Goal: Information Seeking & Learning: Learn about a topic

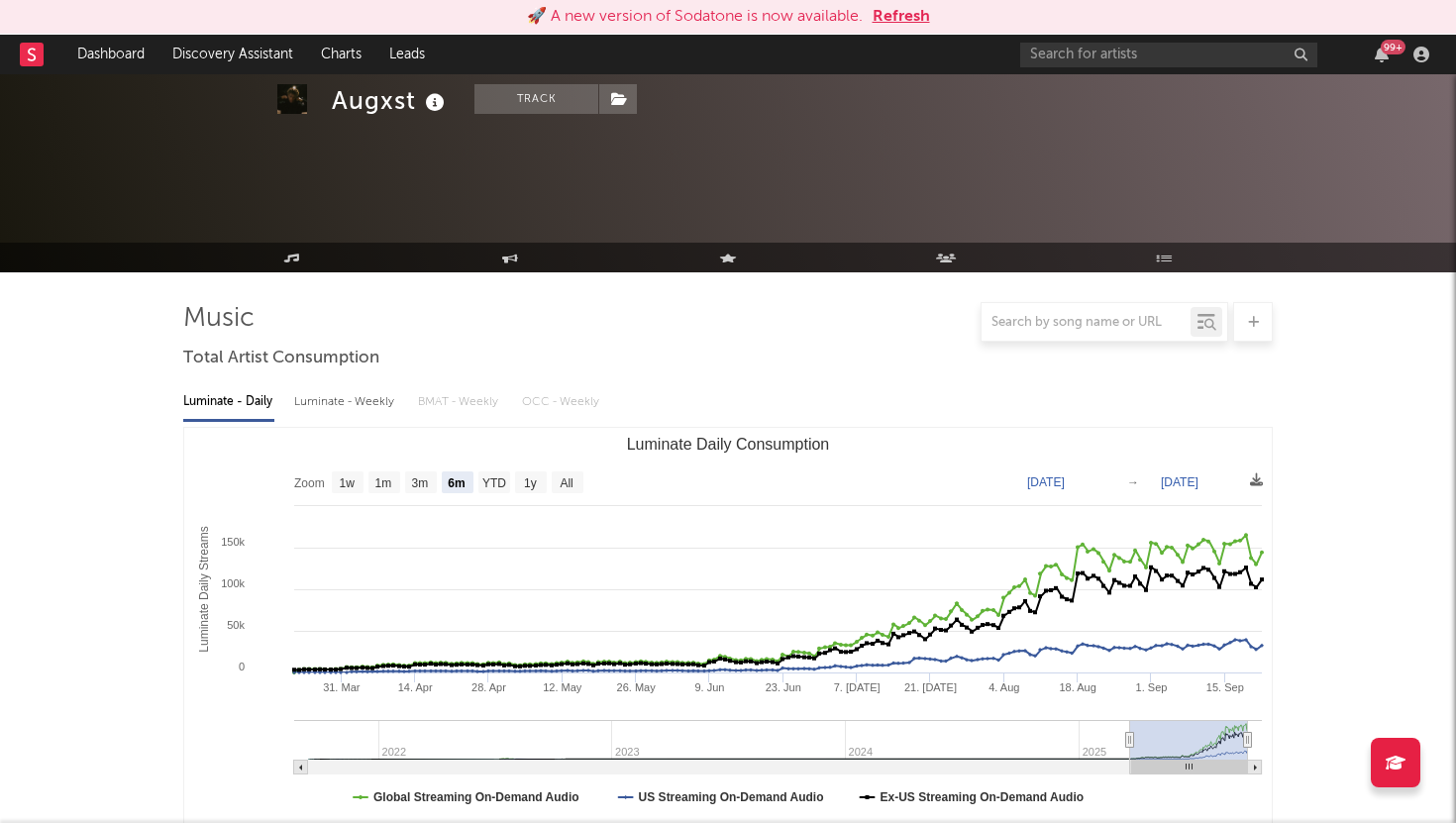
select select "6m"
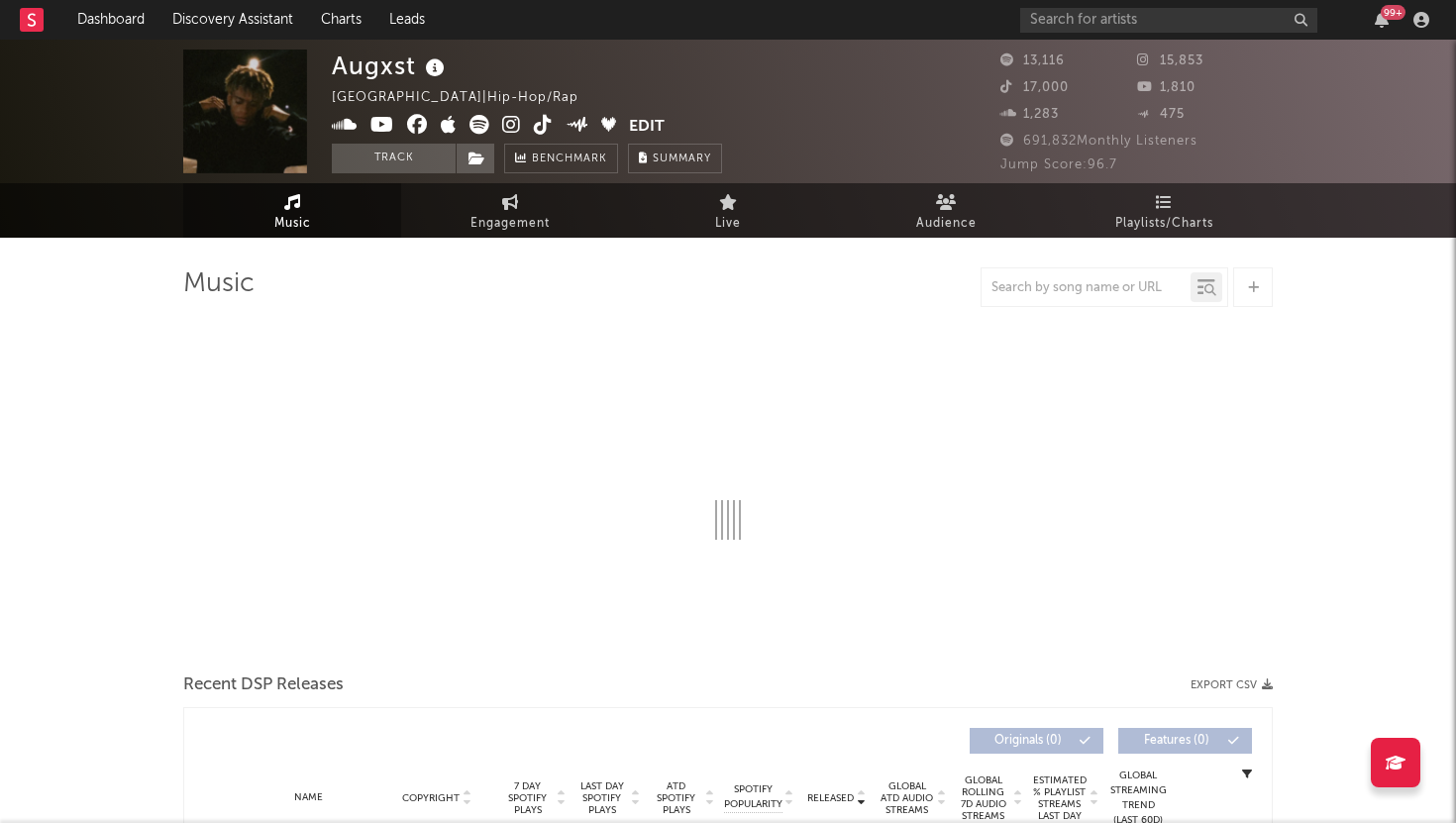
select select "6m"
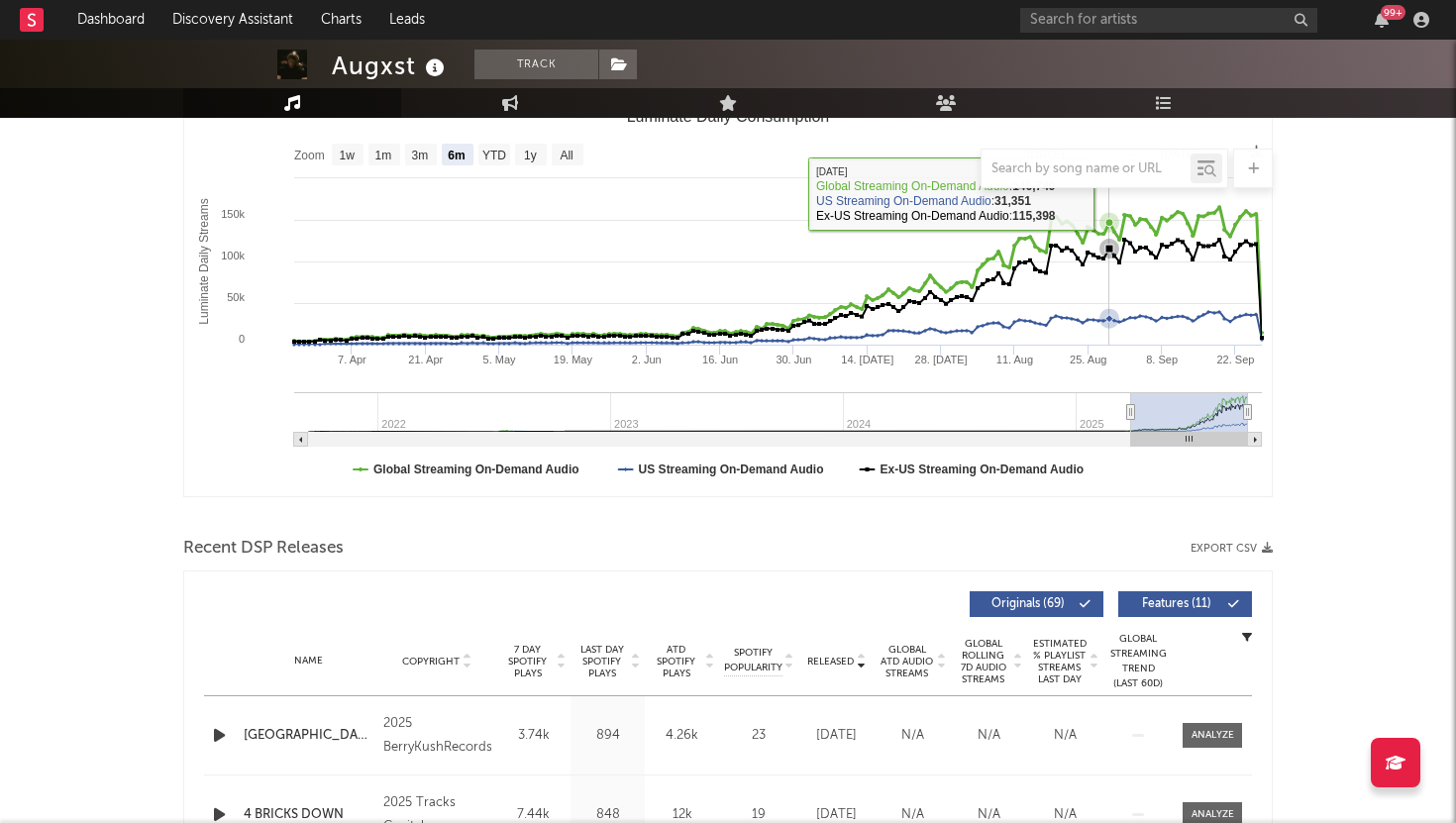
scroll to position [513, 0]
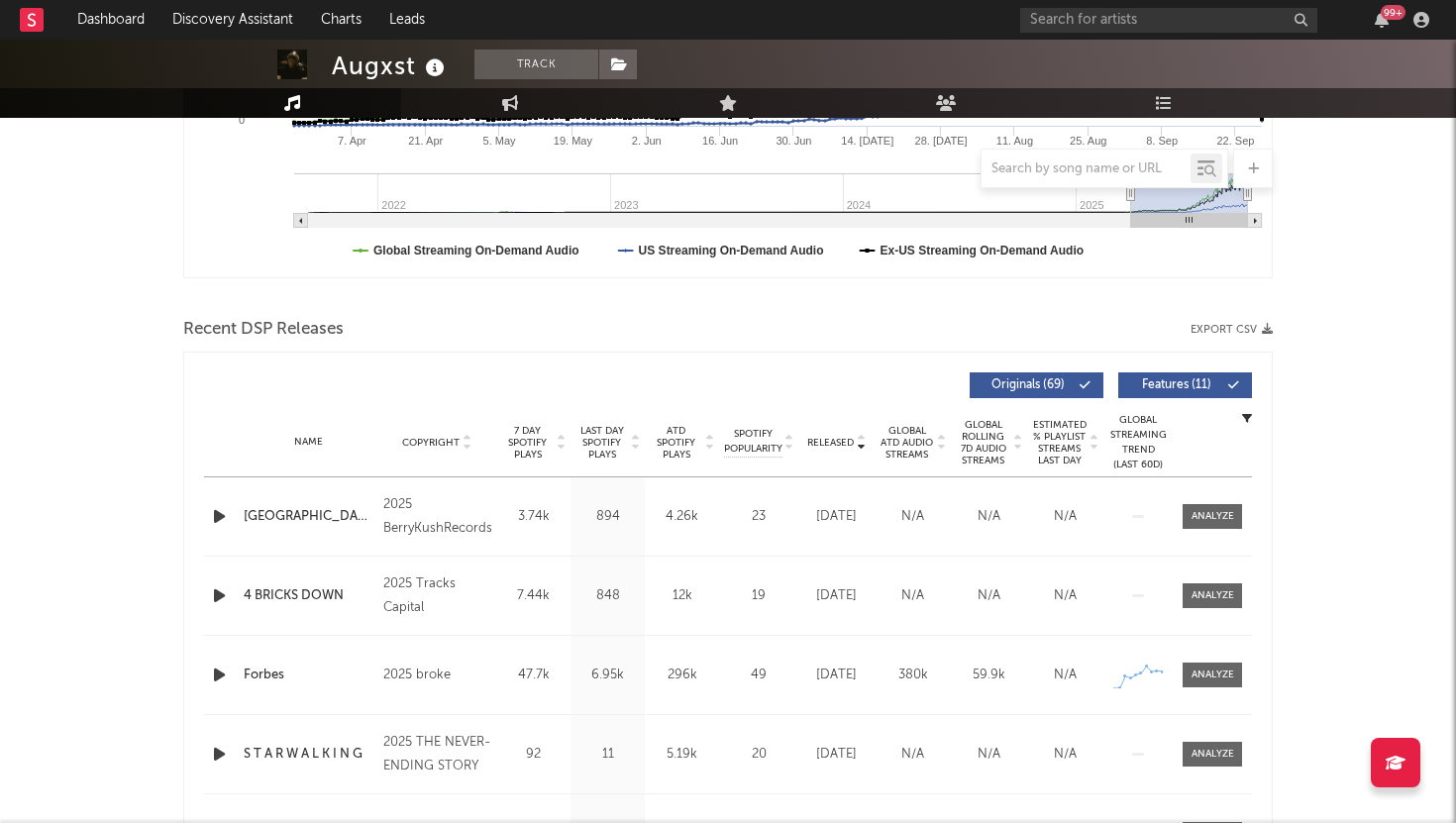
click at [1184, 379] on span "Features ( 11 )" at bounding box center [1177, 385] width 92 height 12
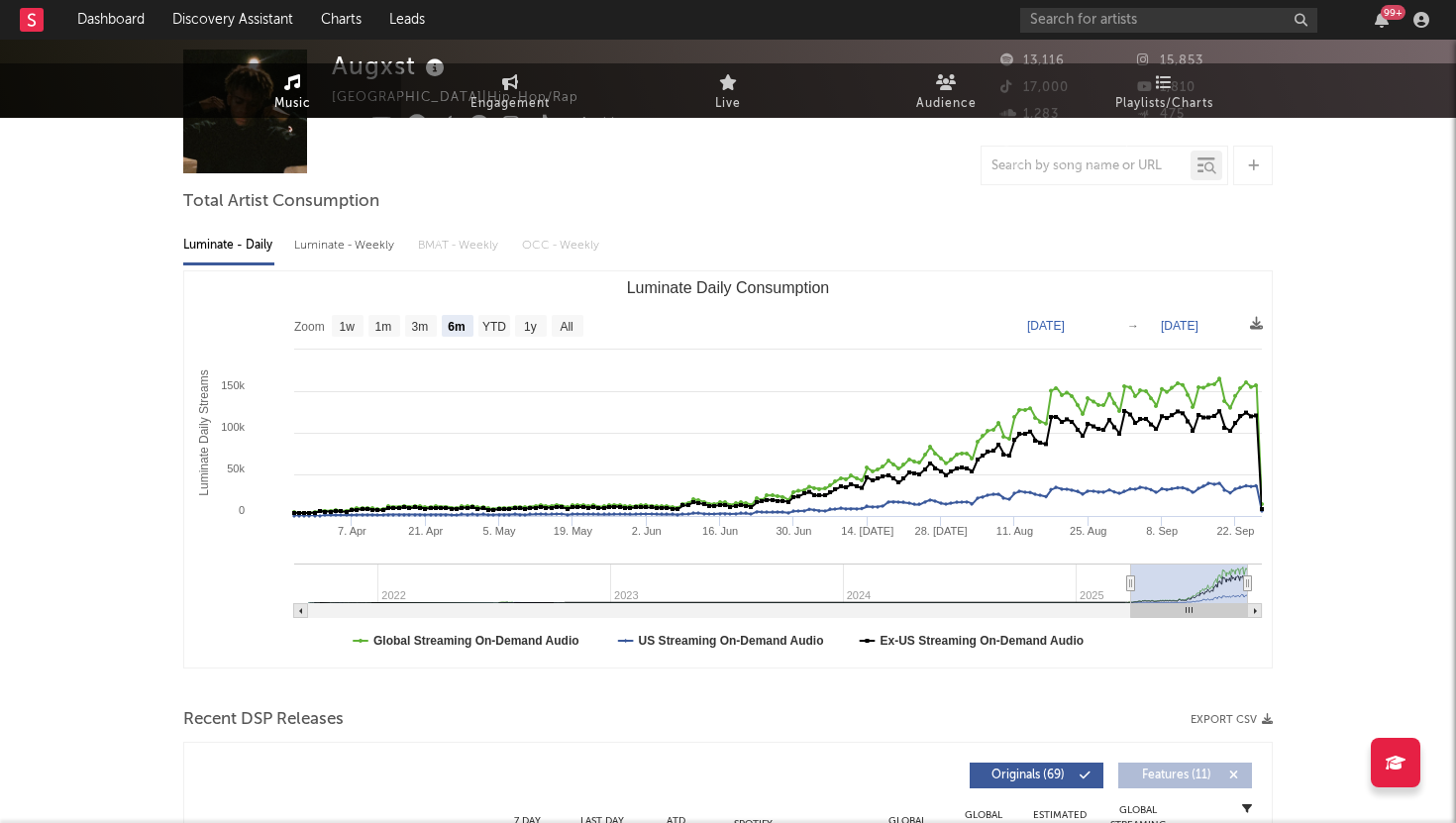
scroll to position [0, 0]
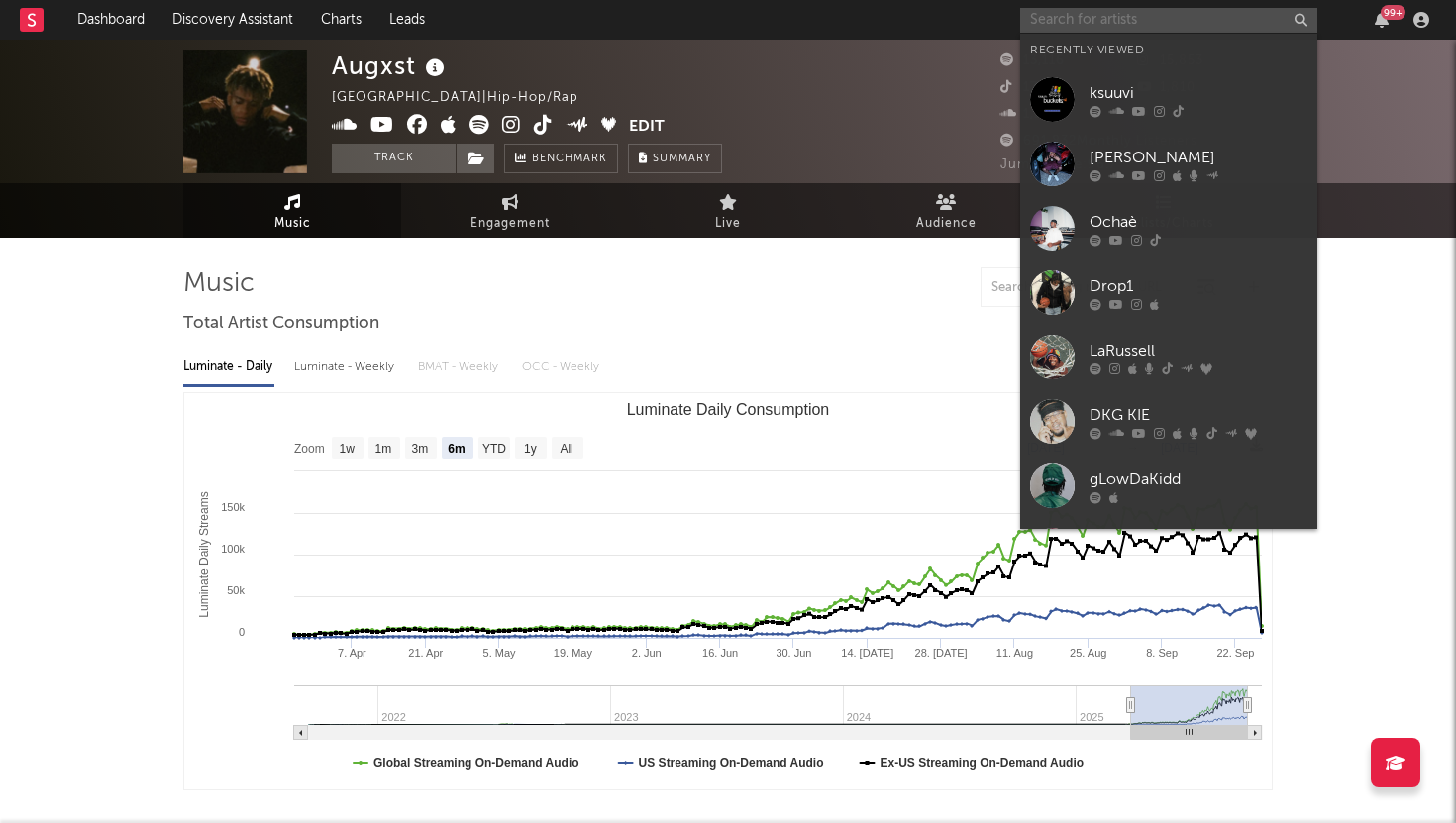
click at [1061, 18] on input "text" at bounding box center [1168, 20] width 298 height 25
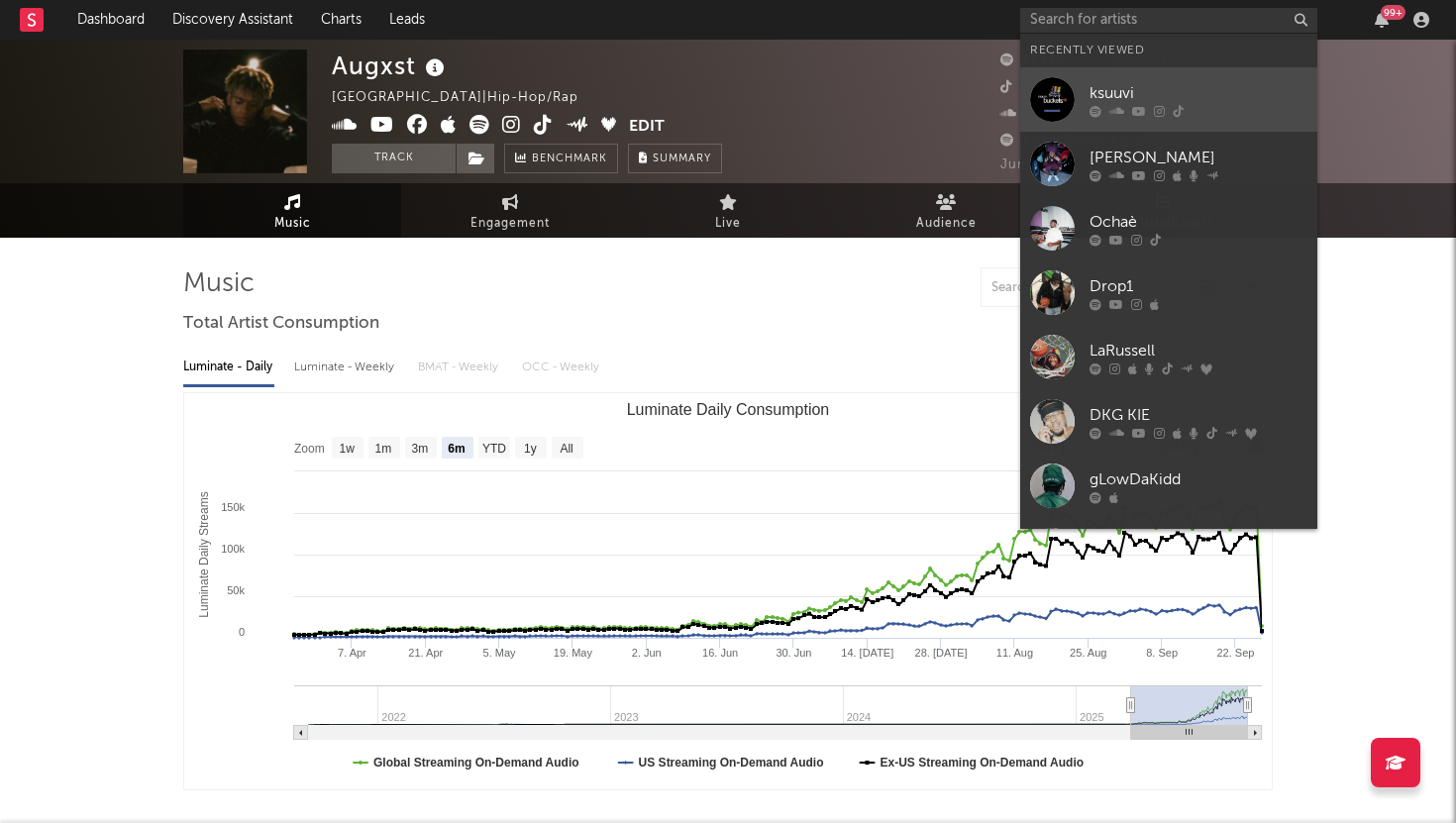
click at [1081, 89] on link "ksuuvi" at bounding box center [1168, 100] width 298 height 65
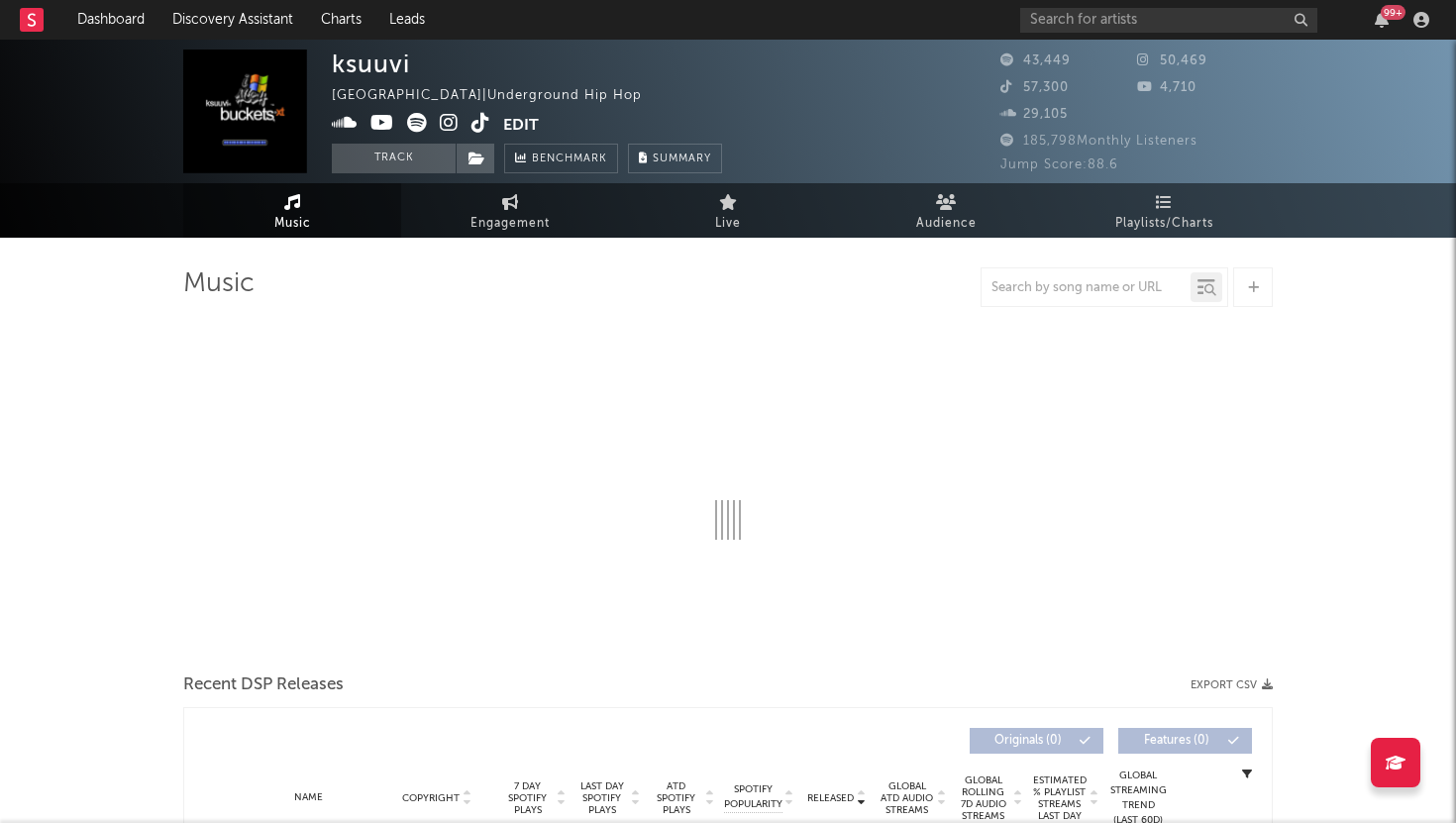
select select "6m"
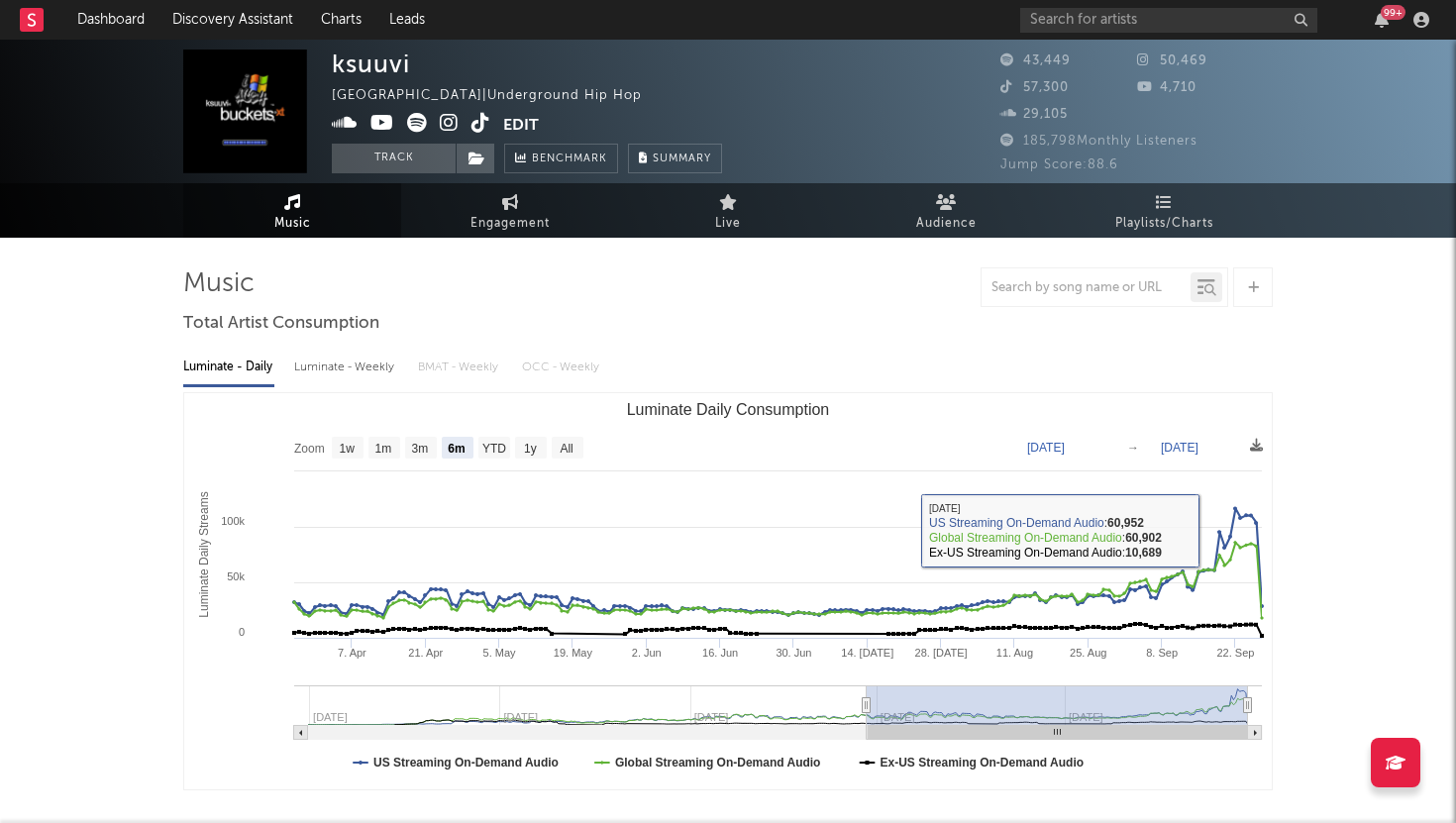
click at [343, 365] on div "Luminate - Weekly" at bounding box center [346, 367] width 104 height 34
select select "6m"
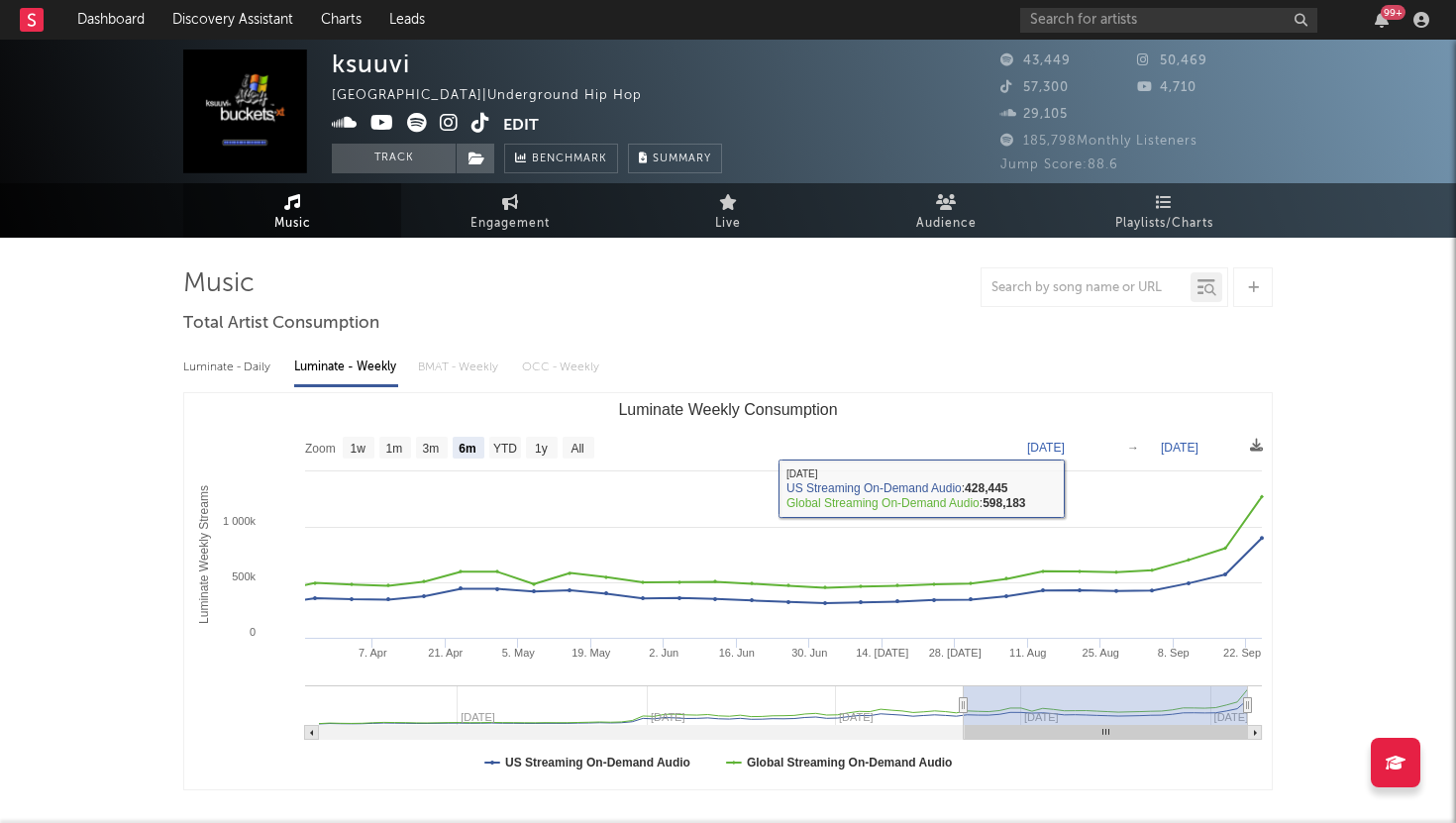
click at [236, 360] on div "Luminate - Daily" at bounding box center [229, 367] width 92 height 34
select select "6m"
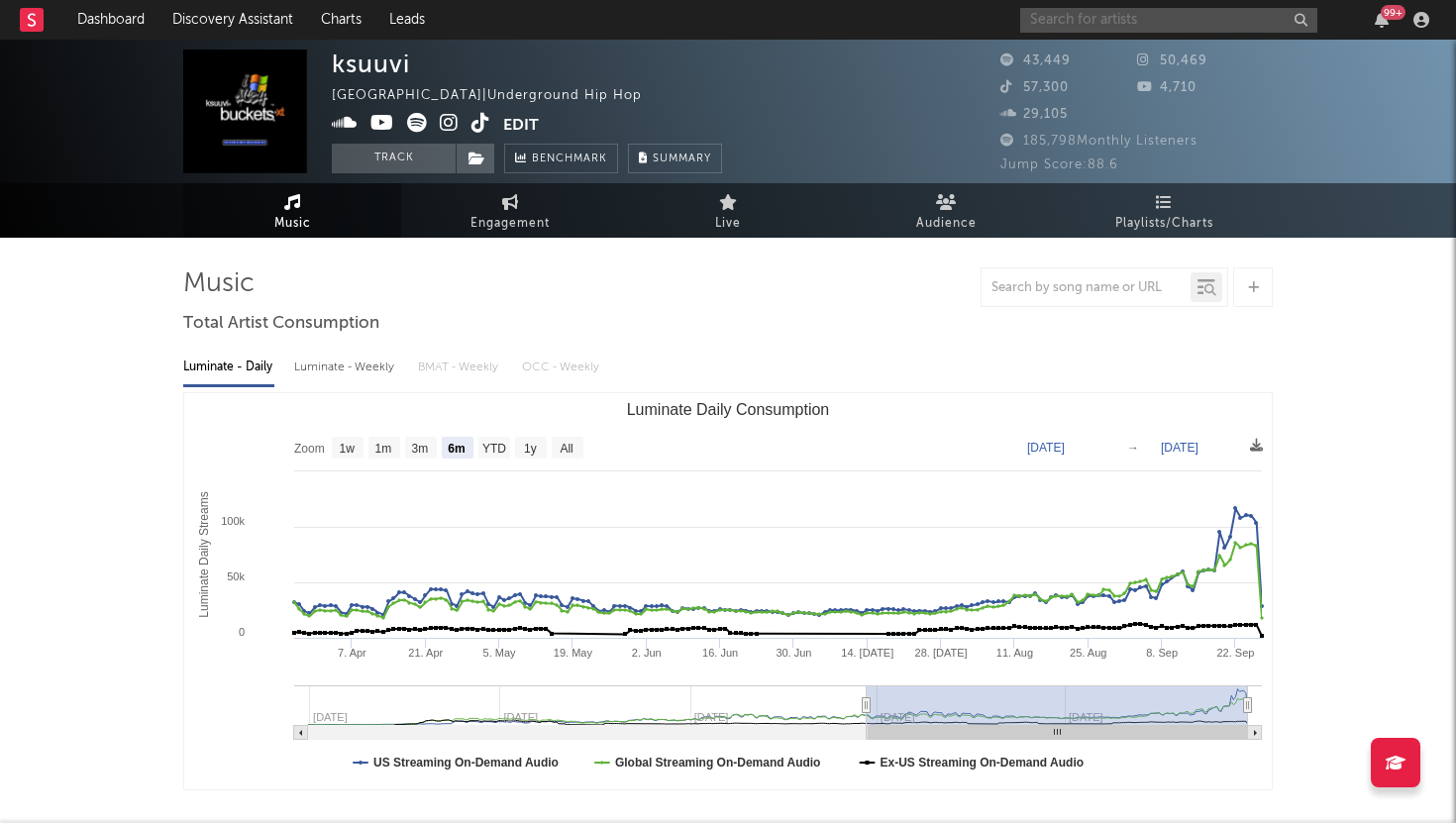
click at [1086, 13] on input "text" at bounding box center [1168, 20] width 298 height 25
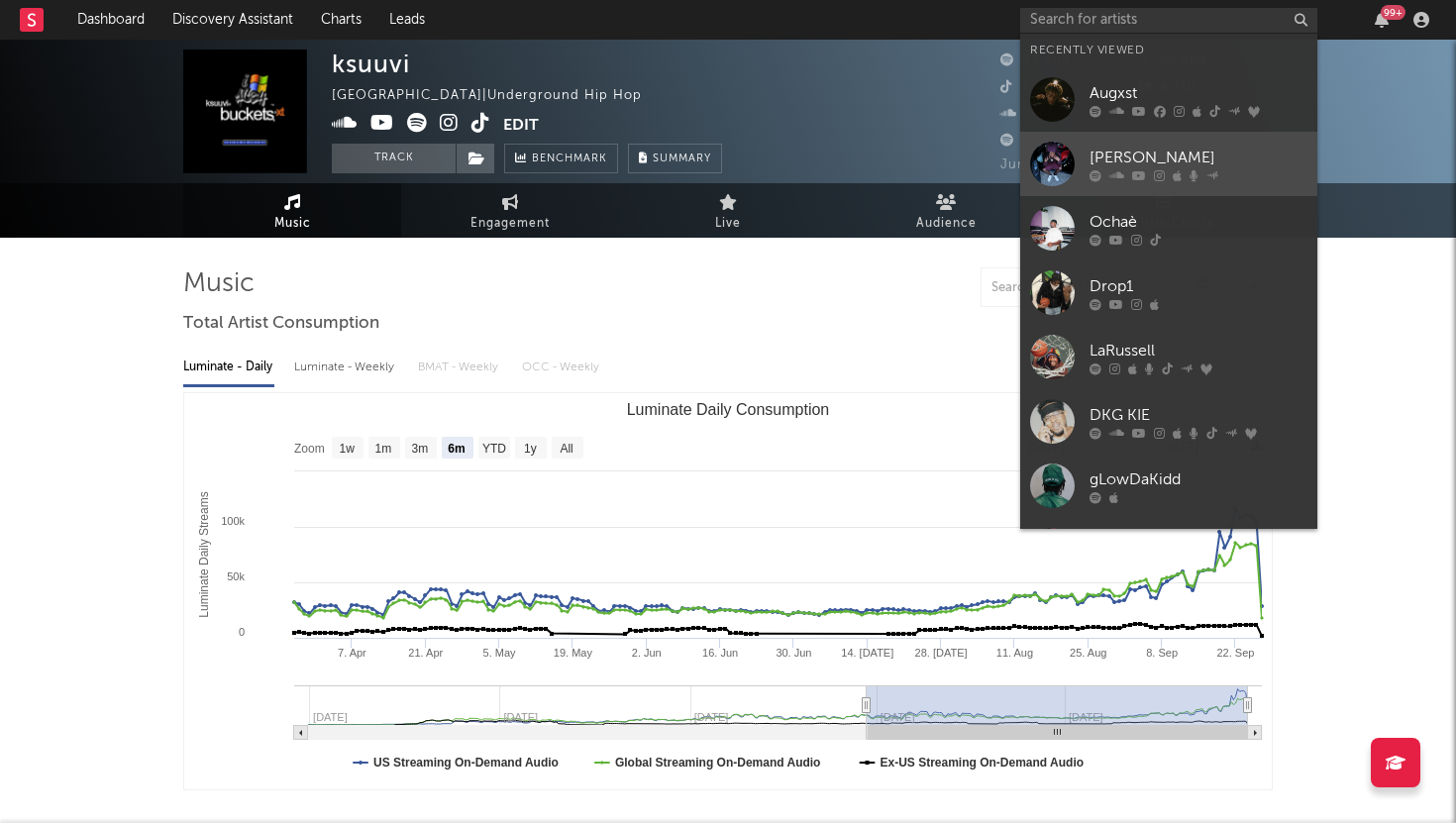
click at [1114, 150] on div "Lil Lik" at bounding box center [1198, 157] width 218 height 24
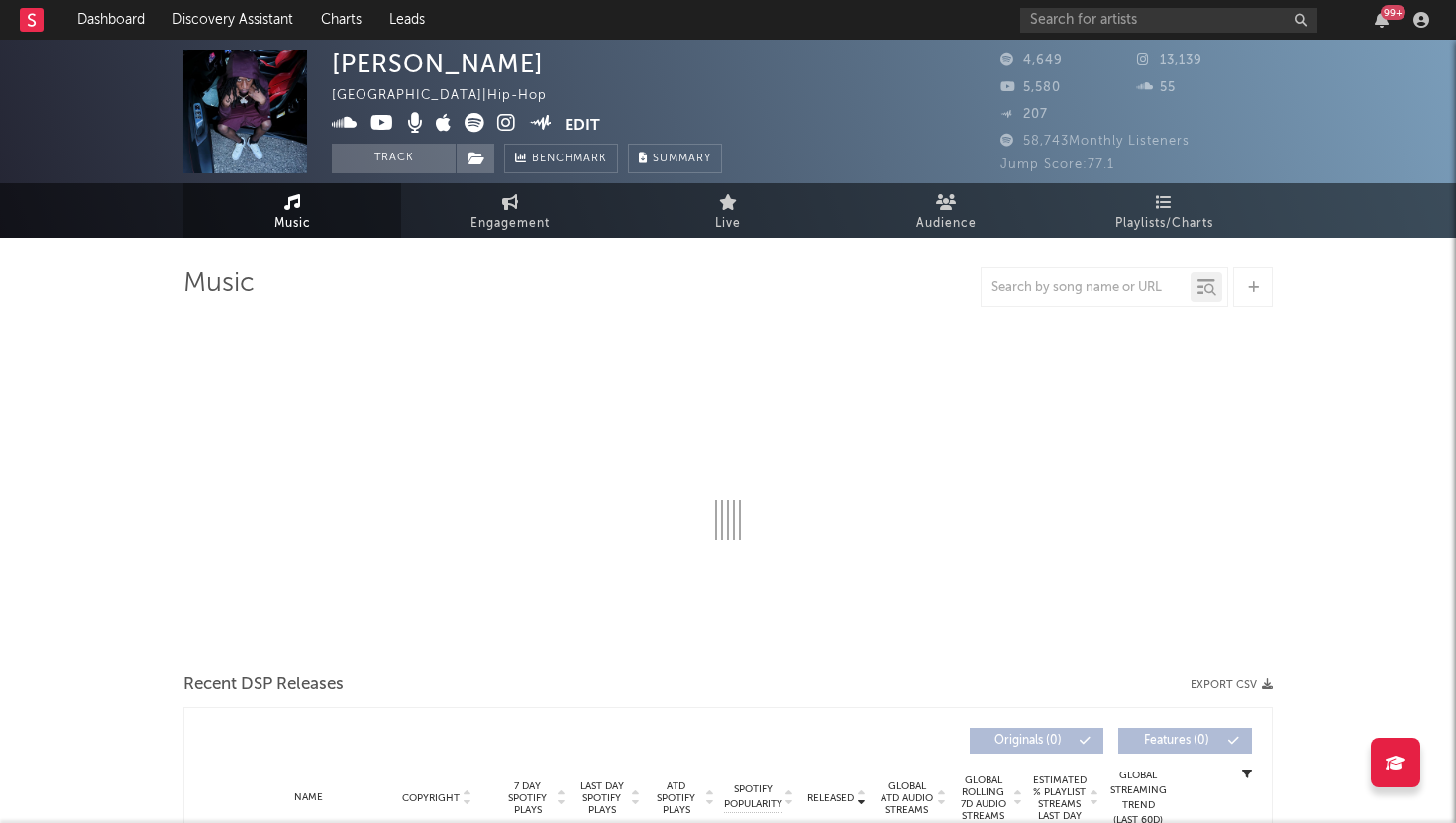
select select "6m"
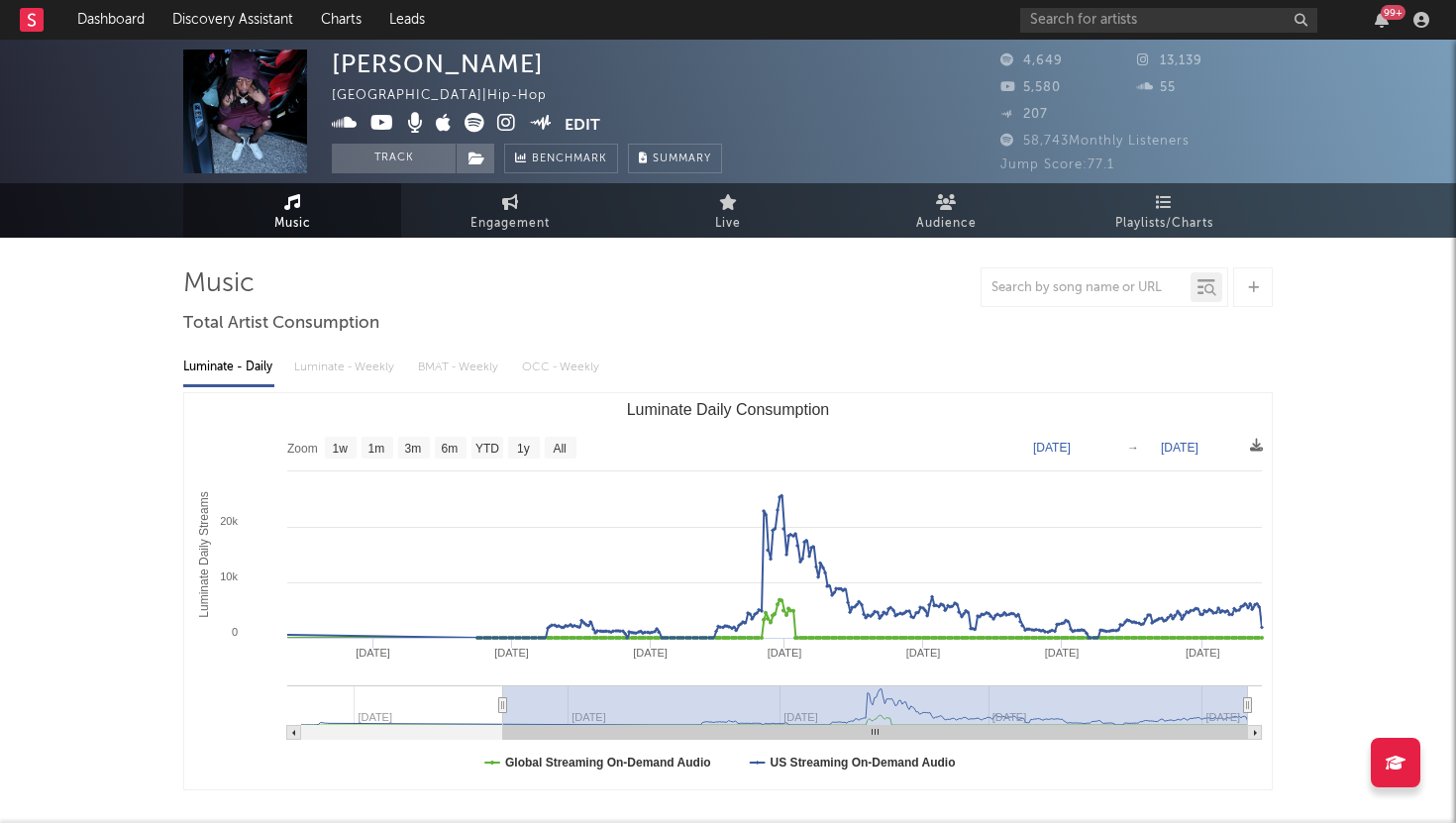
drag, startPoint x: 931, startPoint y: 705, endPoint x: 499, endPoint y: 649, distance: 435.6
click at [499, 649] on icon "Created with Highcharts 10.3.3 Luminate Daily Streams Luminate Daily Consumptio…" at bounding box center [728, 591] width 1088 height 396
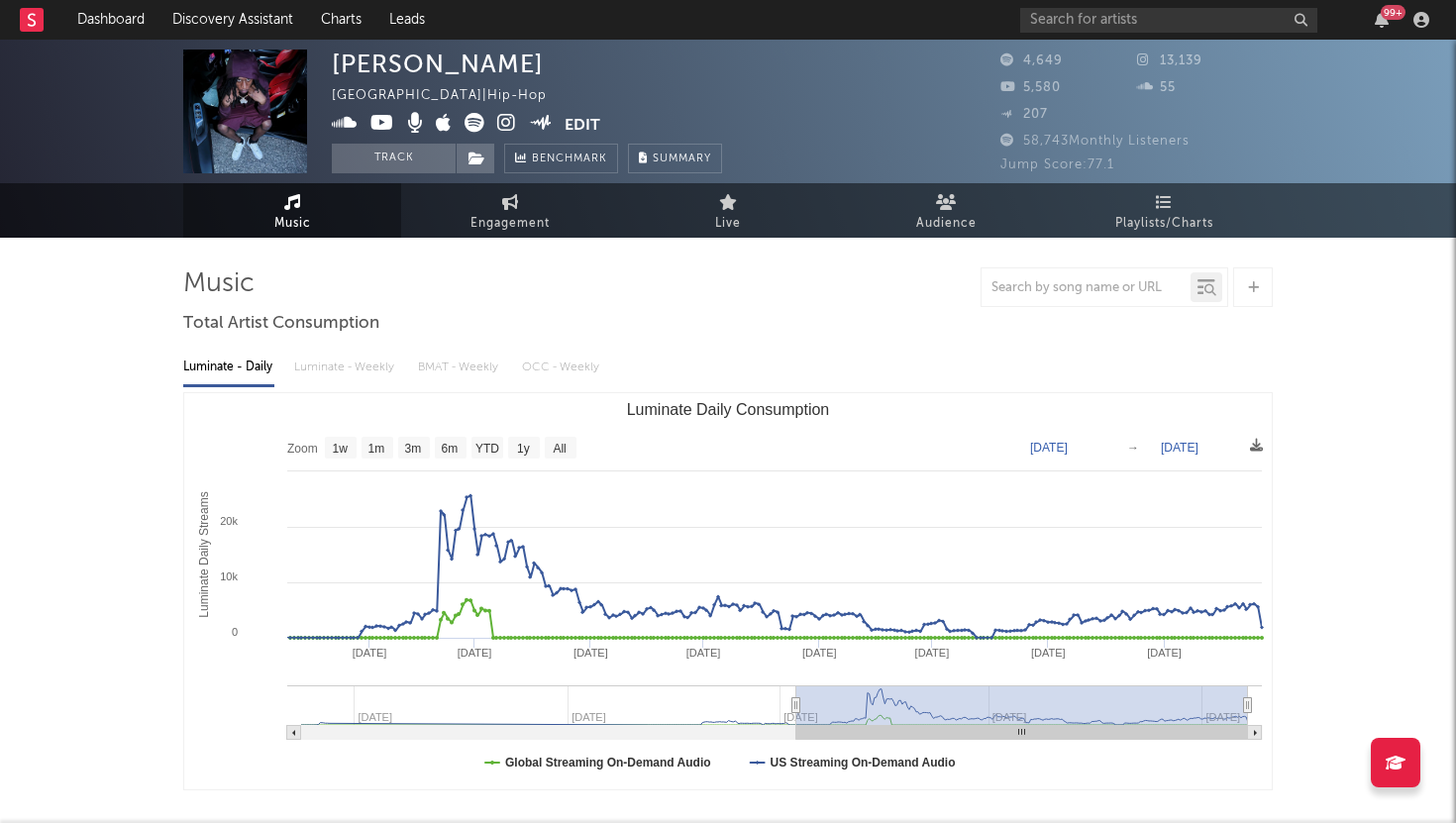
type input "2025-01-13"
drag, startPoint x: 498, startPoint y: 704, endPoint x: 802, endPoint y: 692, distance: 304.2
click at [802, 693] on g "Luminate Daily Consumption" at bounding box center [775, 713] width 975 height 55
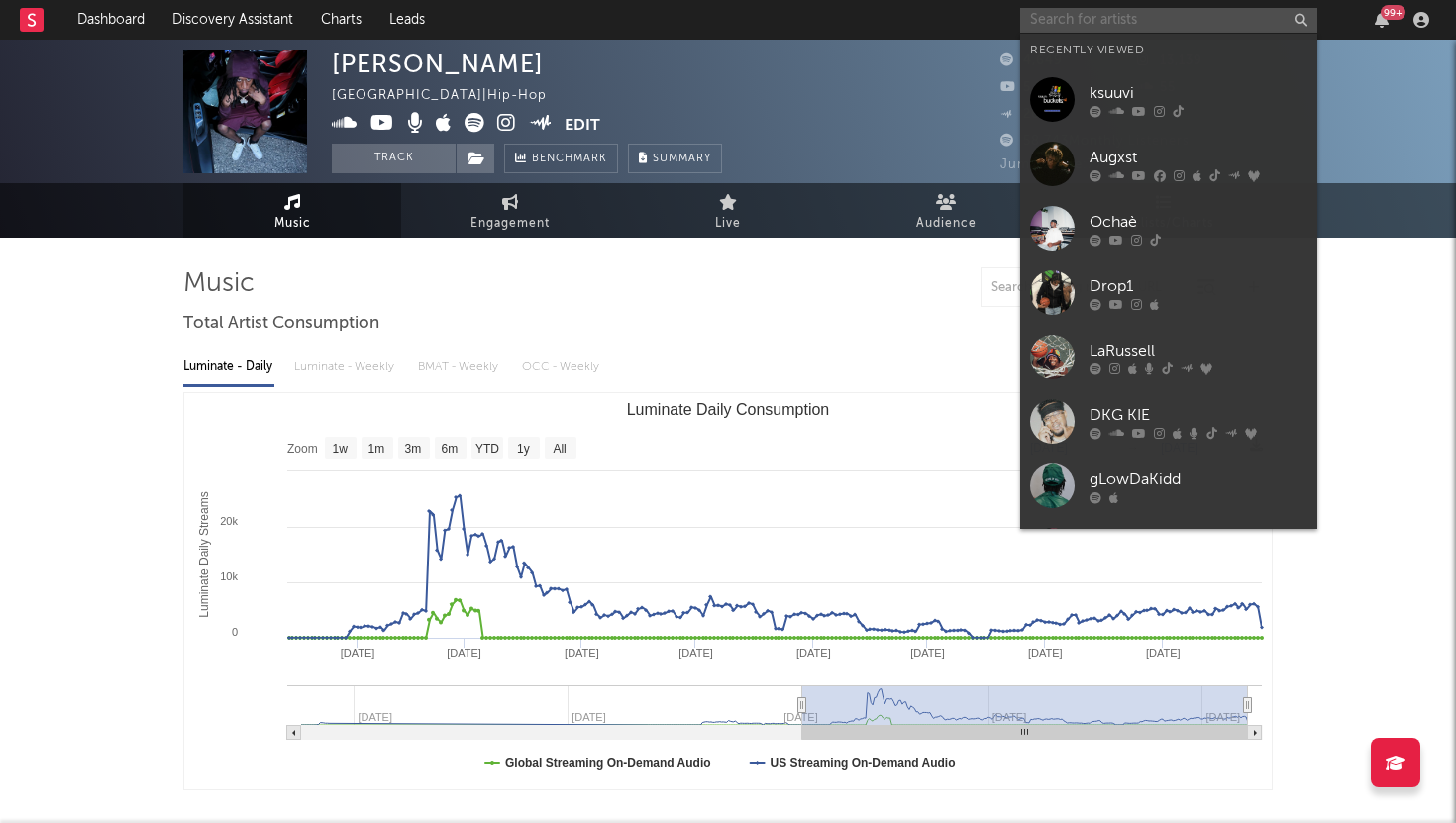
click at [1087, 23] on input "text" at bounding box center [1168, 20] width 298 height 25
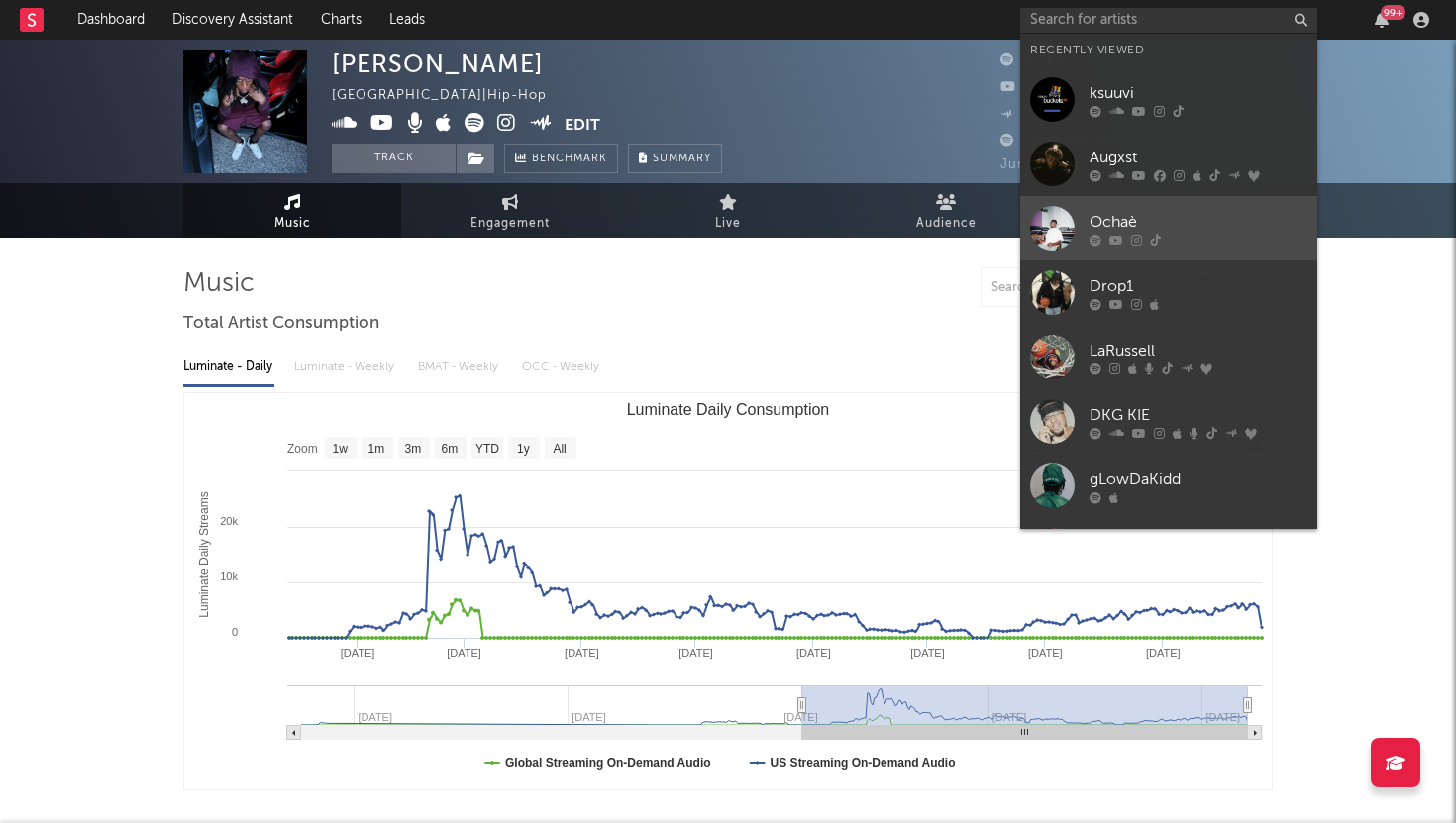
click at [1131, 225] on div "Ochaè" at bounding box center [1198, 222] width 218 height 24
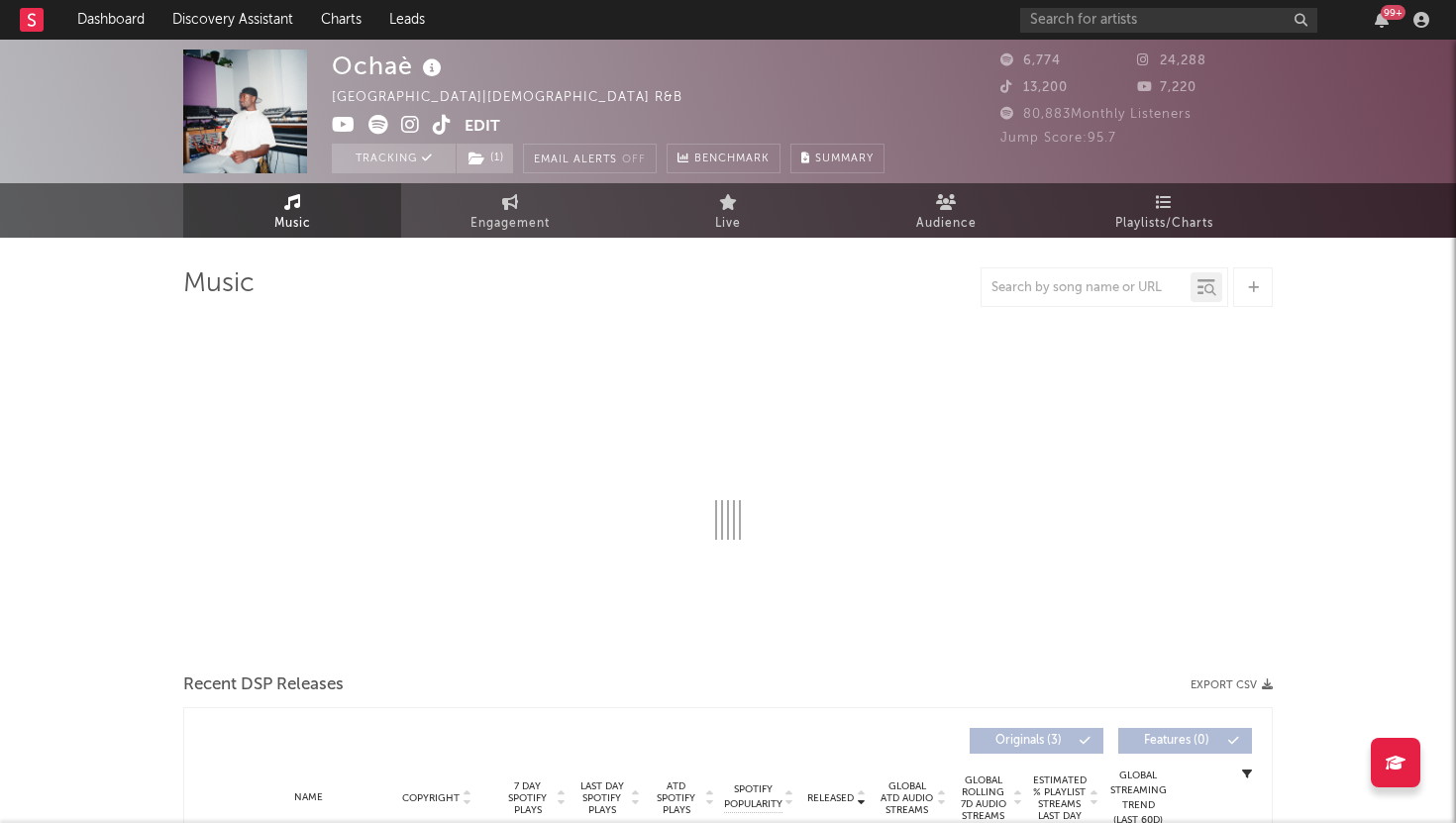
select select "1w"
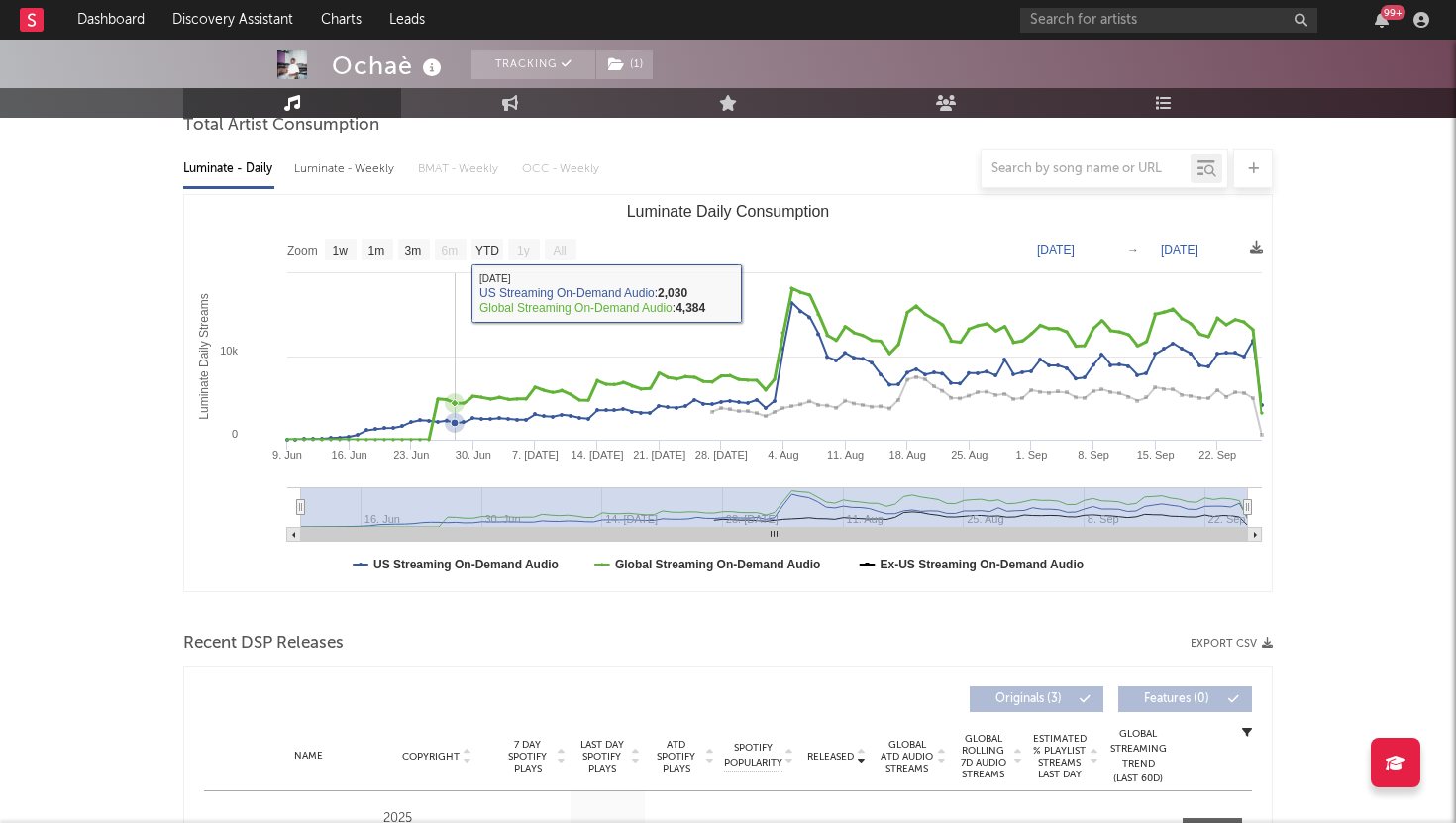
scroll to position [210, 0]
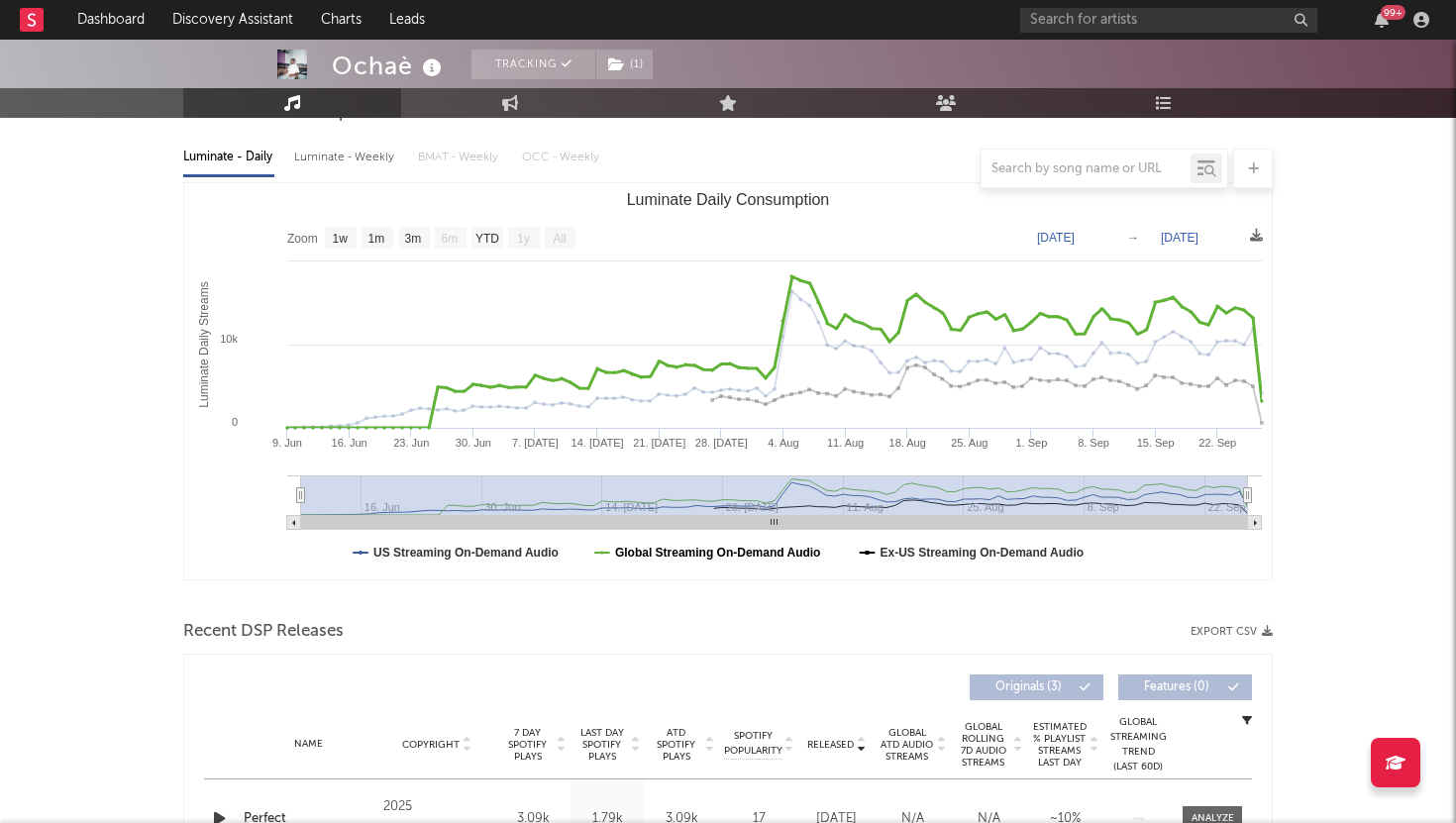
click at [656, 552] on text "Global Streaming On-Demand Audio" at bounding box center [718, 553] width 206 height 14
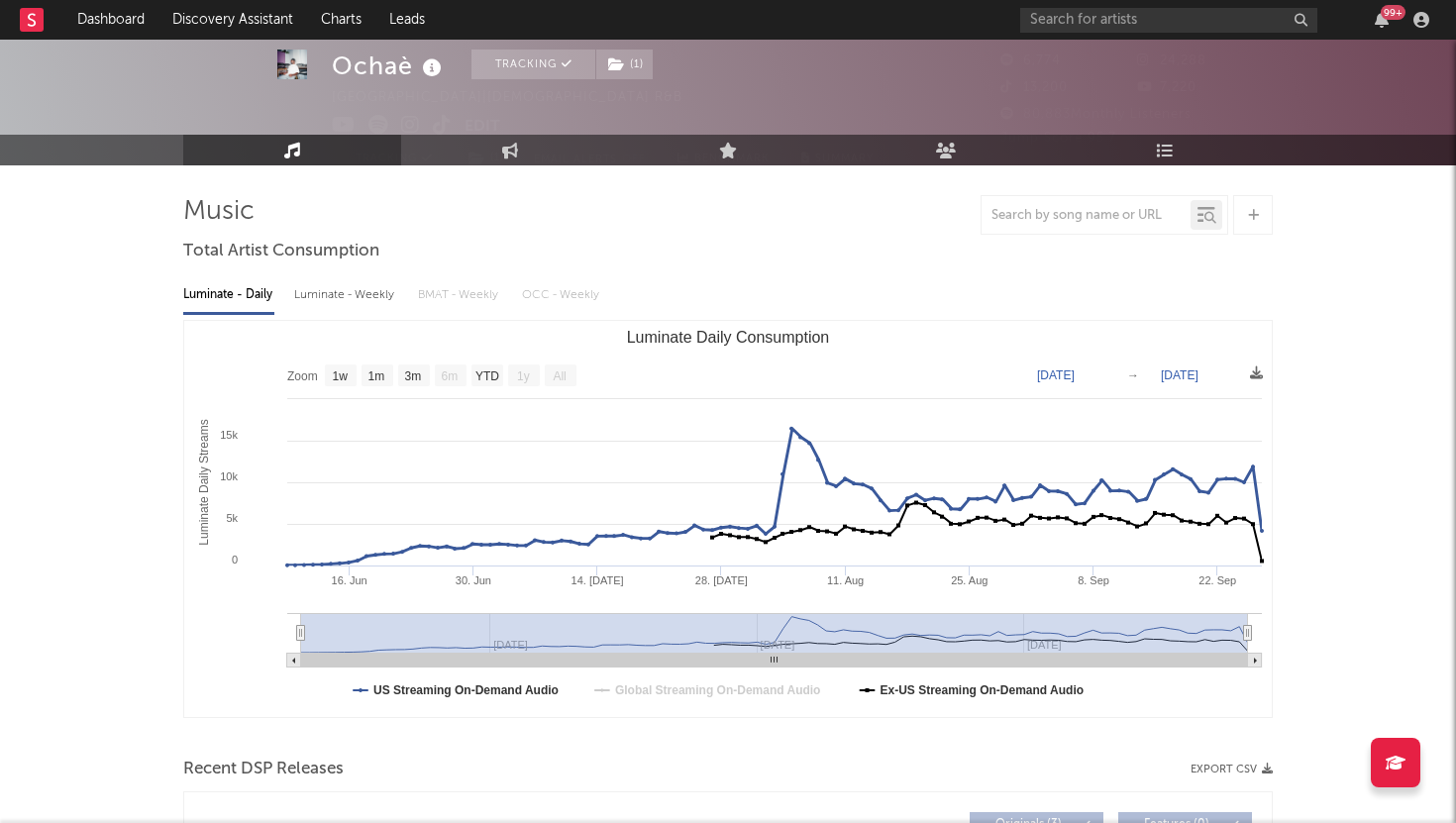
scroll to position [57, 0]
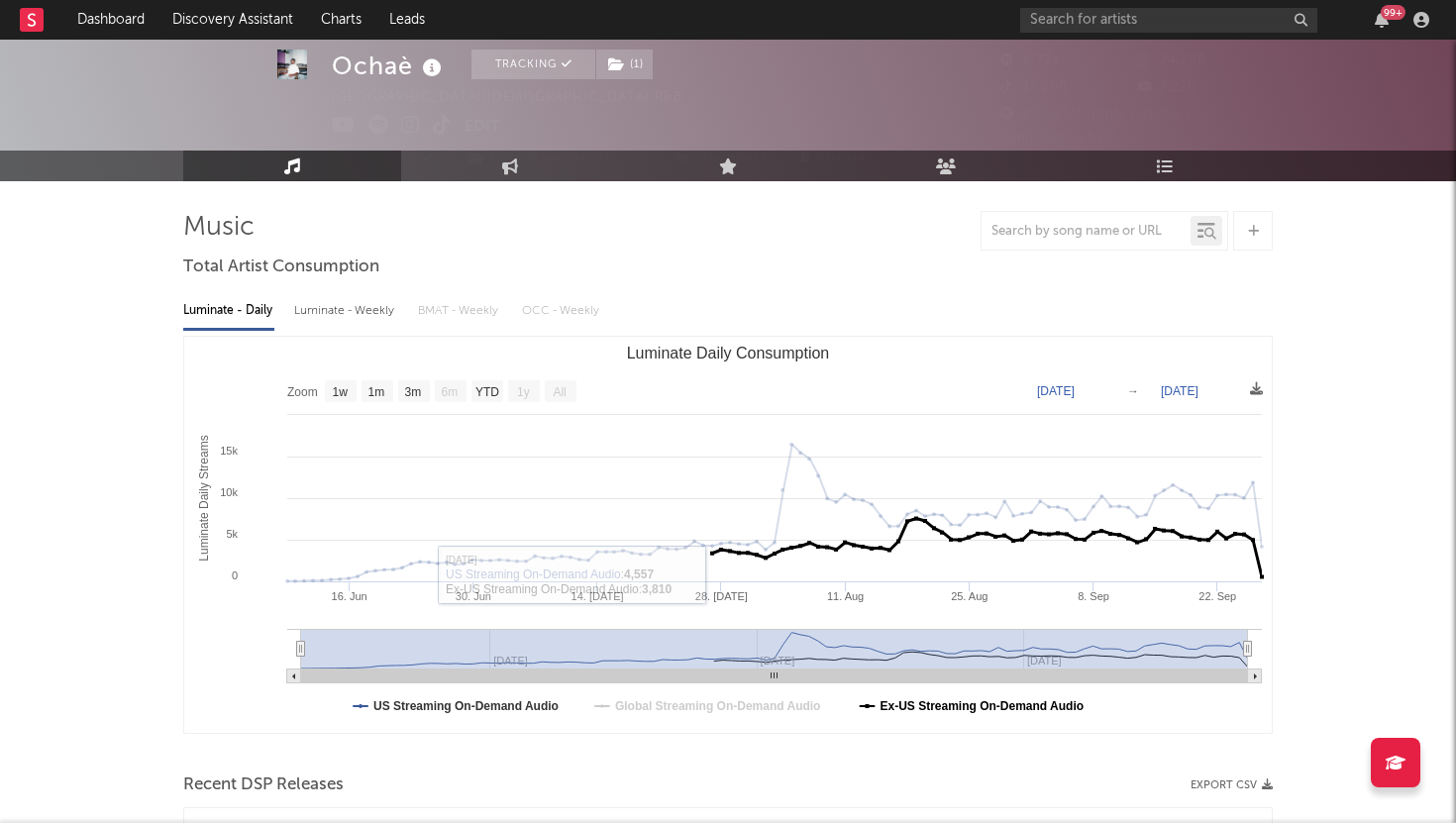
click at [925, 705] on text "Ex-US Streaming On-Demand Audio" at bounding box center [982, 707] width 204 height 14
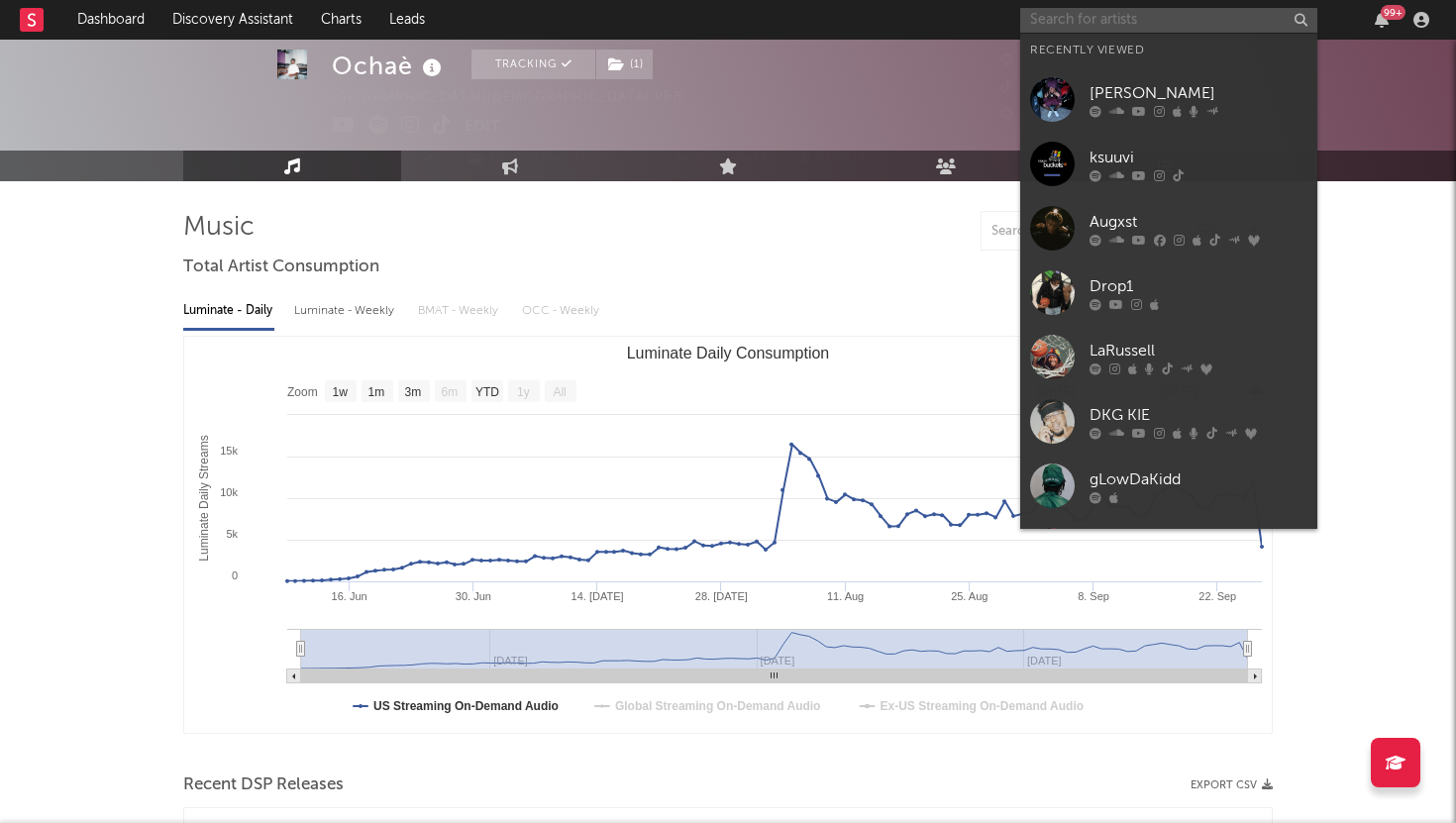
click at [1121, 21] on input "text" at bounding box center [1168, 20] width 298 height 25
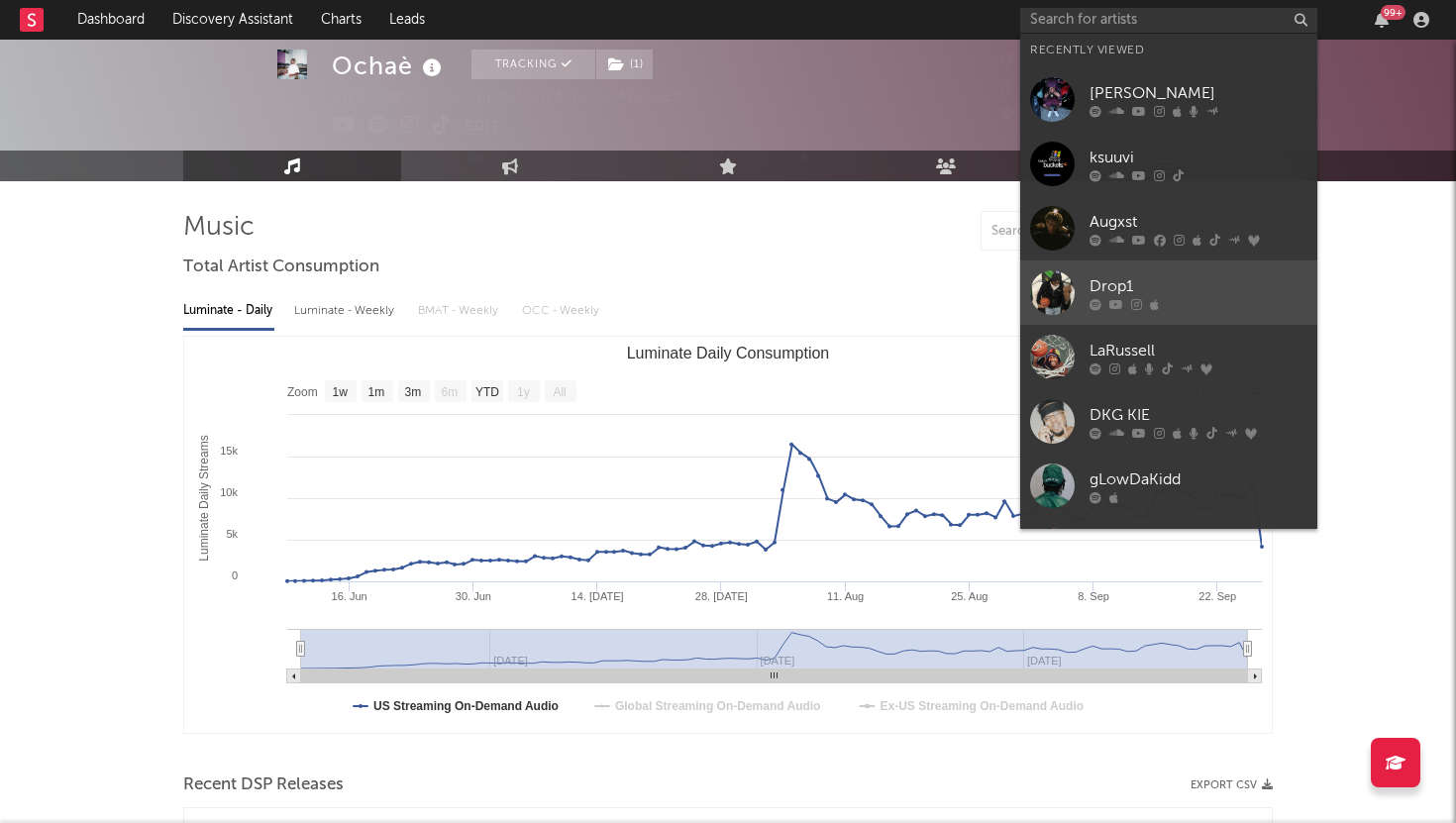
click at [1134, 284] on div "Drop1" at bounding box center [1198, 287] width 218 height 24
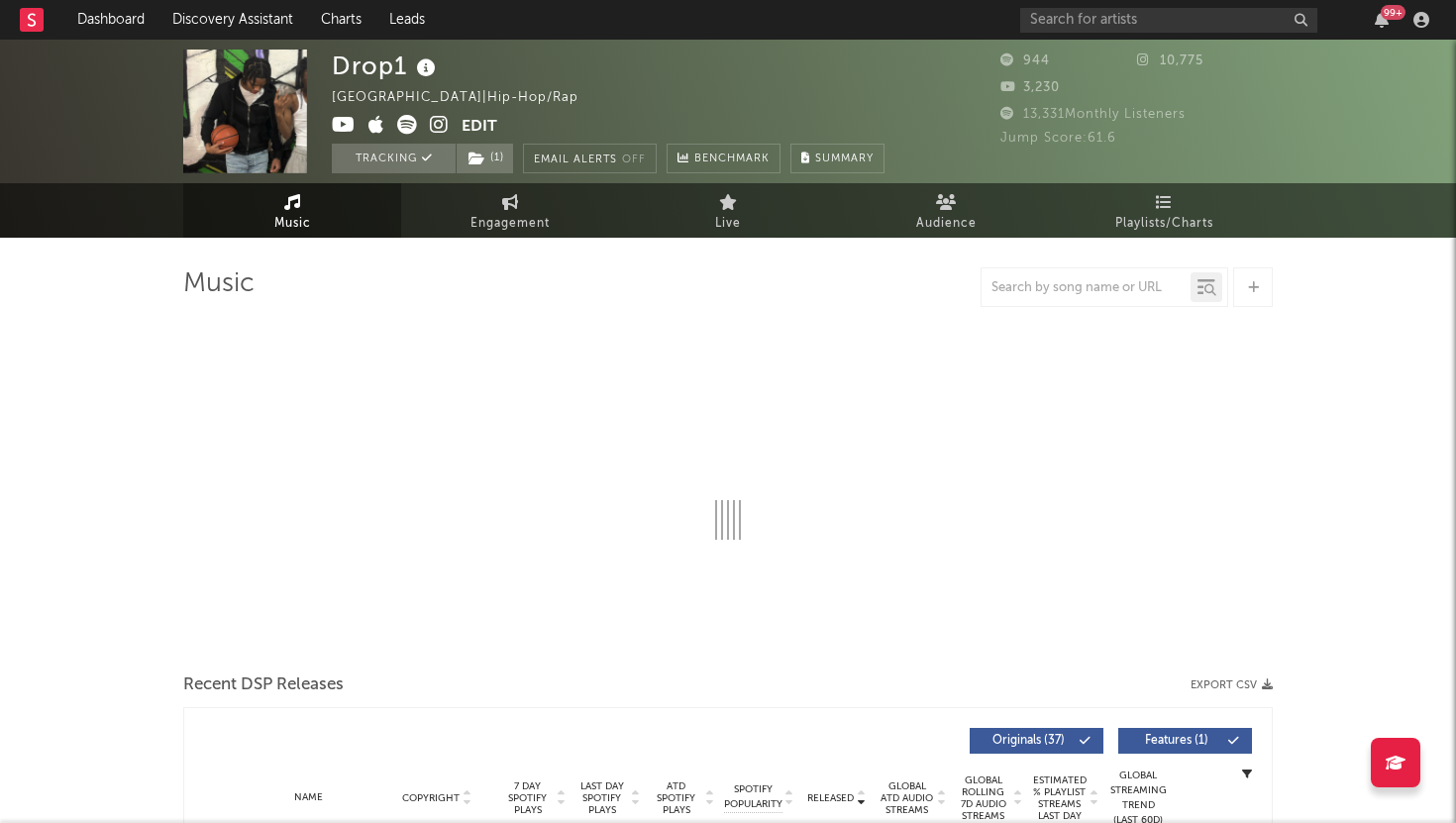
select select "1w"
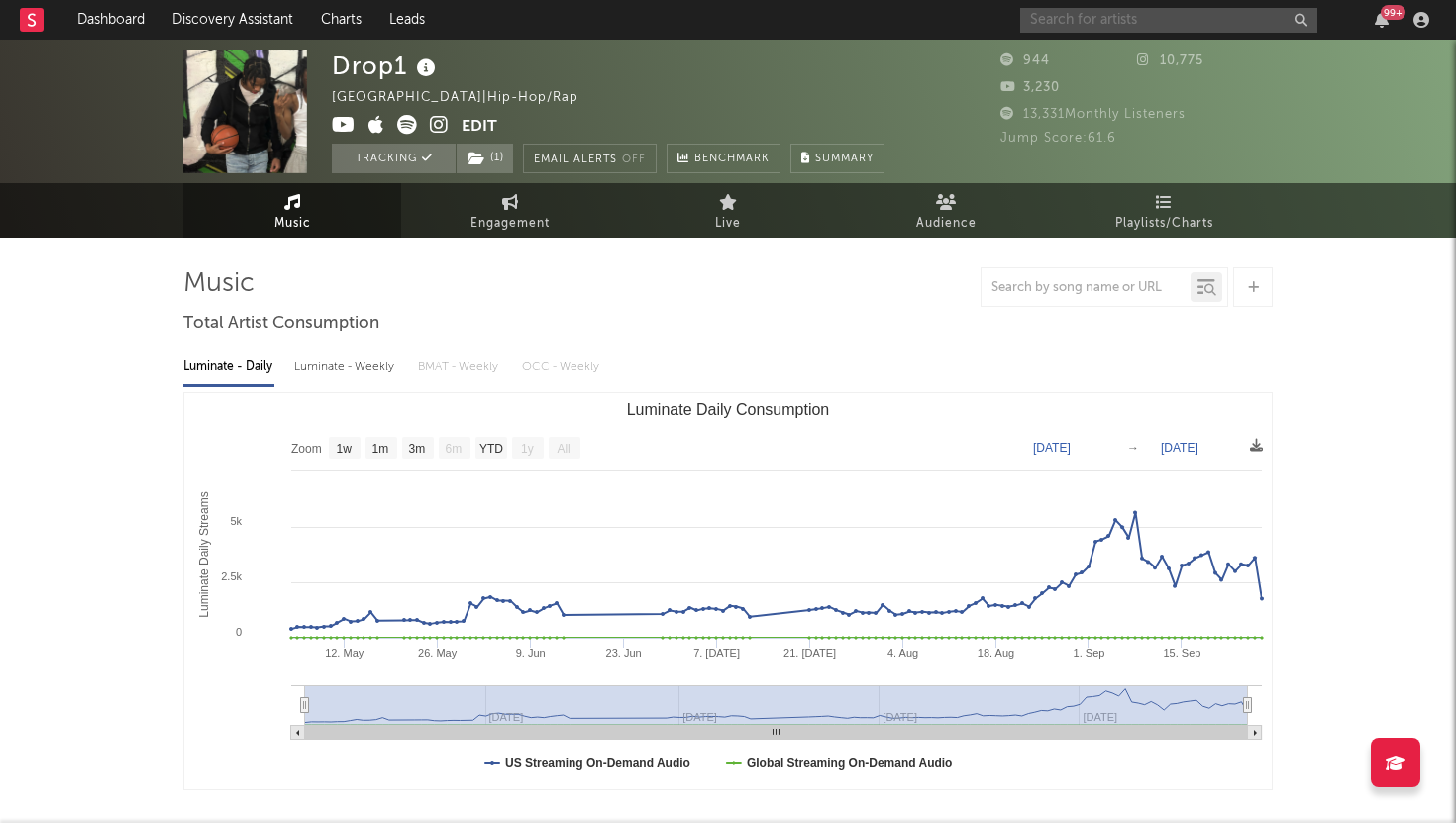
click at [1222, 15] on input "text" at bounding box center [1168, 20] width 298 height 25
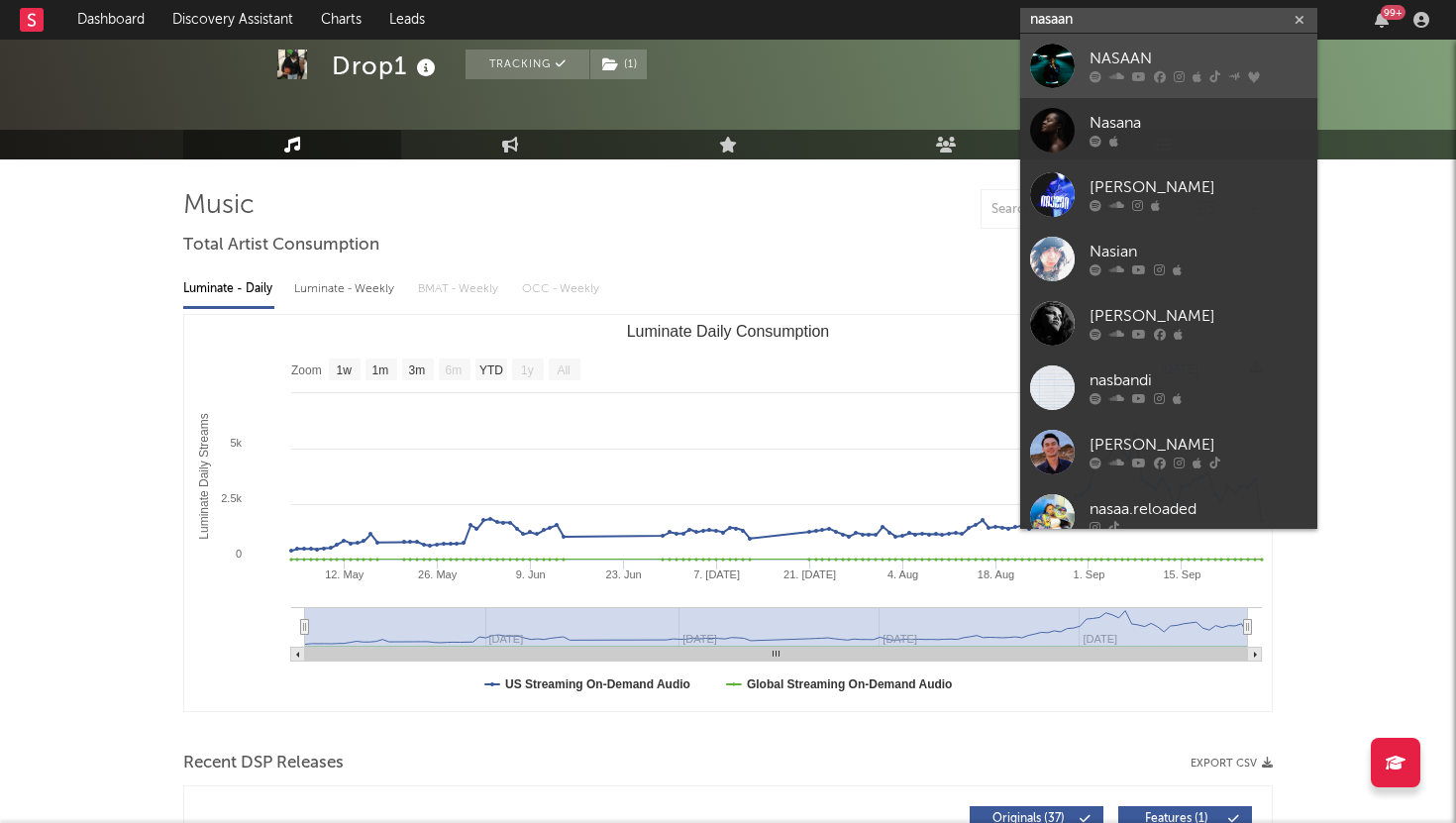
type input "nasaan"
click at [1200, 65] on div "NASAAN" at bounding box center [1198, 60] width 218 height 24
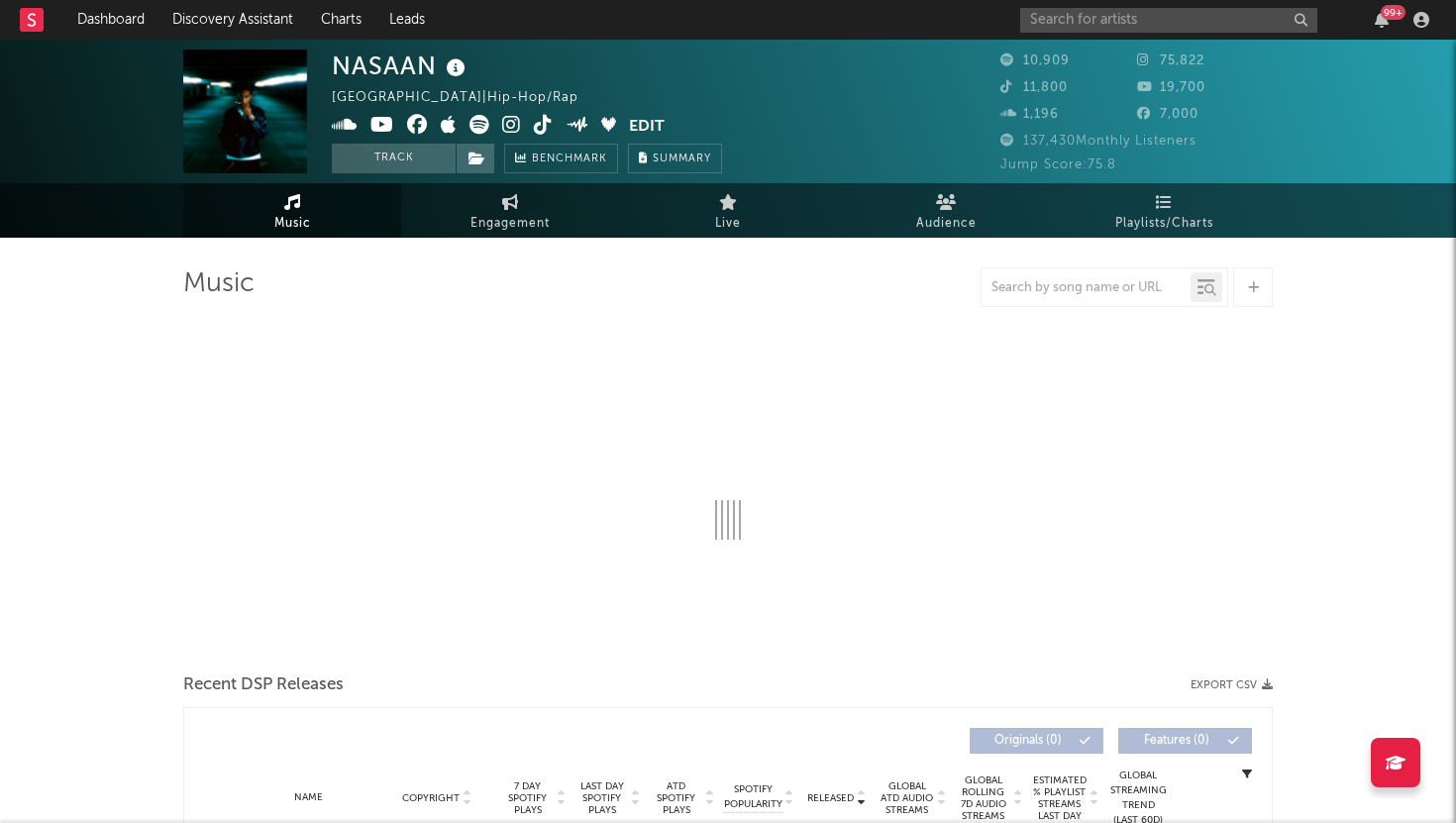
select select "6m"
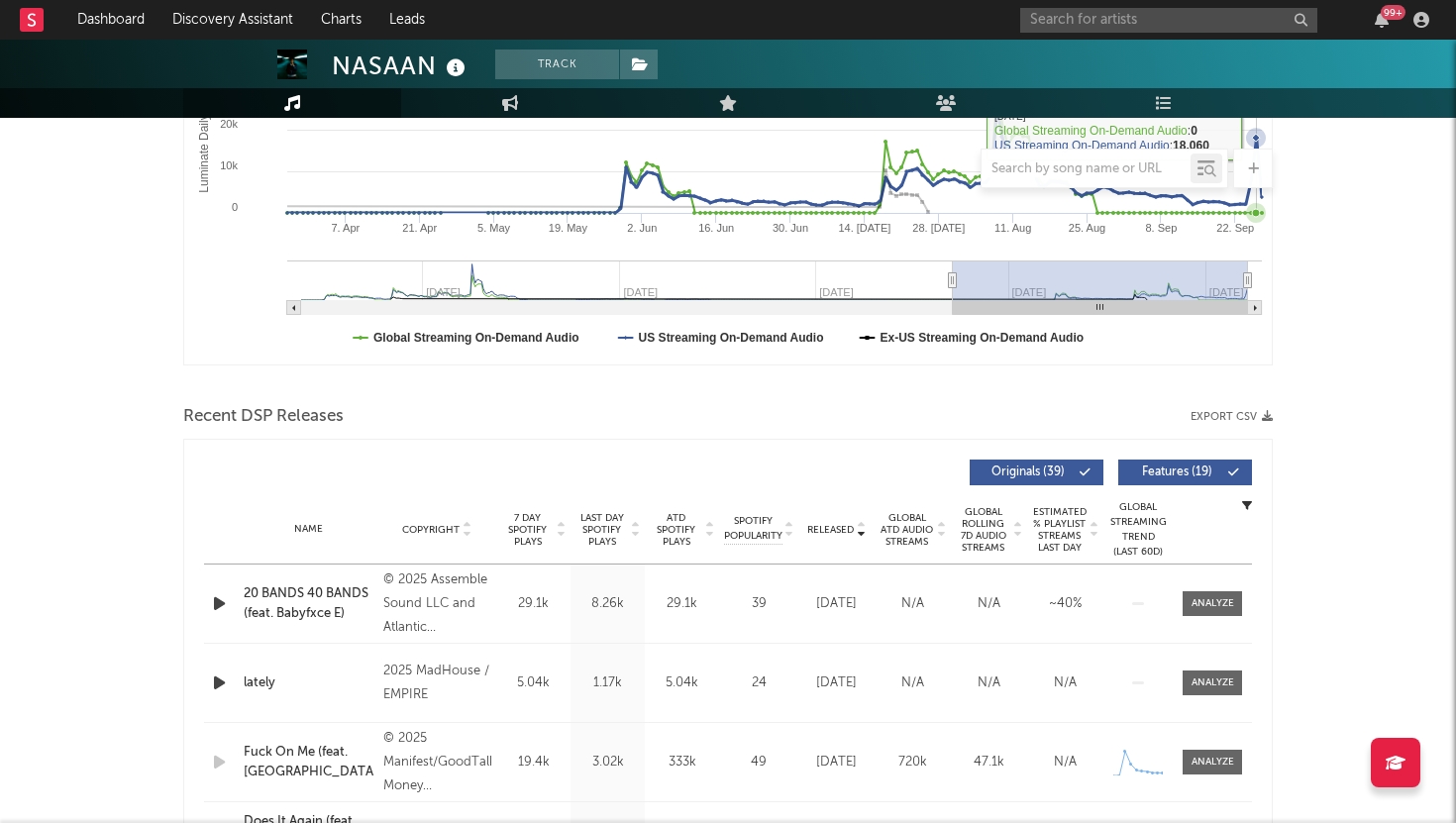
scroll to position [577, 0]
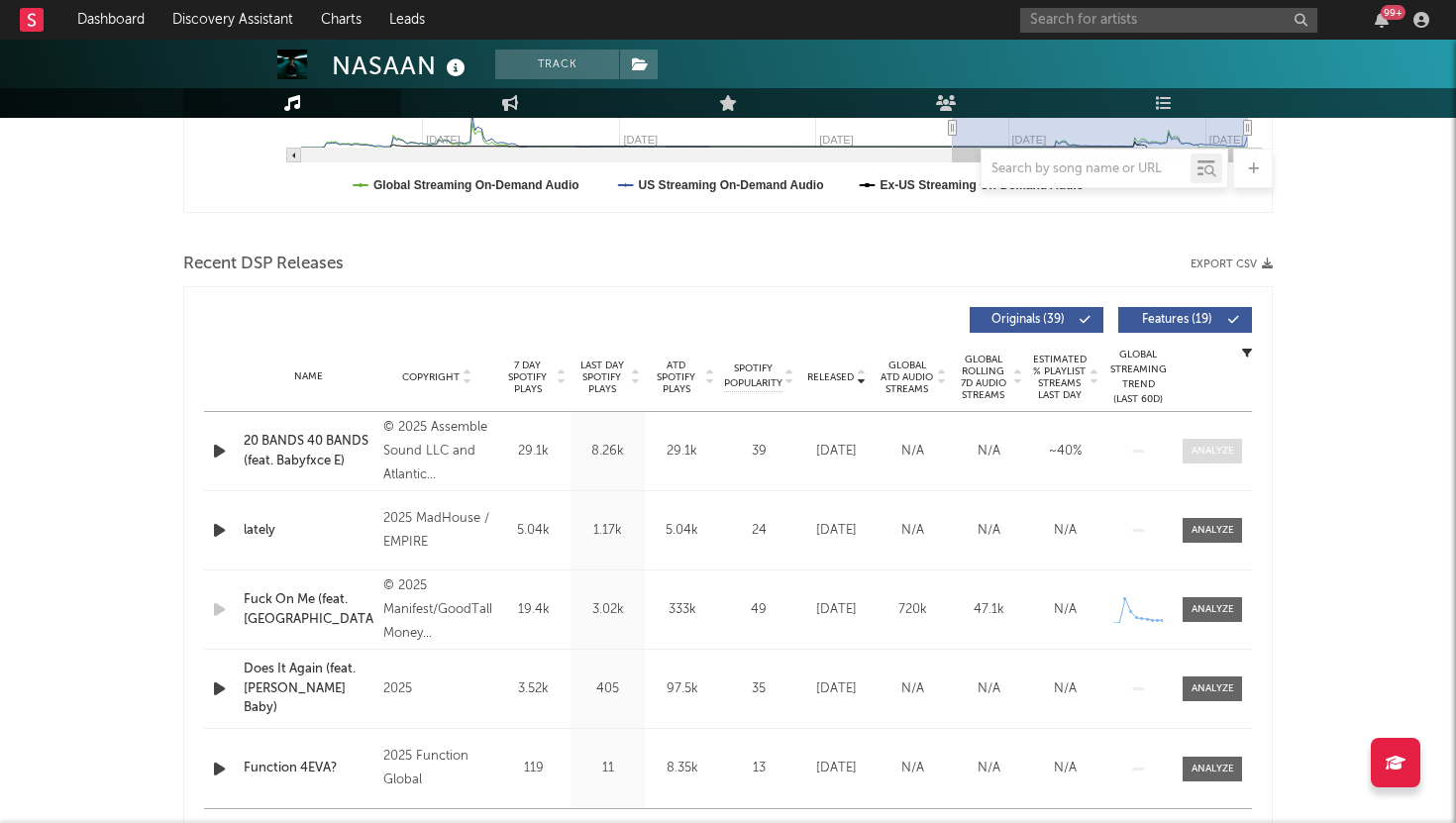
click at [1209, 441] on span at bounding box center [1213, 451] width 60 height 25
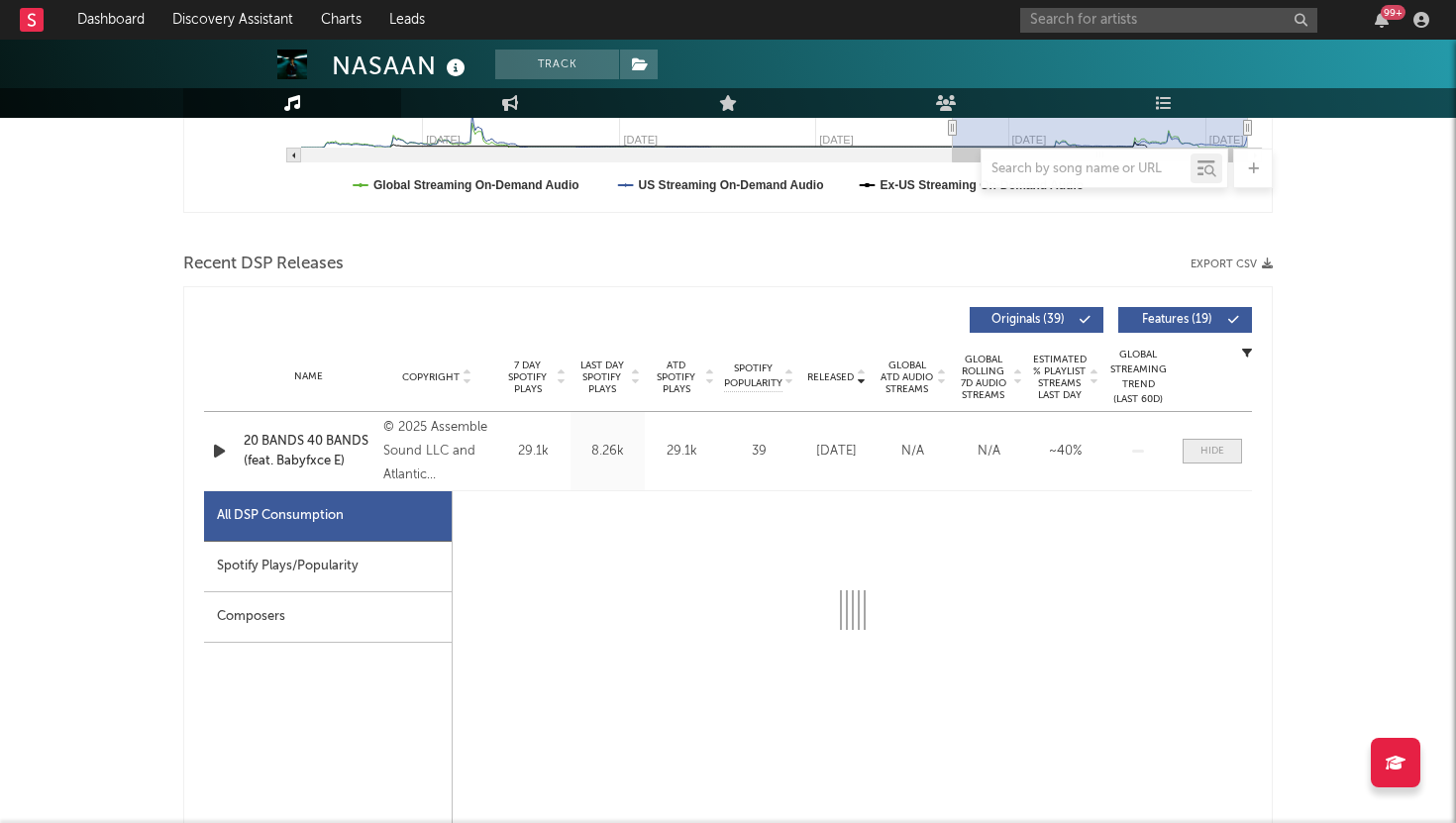
select select "1w"
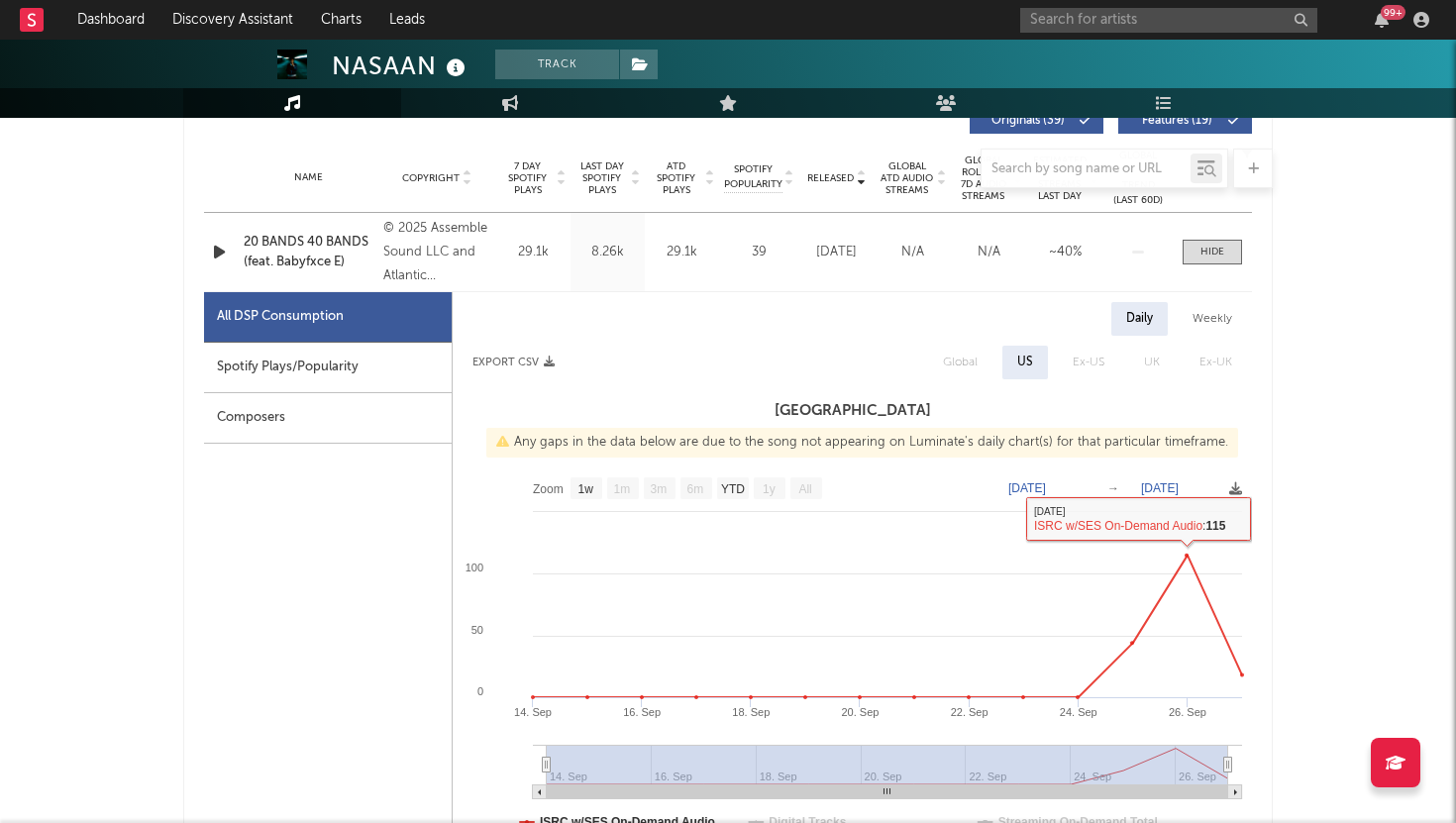
scroll to position [774, 0]
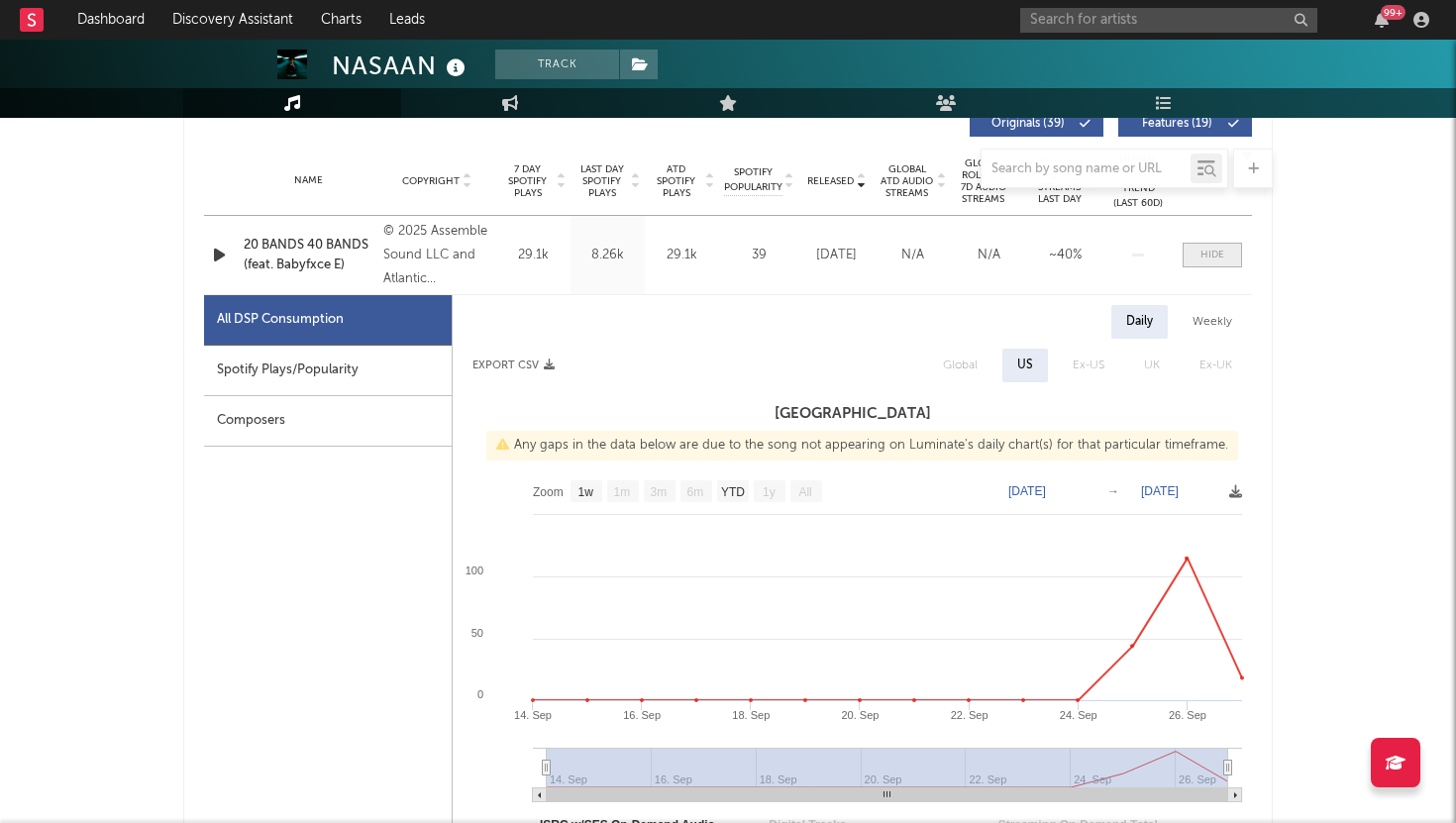
click at [1205, 253] on div at bounding box center [1213, 255] width 24 height 15
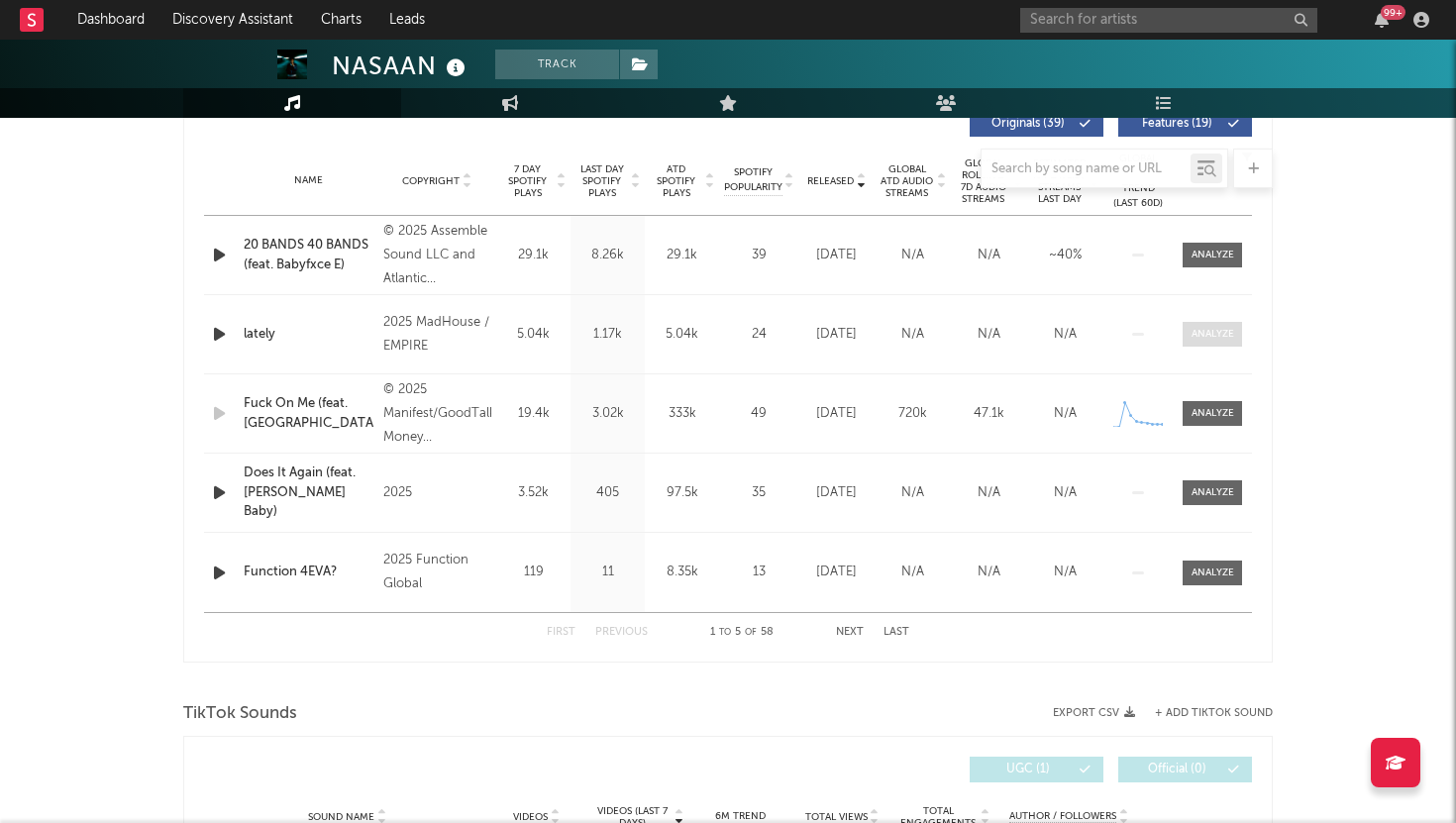
click at [1204, 328] on div at bounding box center [1213, 334] width 43 height 15
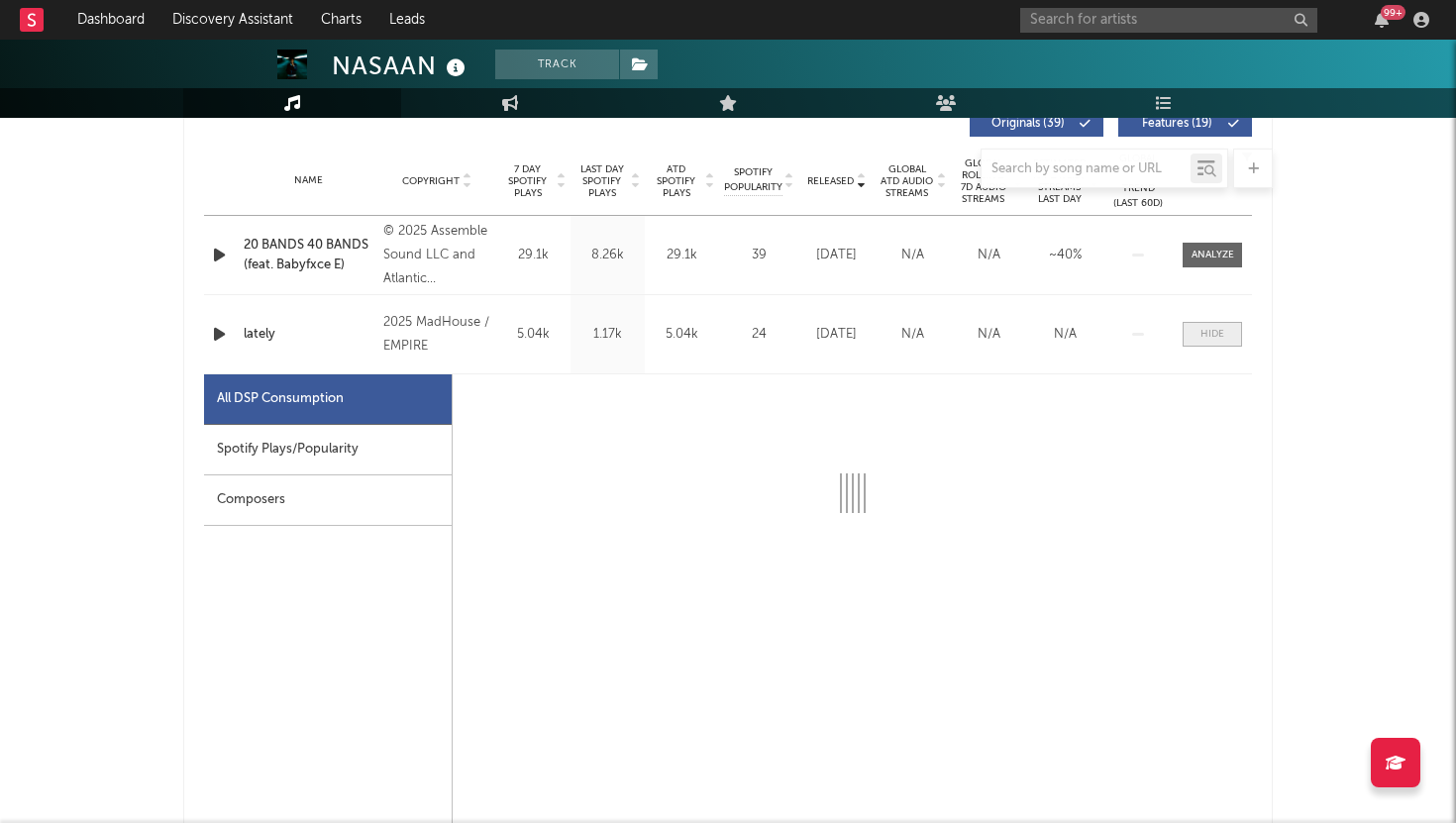
select select "1w"
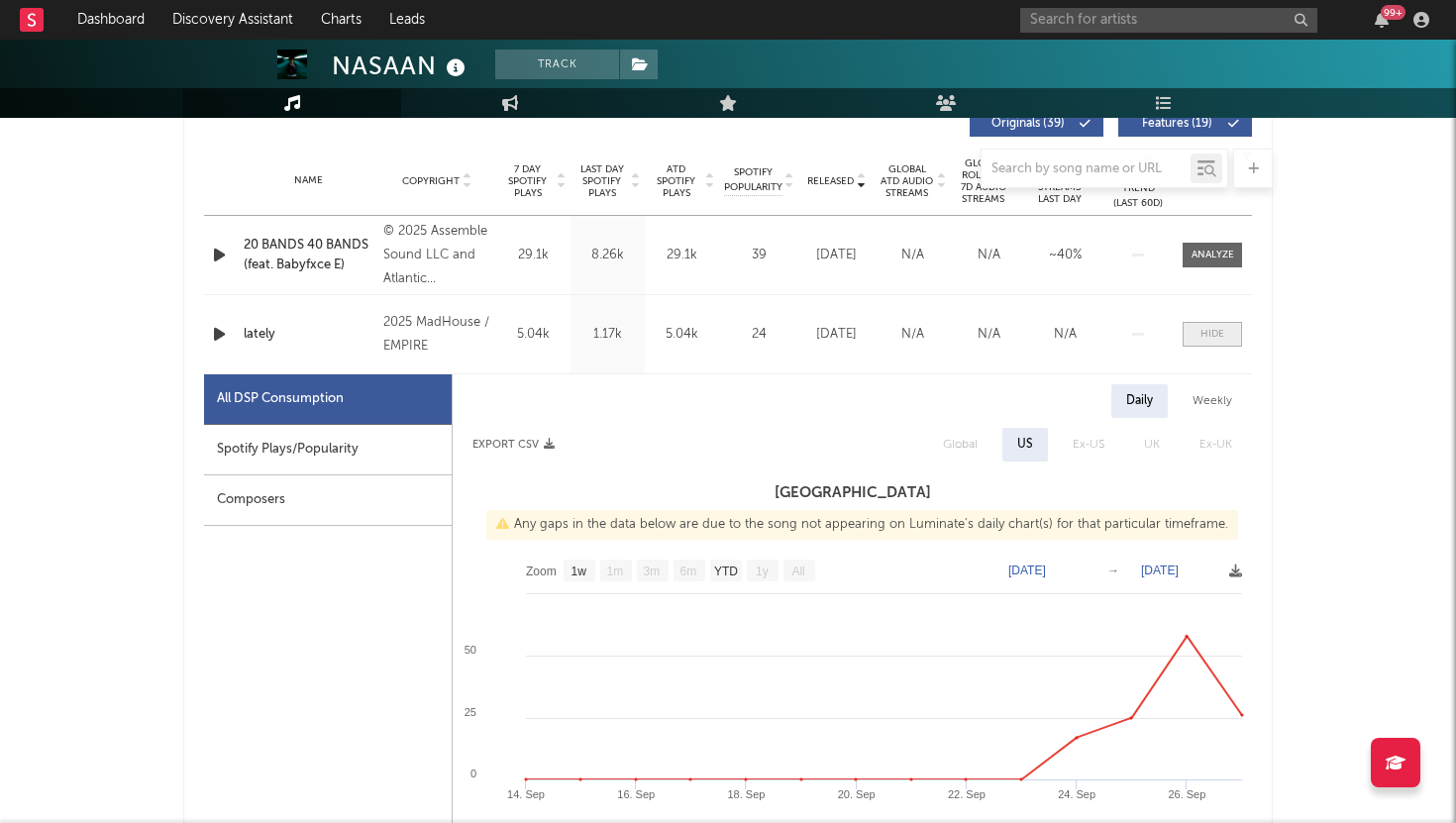
click at [1205, 338] on div at bounding box center [1213, 334] width 24 height 15
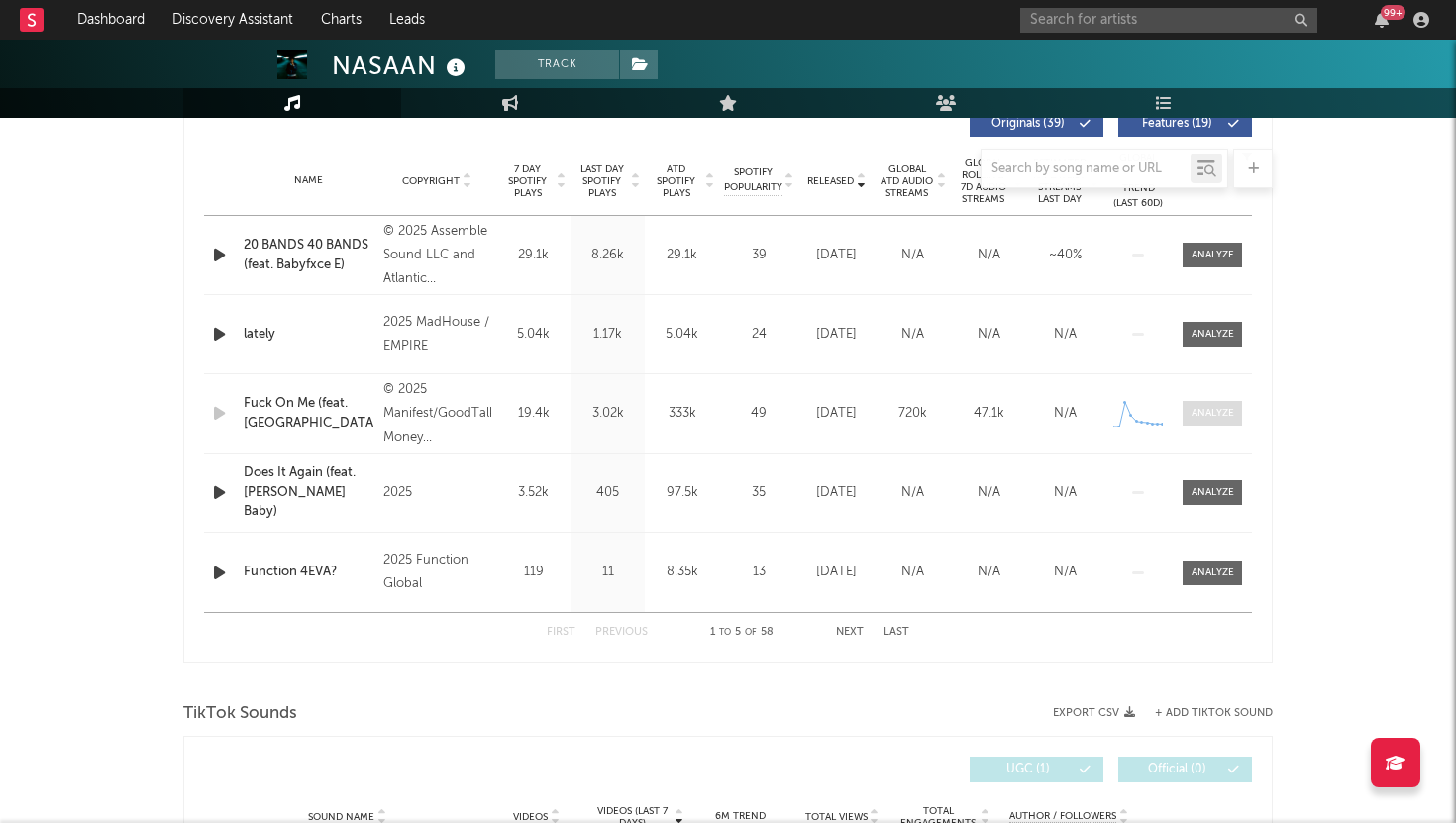
click at [1215, 407] on div at bounding box center [1213, 413] width 43 height 15
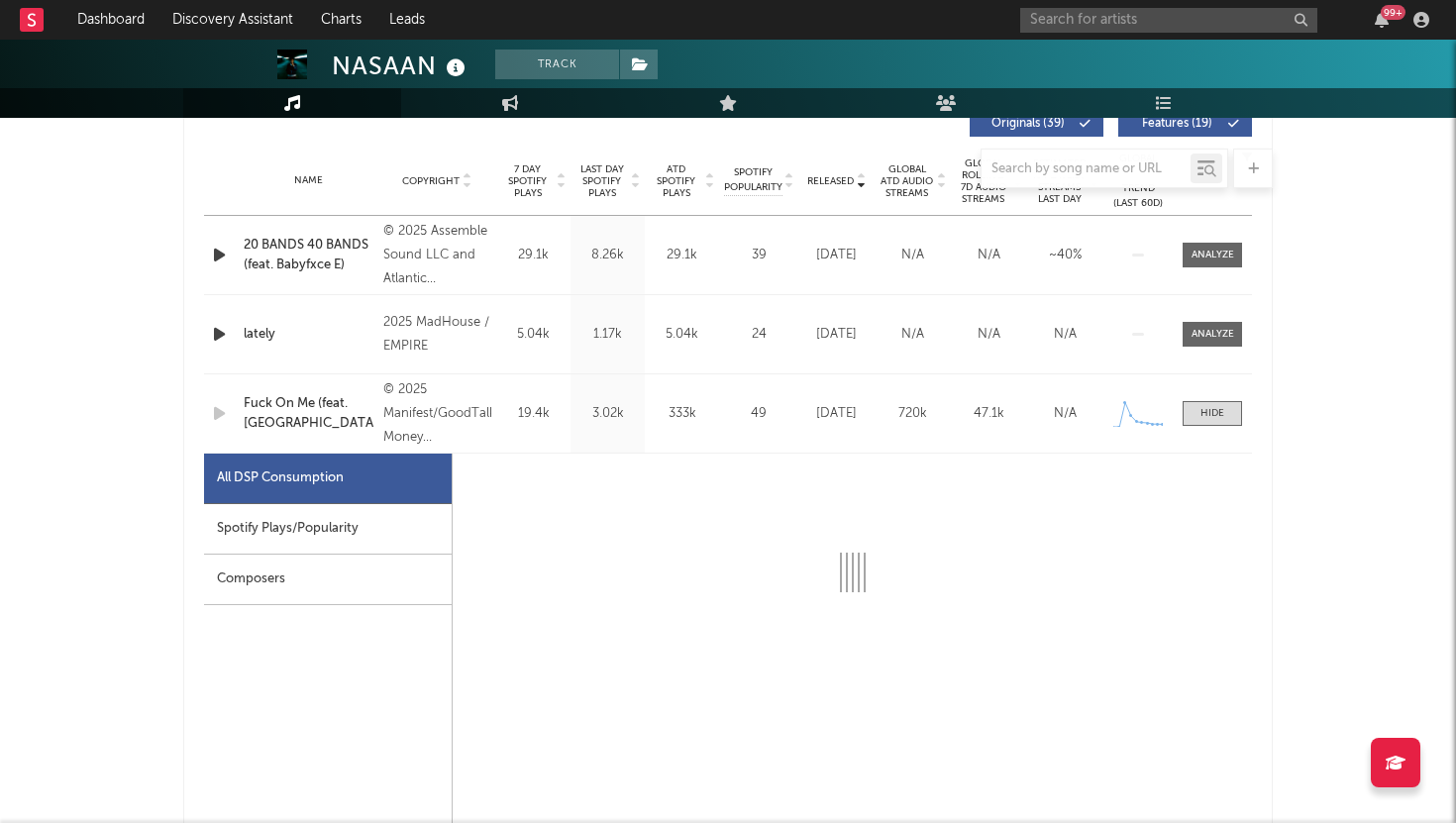
select select "1w"
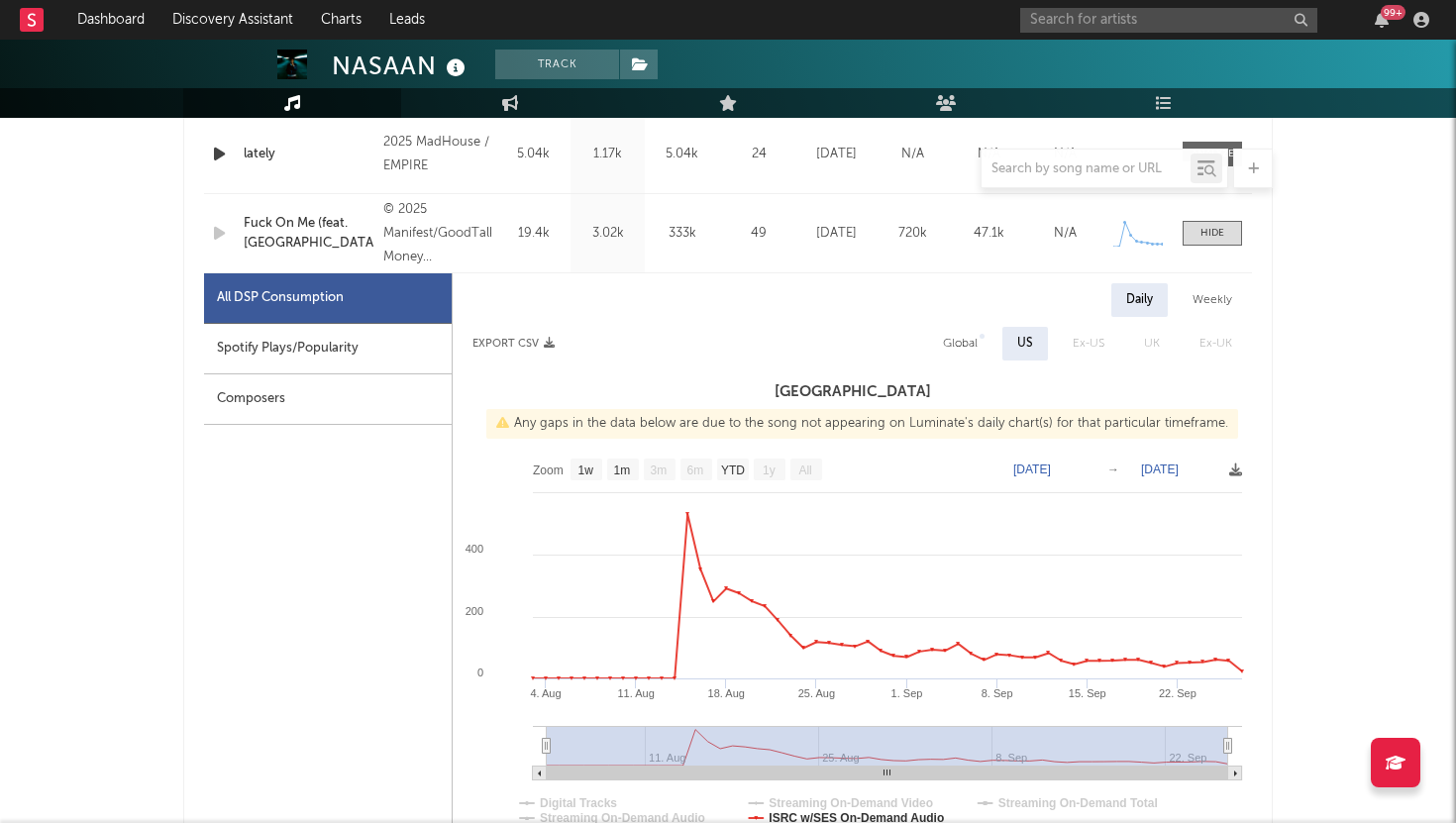
scroll to position [972, 0]
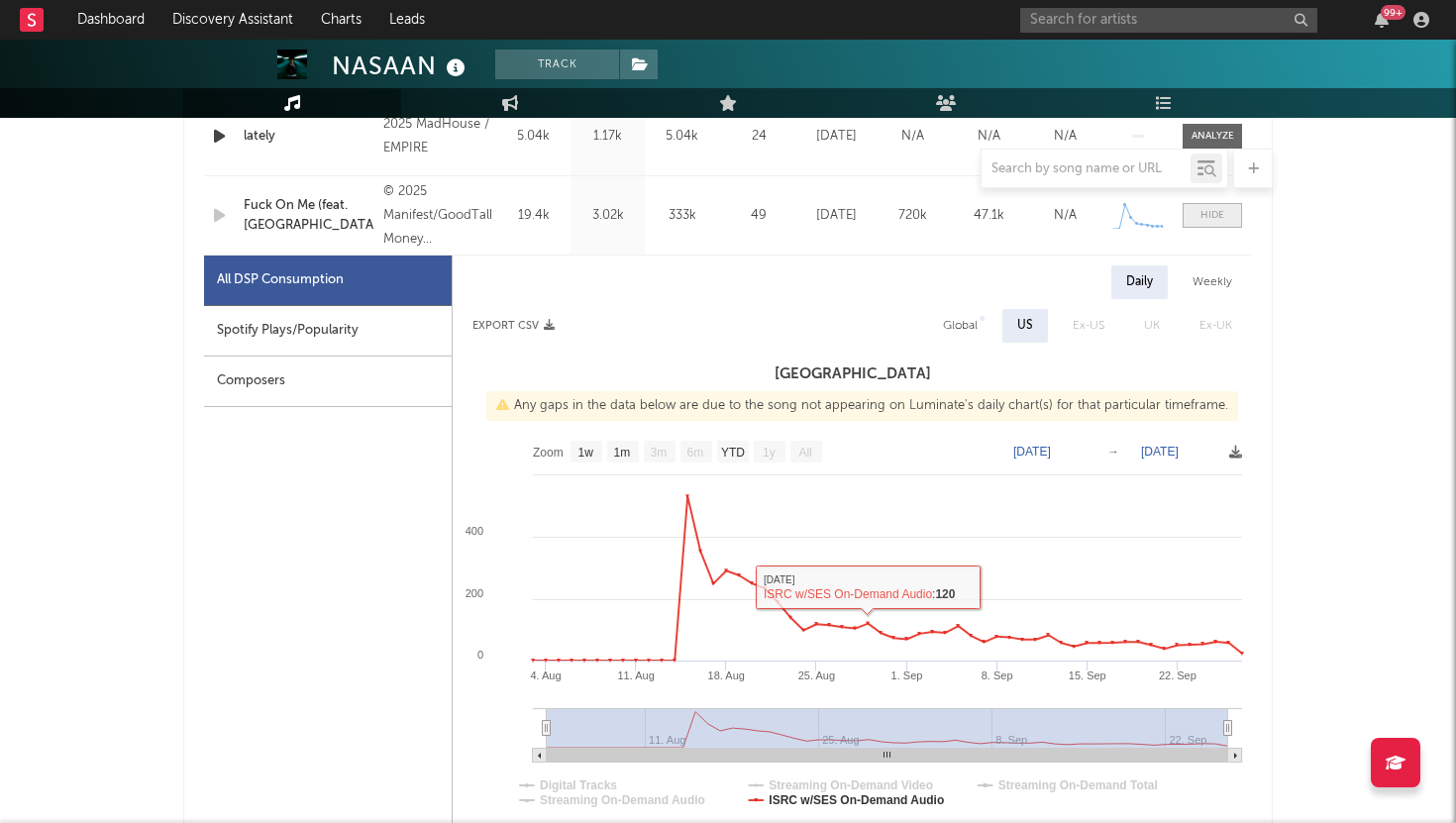
click at [1202, 208] on div at bounding box center [1213, 215] width 24 height 15
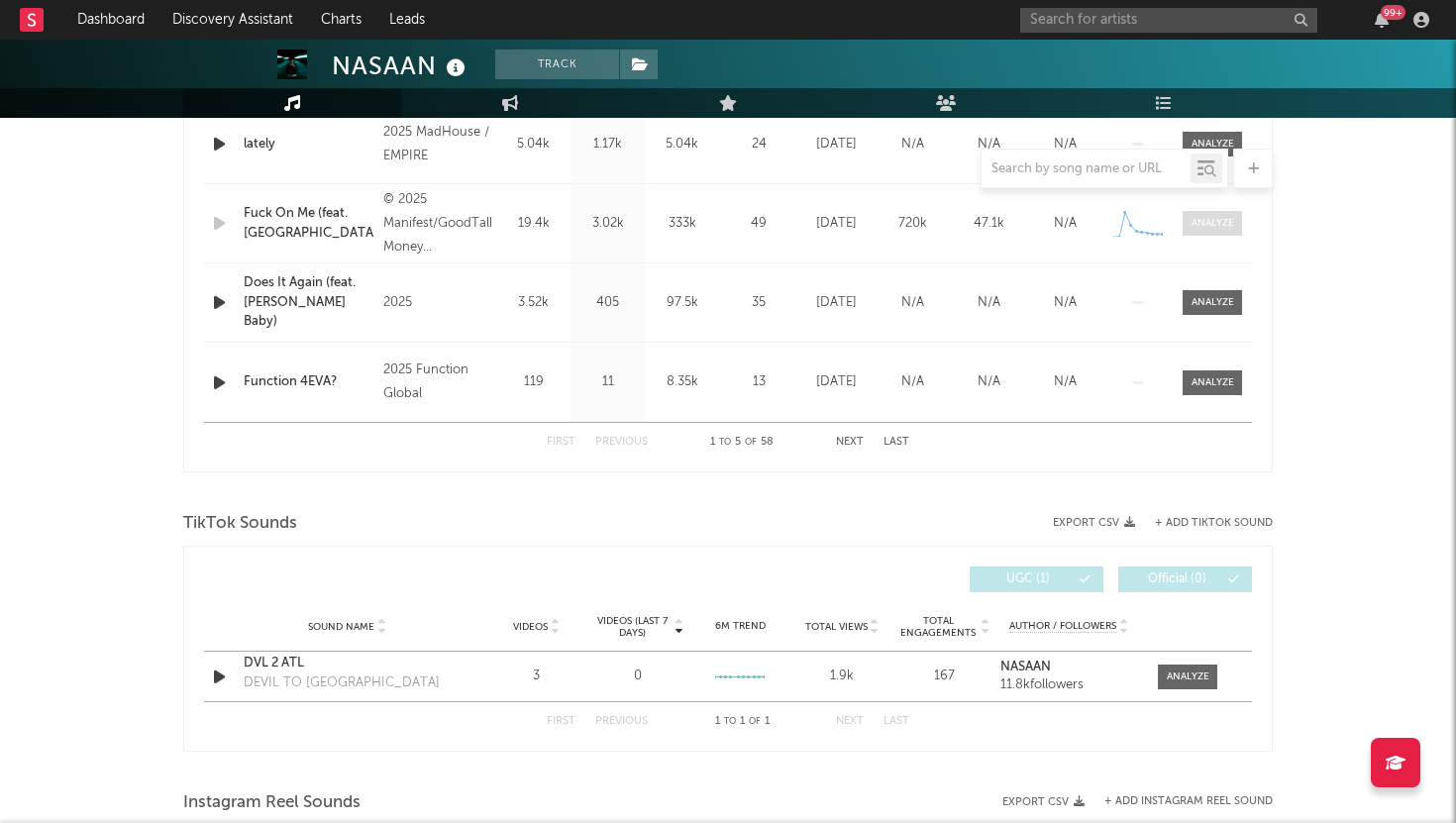
scroll to position [950, 0]
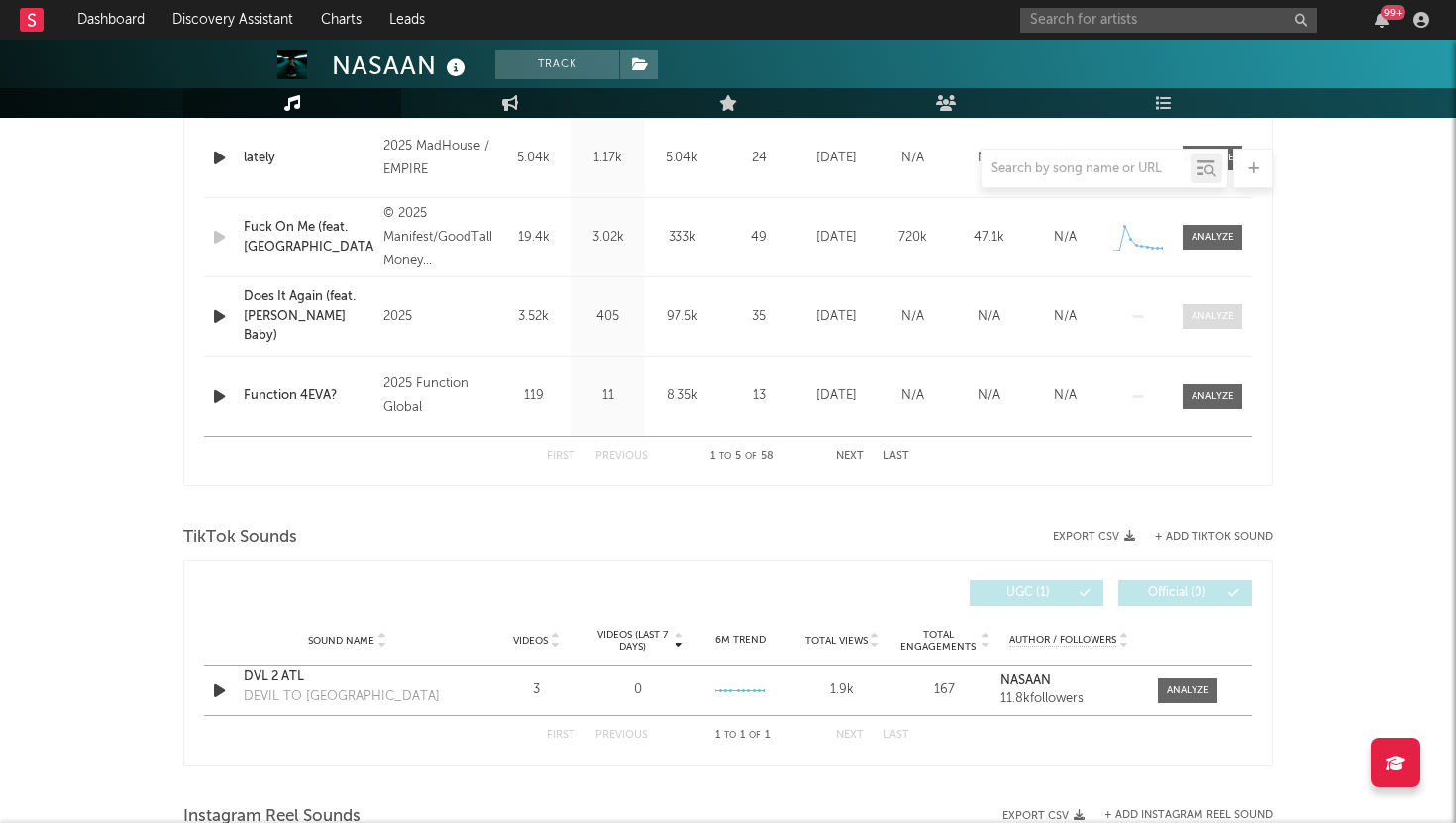
click at [1205, 316] on div at bounding box center [1213, 316] width 43 height 15
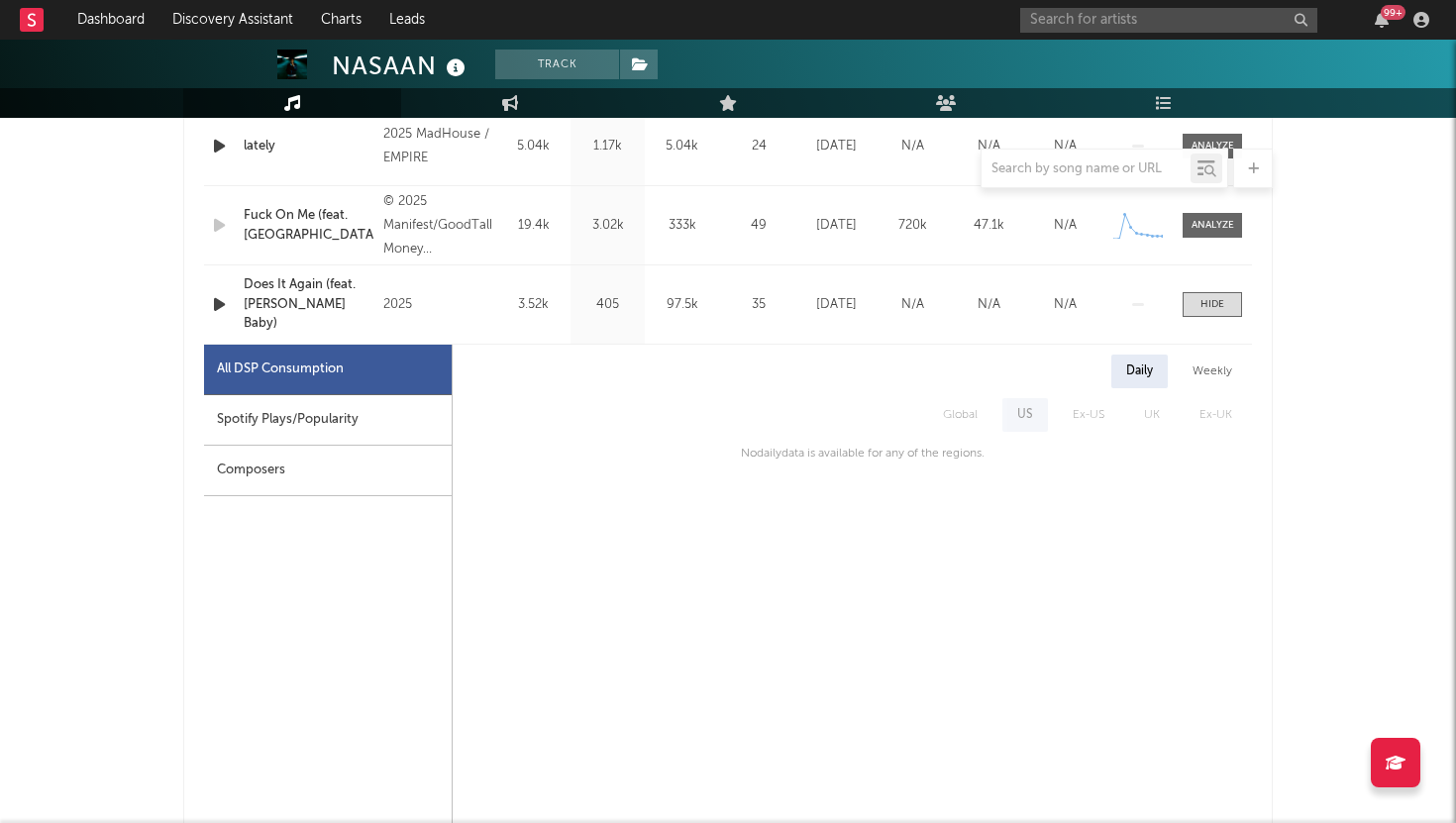
scroll to position [965, 0]
click at [1202, 298] on div at bounding box center [1213, 302] width 24 height 15
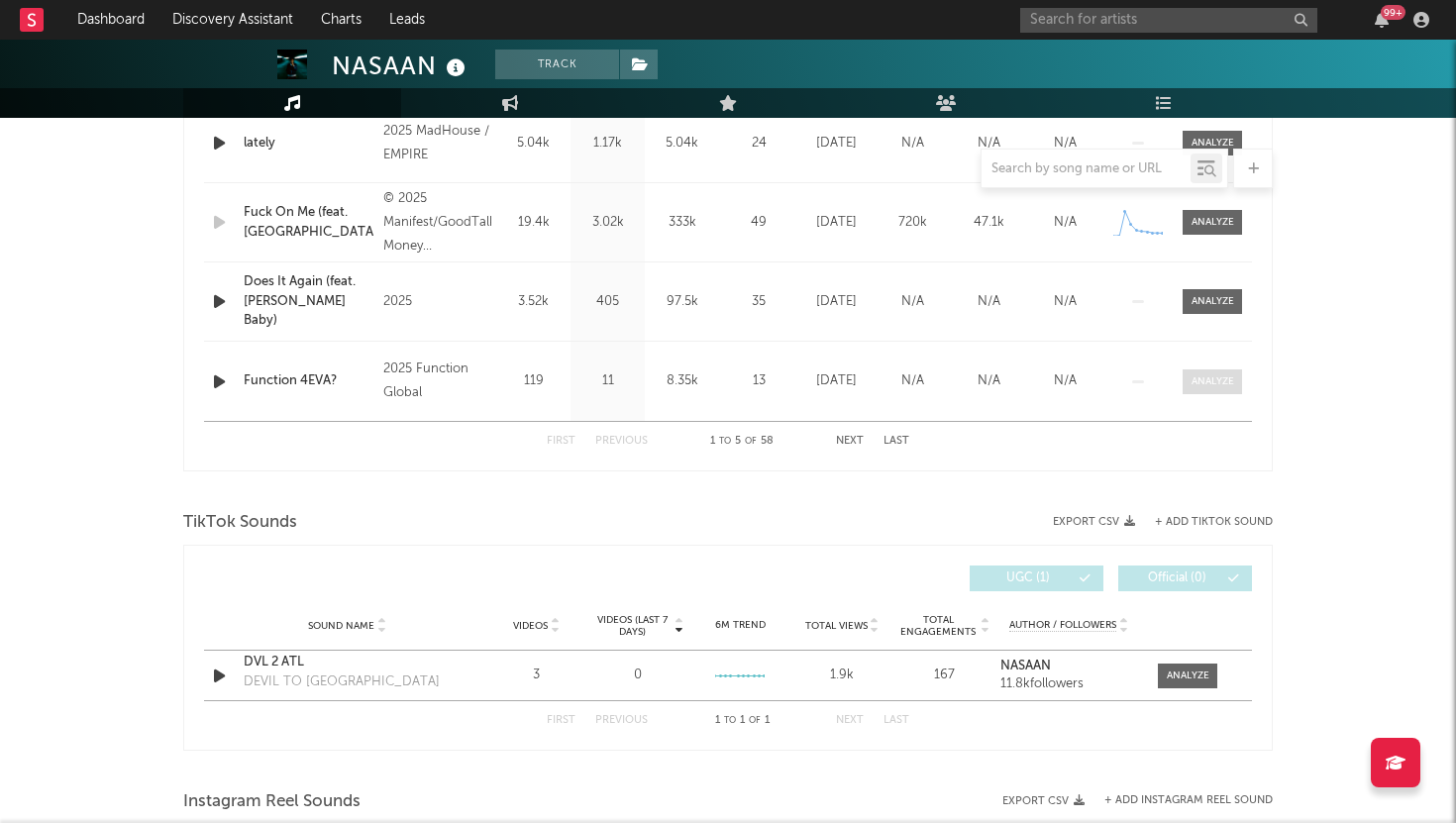
click at [1208, 381] on div at bounding box center [1213, 381] width 43 height 15
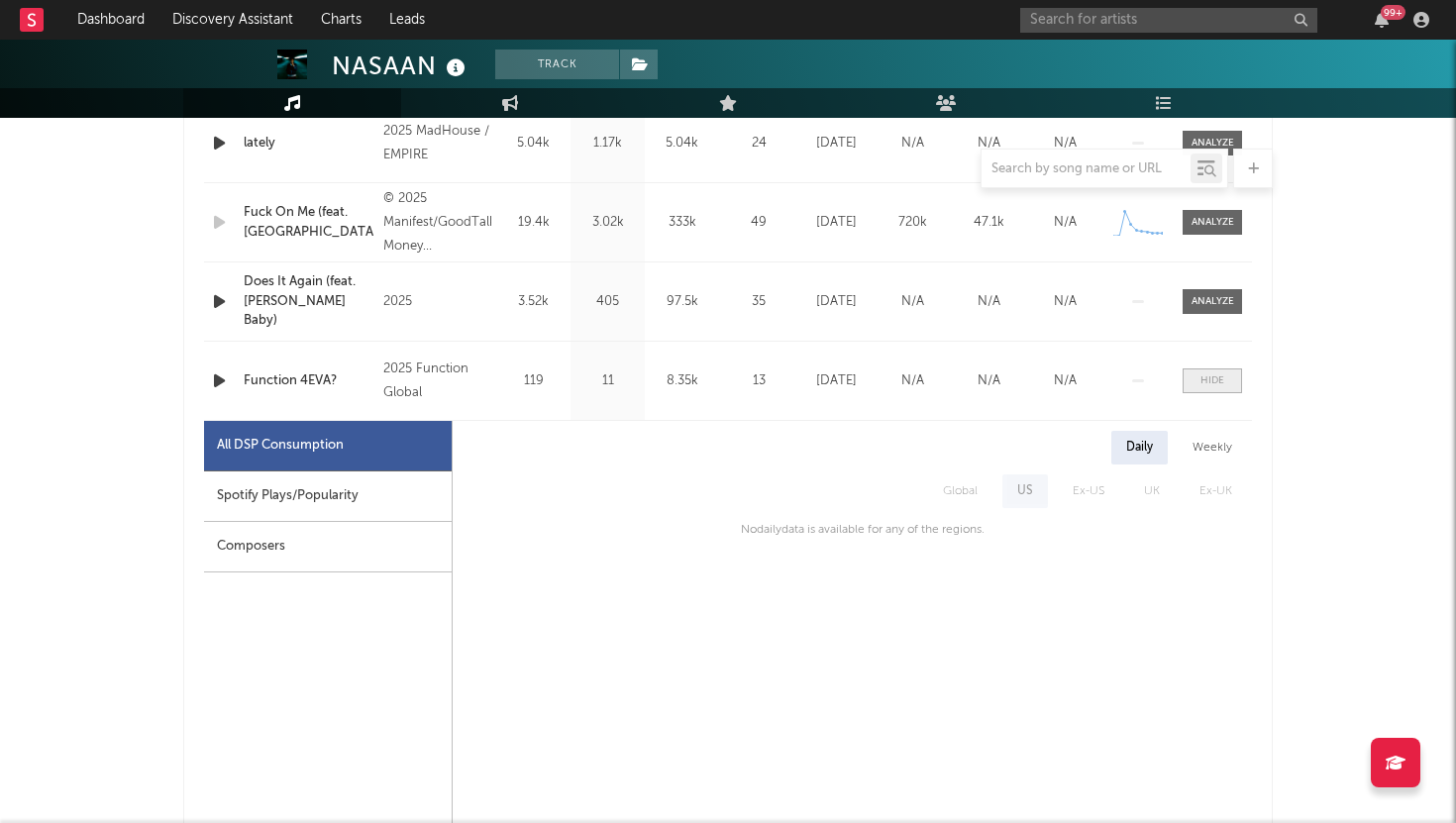
click at [1208, 381] on div at bounding box center [1213, 380] width 24 height 15
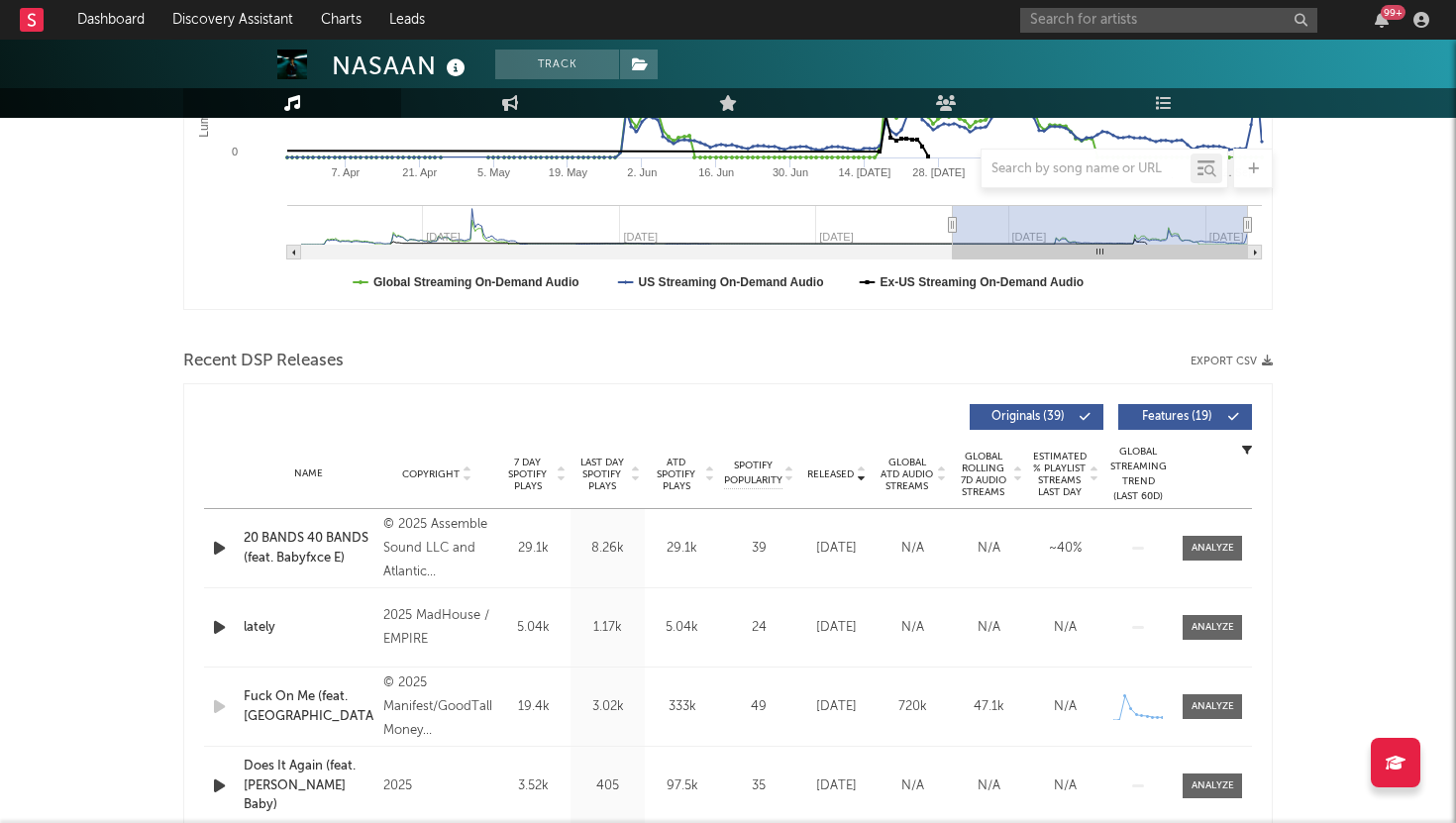
click at [1193, 415] on span "Features ( 19 )" at bounding box center [1177, 417] width 92 height 12
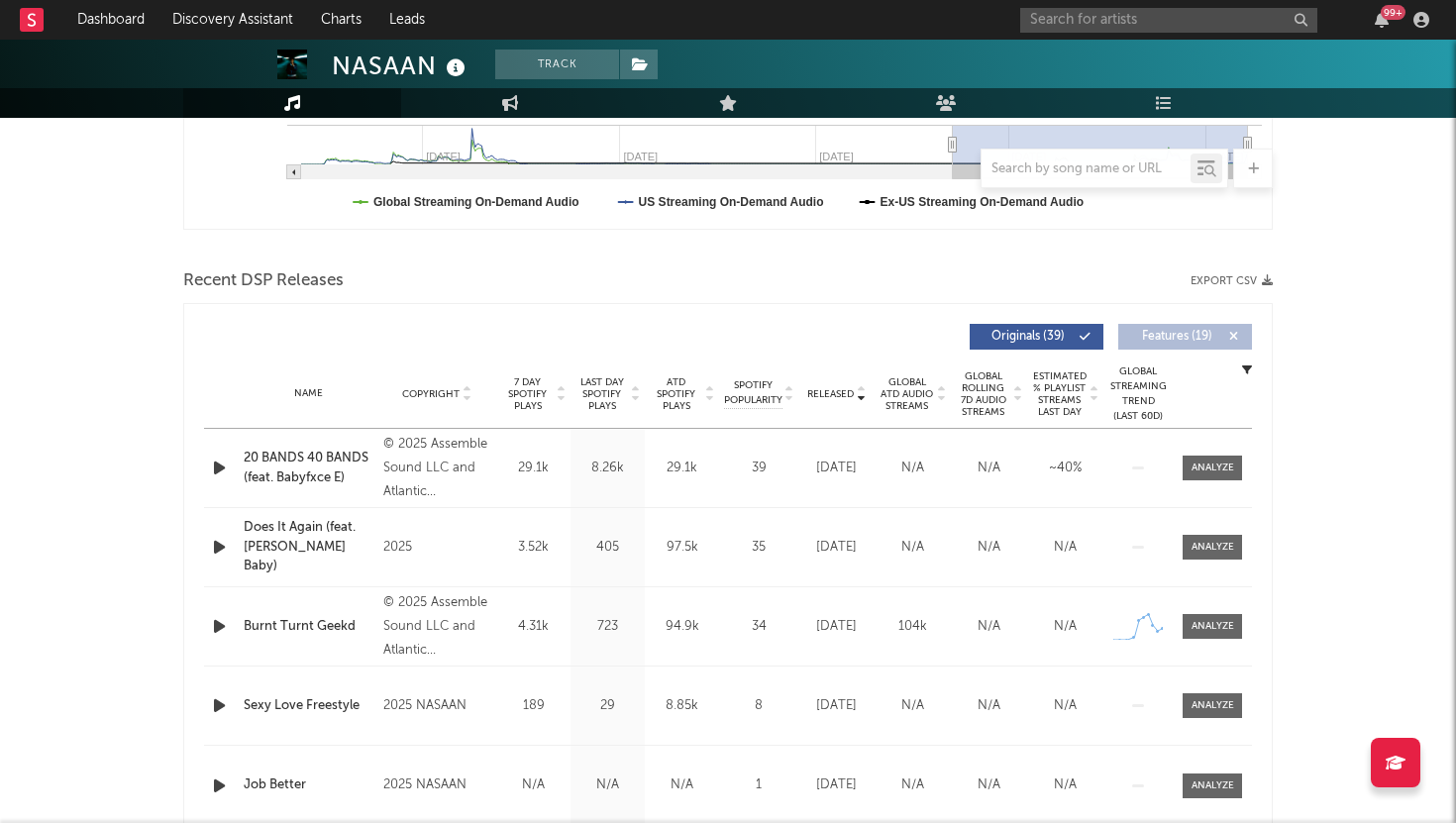
scroll to position [675, 0]
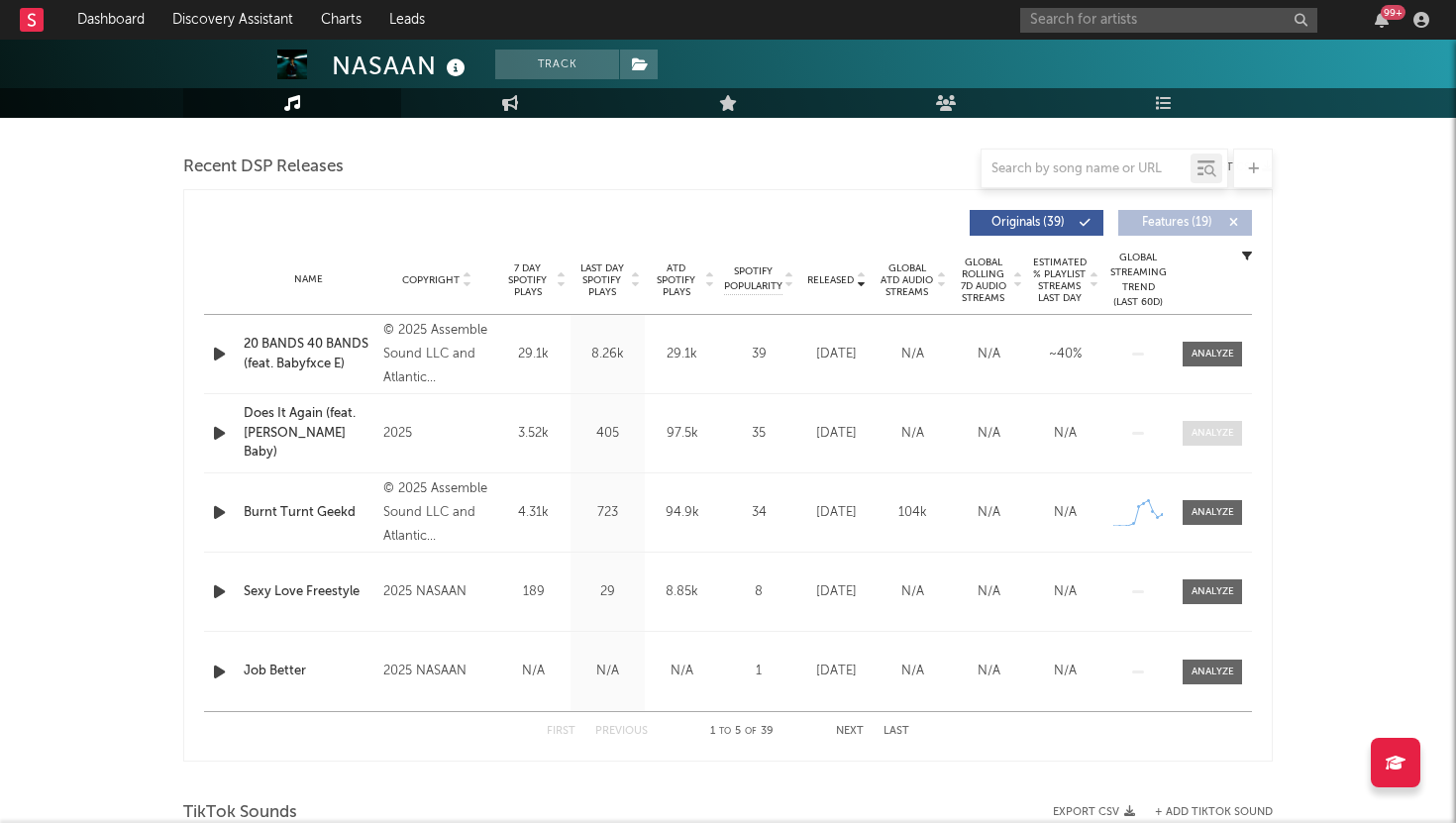
click at [1204, 428] on div at bounding box center [1213, 433] width 43 height 15
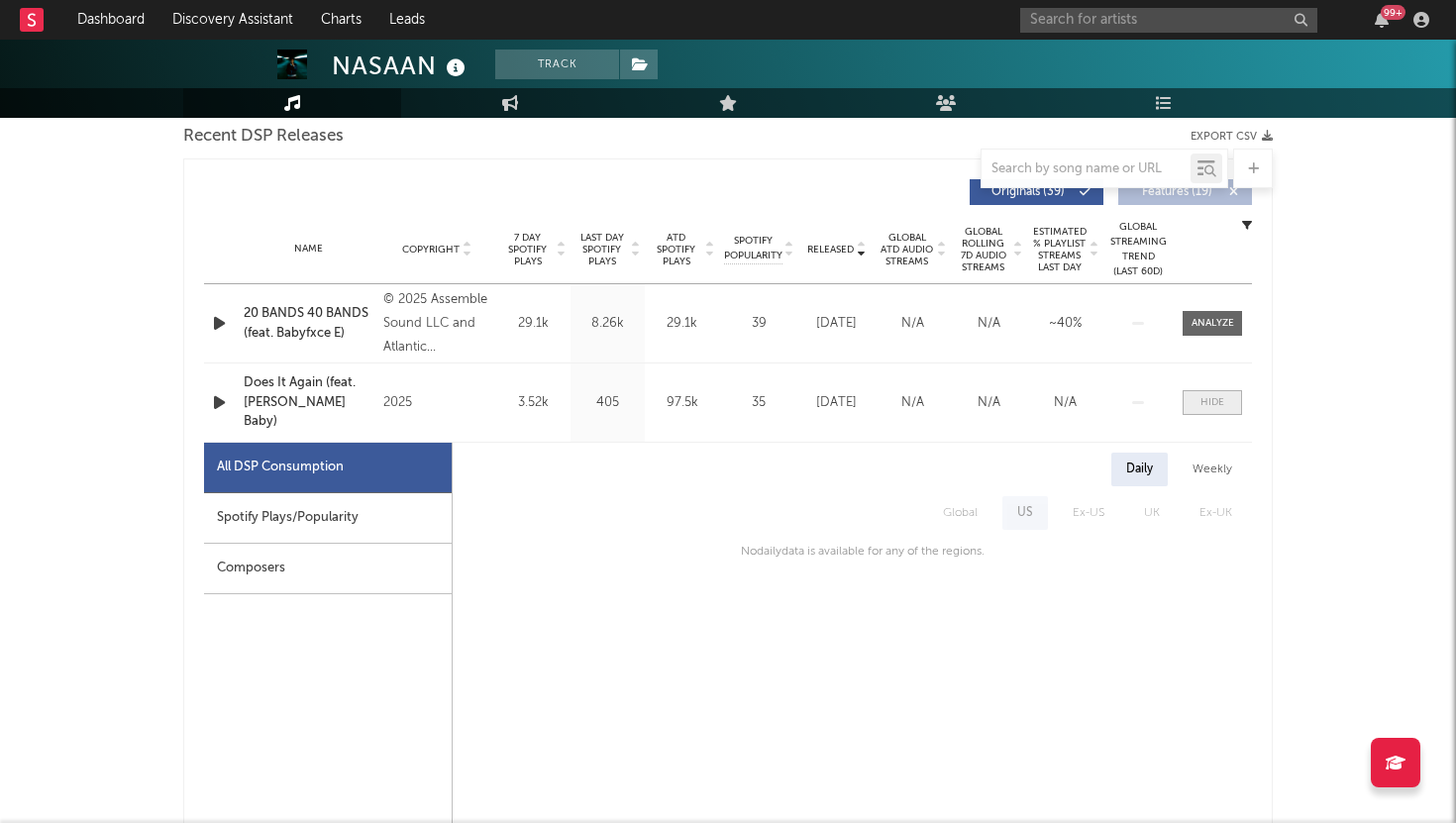
scroll to position [709, 0]
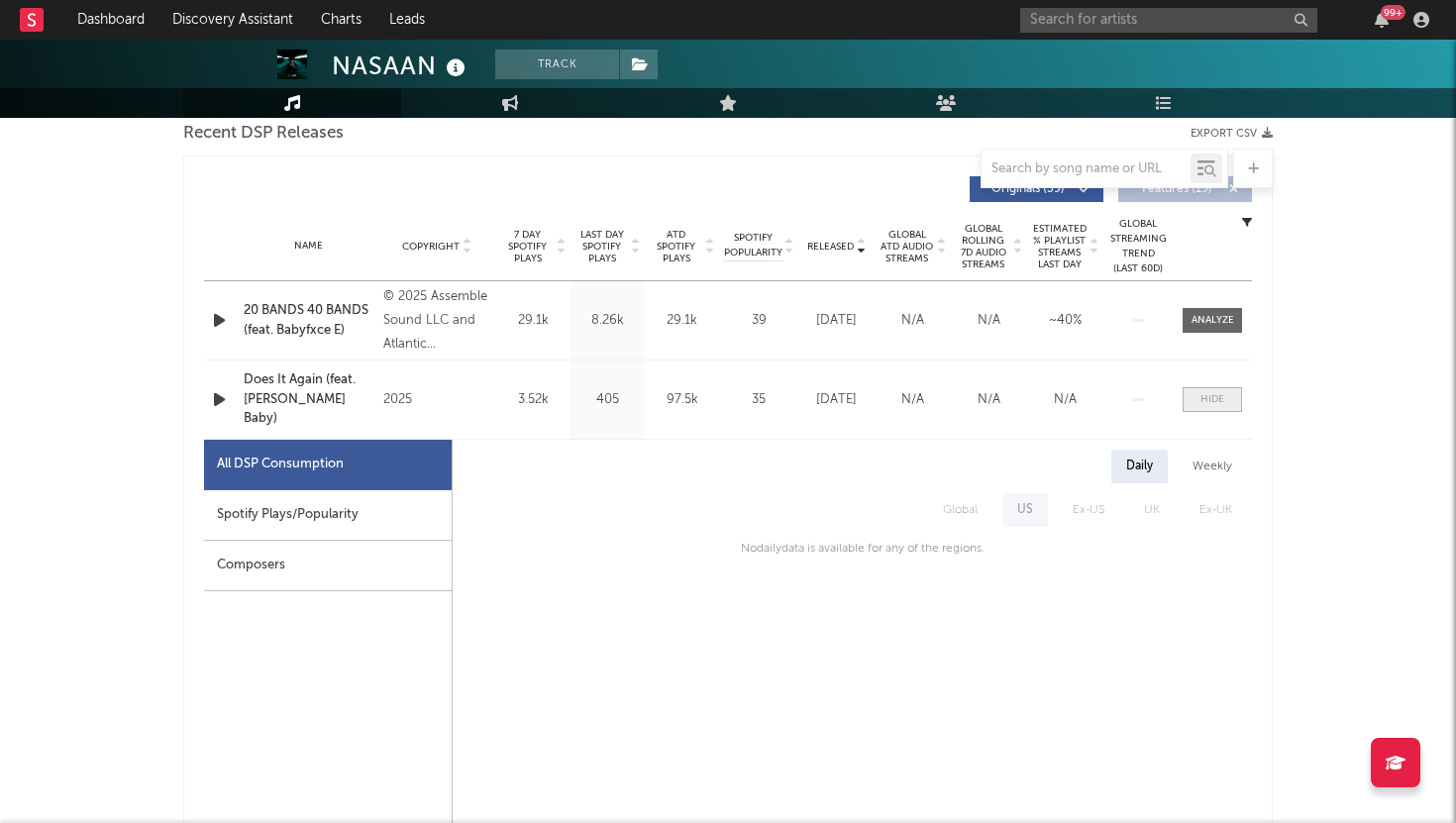
click at [1208, 392] on div at bounding box center [1213, 399] width 24 height 15
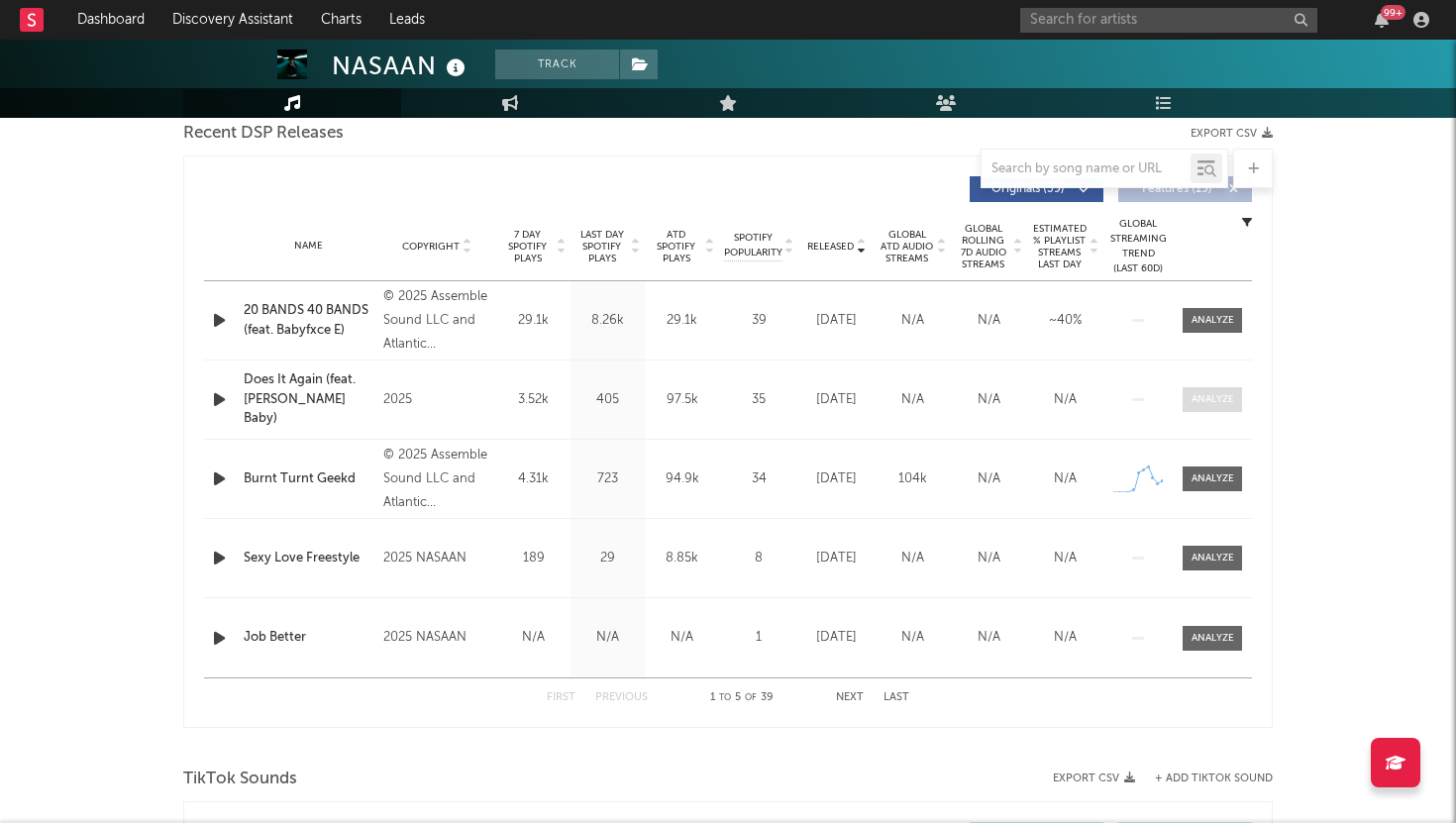
click at [1208, 394] on div at bounding box center [1213, 399] width 43 height 15
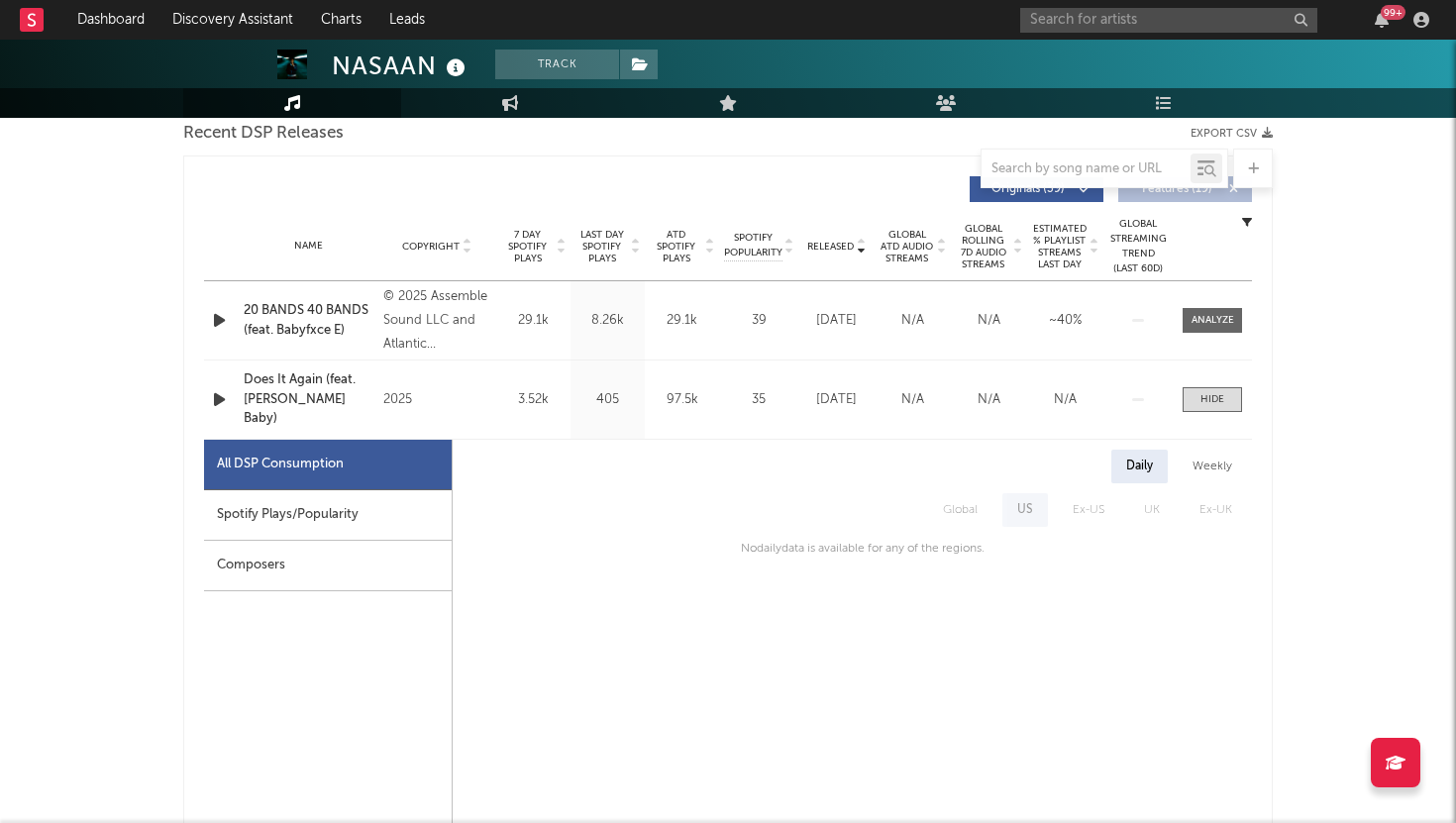
click at [1211, 469] on div "Weekly" at bounding box center [1213, 467] width 70 height 34
click at [1151, 462] on div "Daily" at bounding box center [1140, 467] width 57 height 34
click at [1191, 403] on span at bounding box center [1213, 399] width 60 height 25
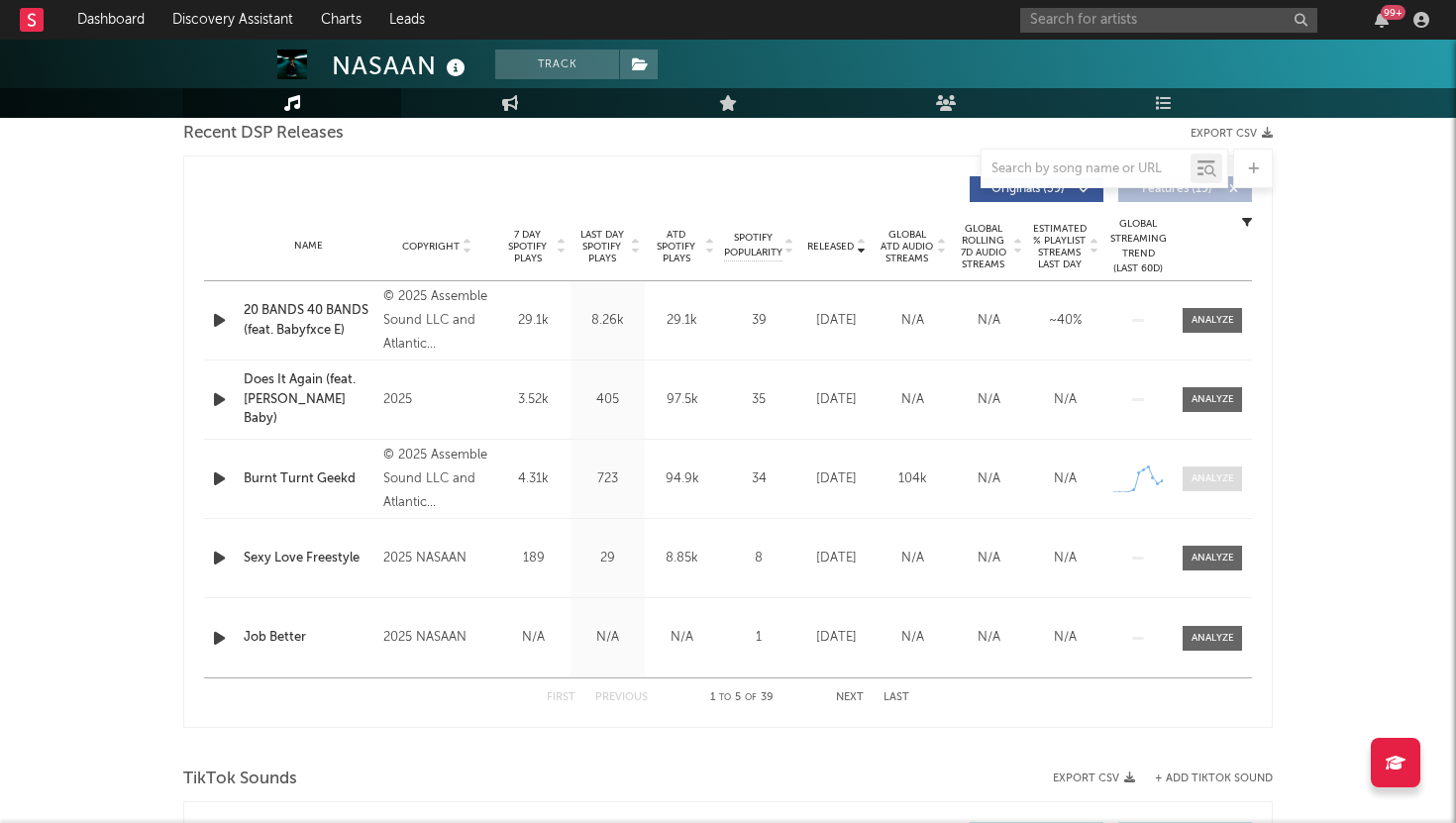
click at [1202, 481] on div at bounding box center [1213, 479] width 43 height 15
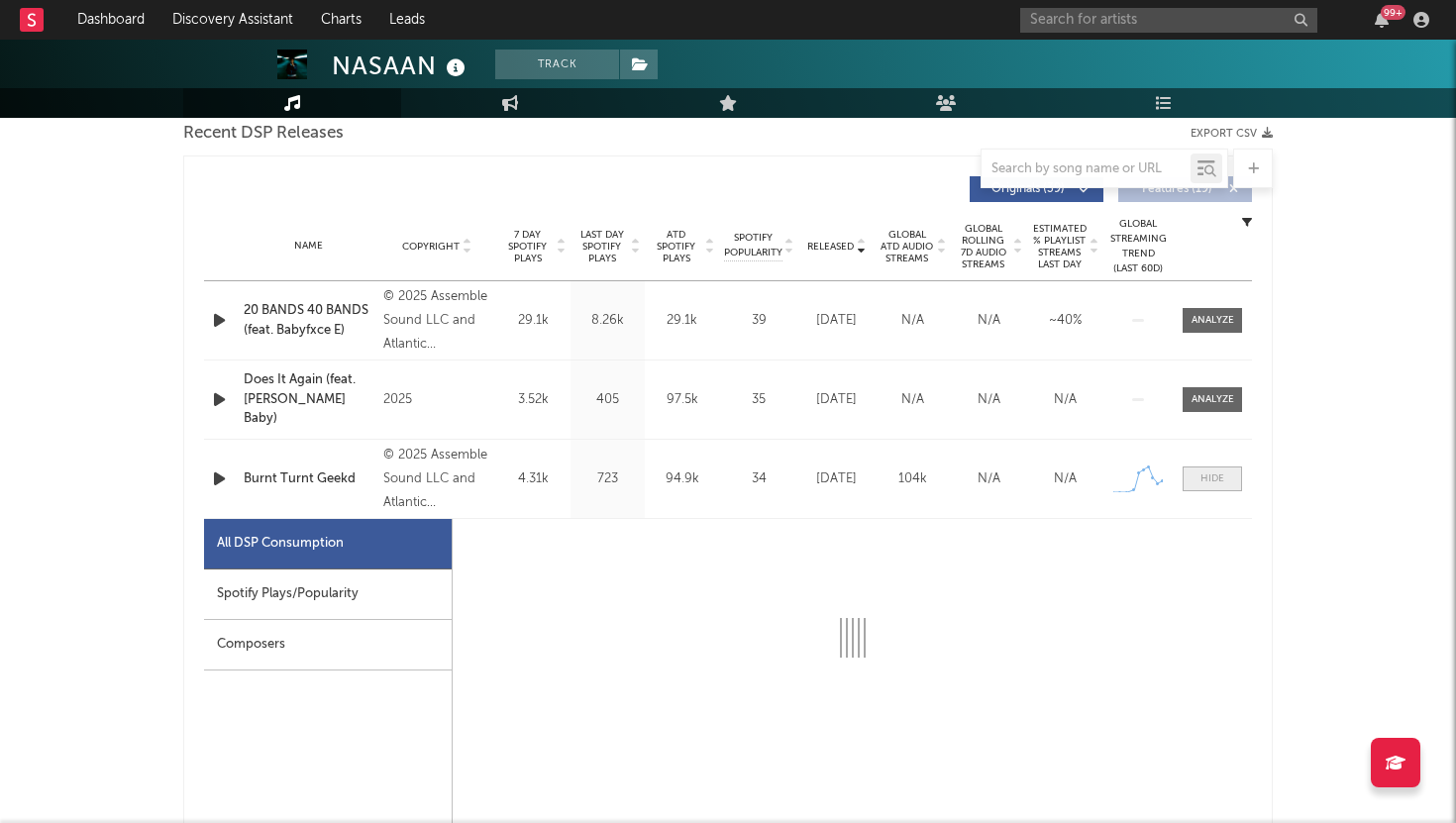
select select "1w"
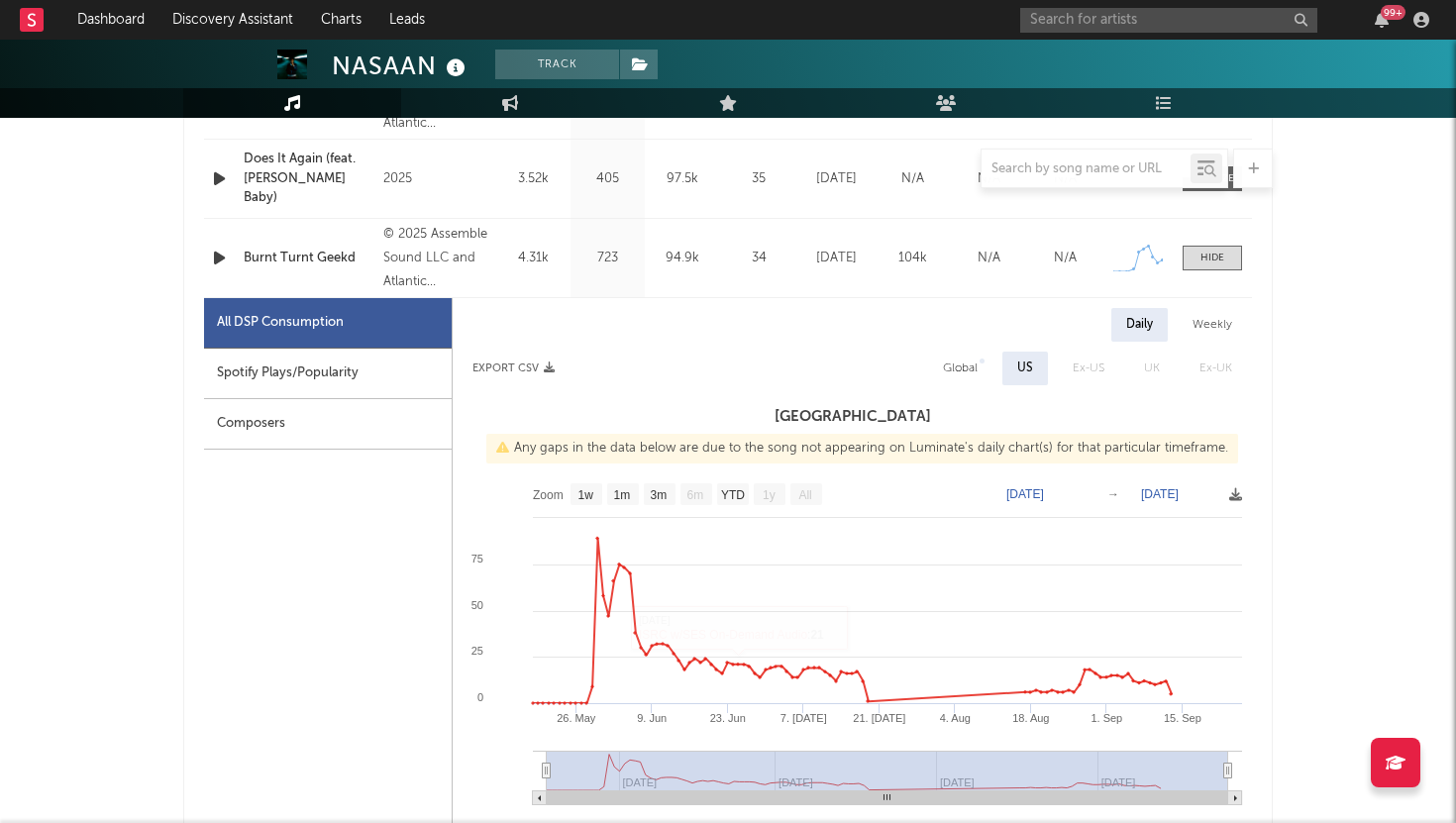
scroll to position [903, 0]
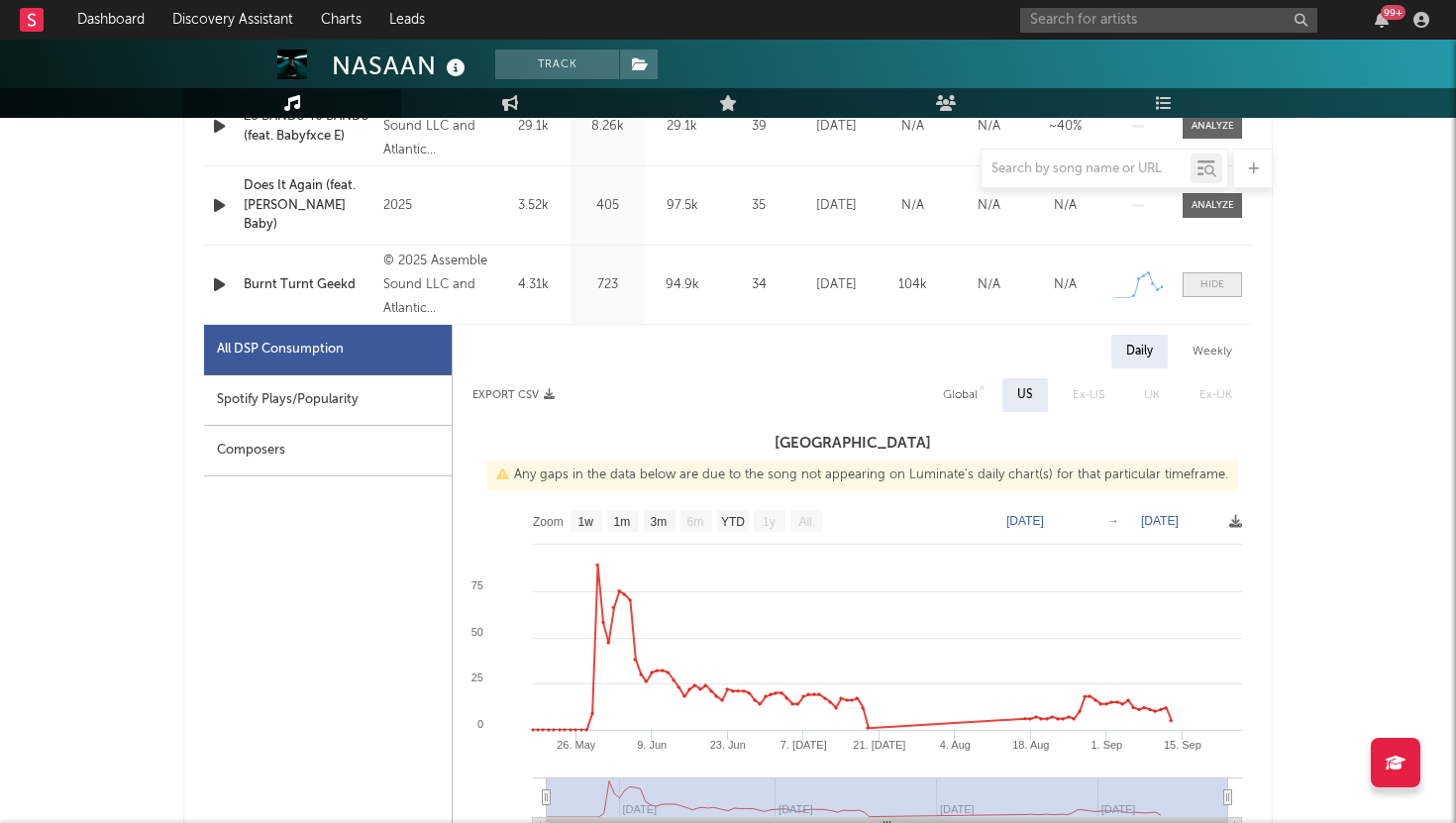
click at [1202, 282] on div at bounding box center [1213, 285] width 24 height 15
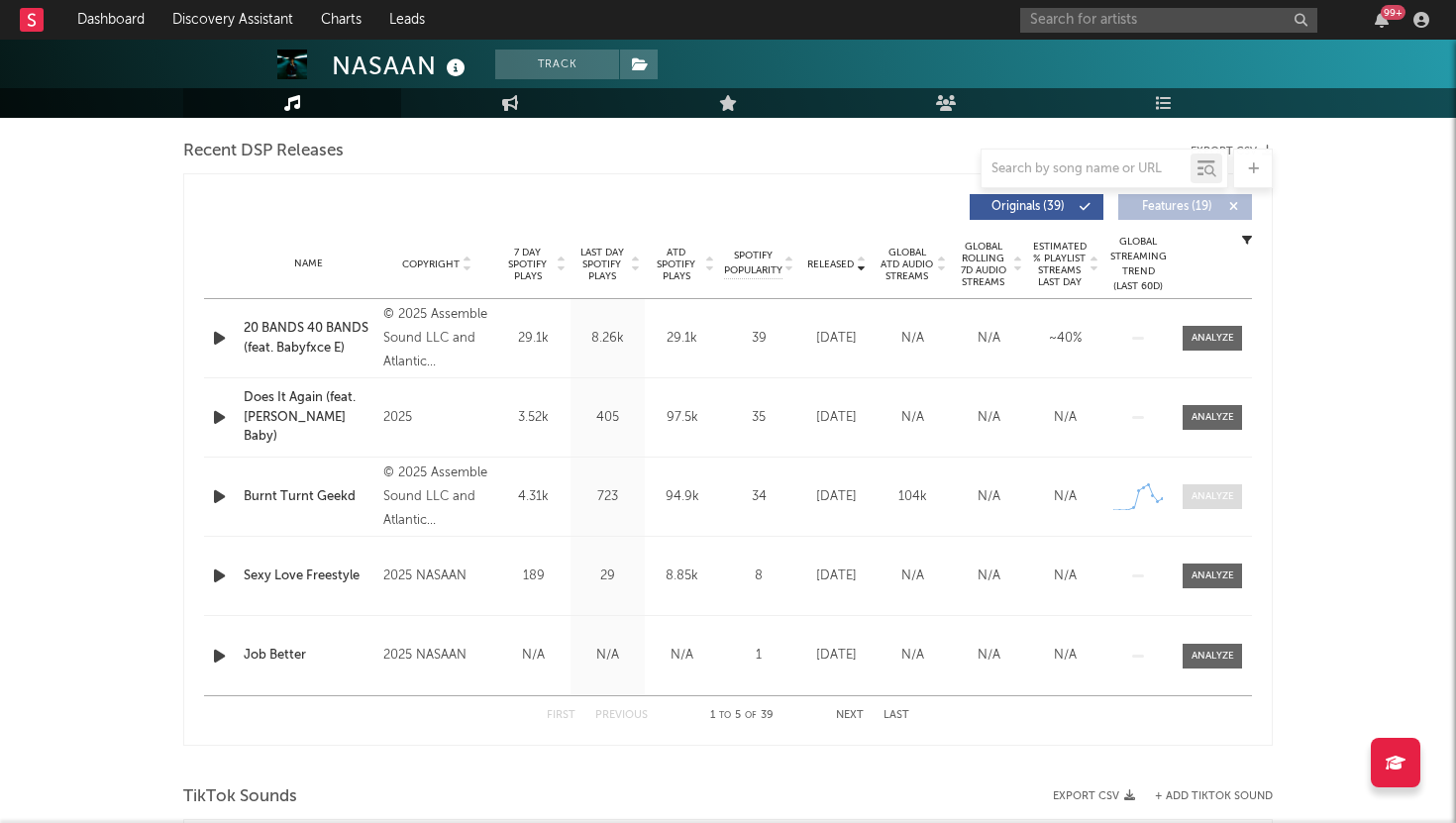
scroll to position [669, 0]
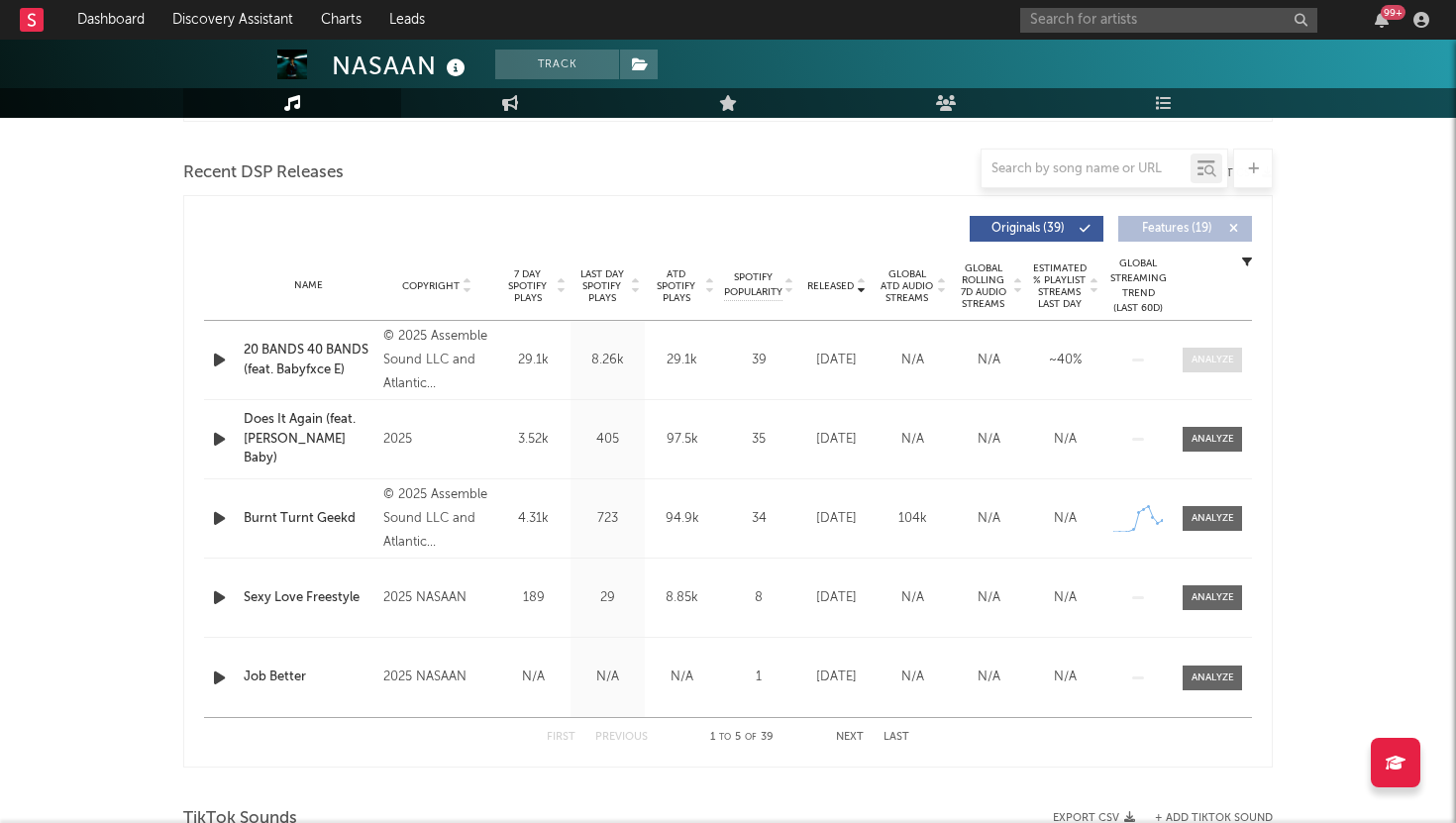
click at [1219, 356] on div at bounding box center [1213, 359] width 43 height 15
select select "1w"
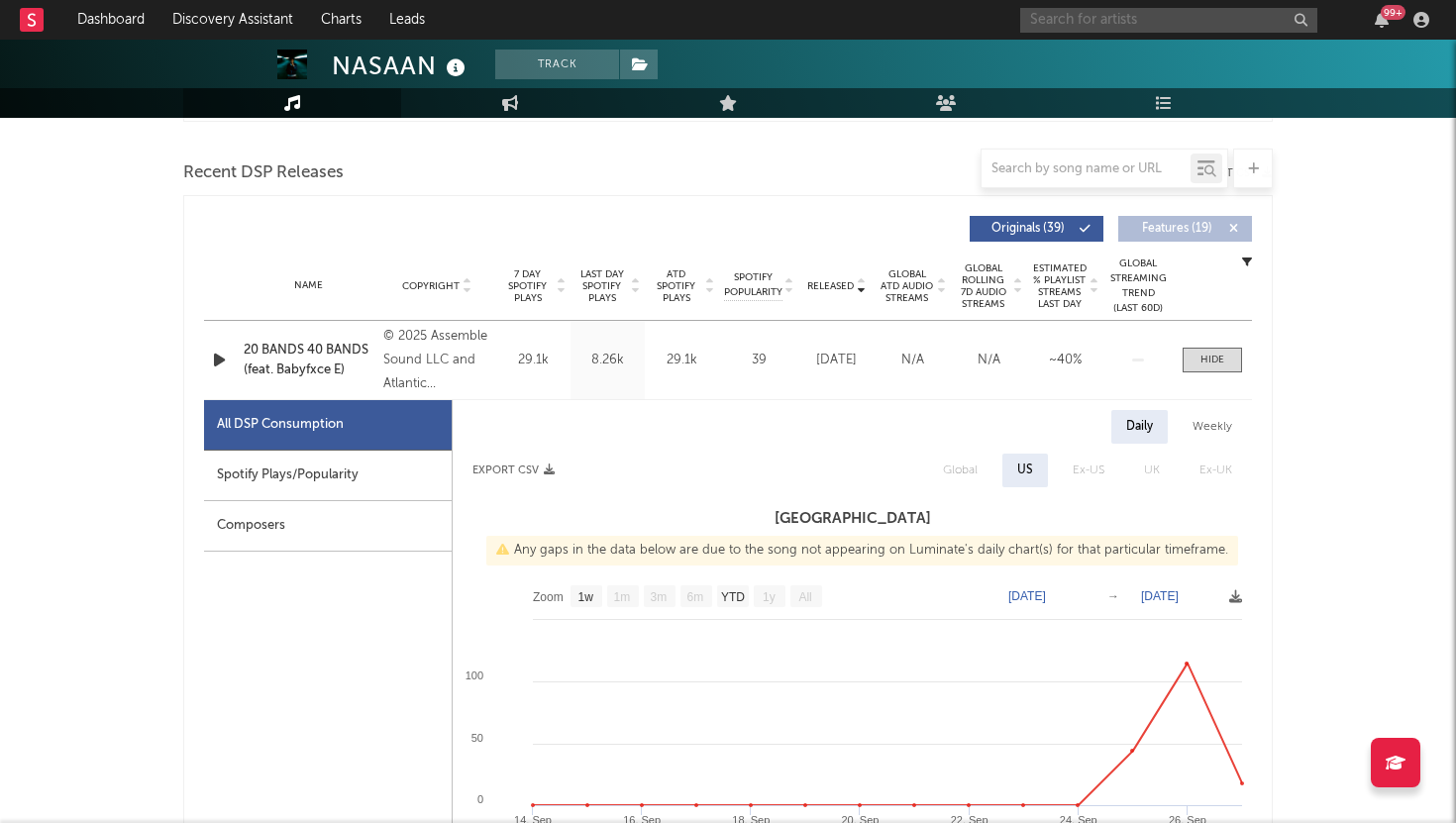
click at [1057, 22] on input "text" at bounding box center [1168, 20] width 298 height 25
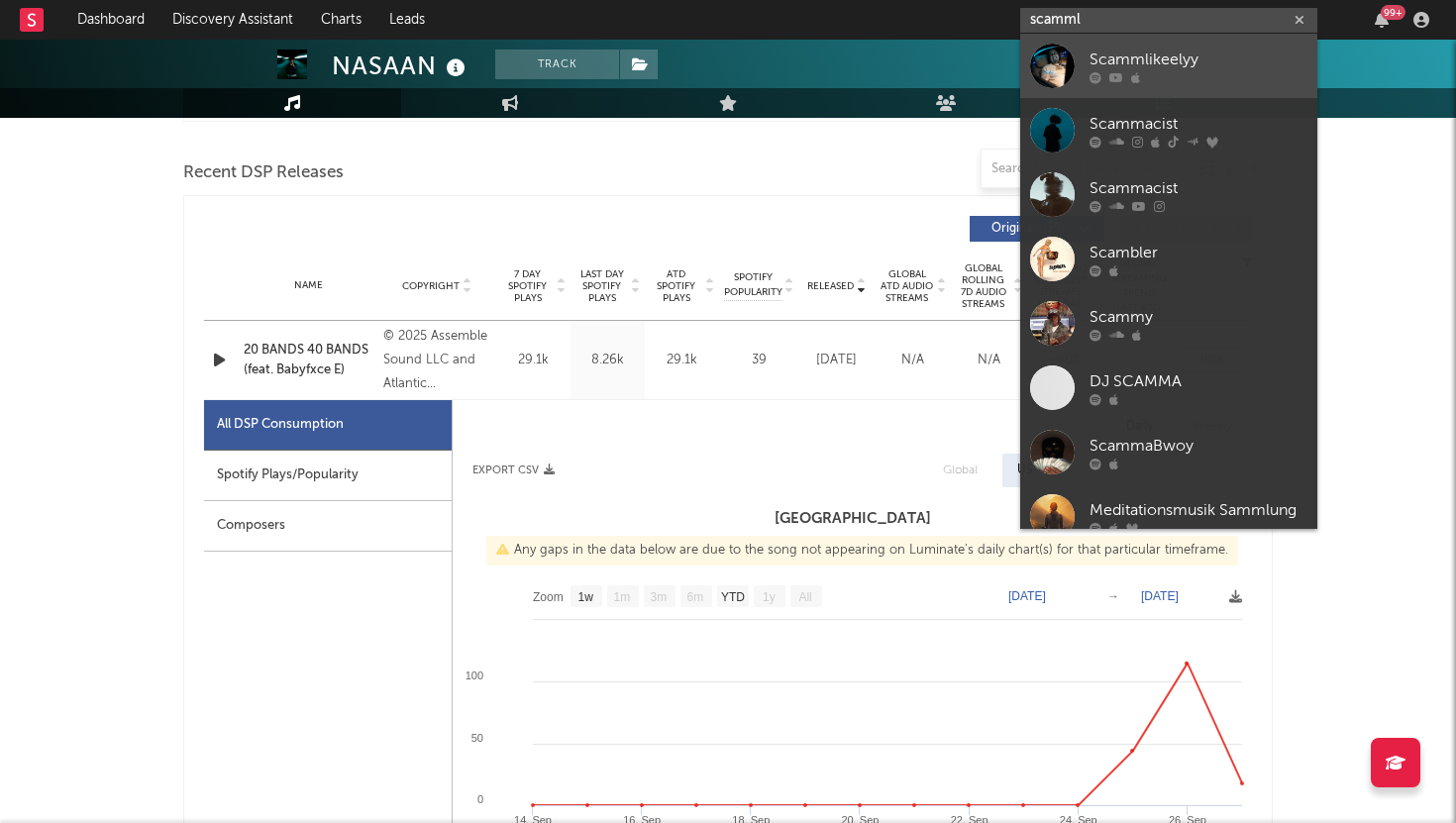
type input "scamml"
click at [1167, 52] on div "Scammlikeelyy" at bounding box center [1198, 60] width 218 height 24
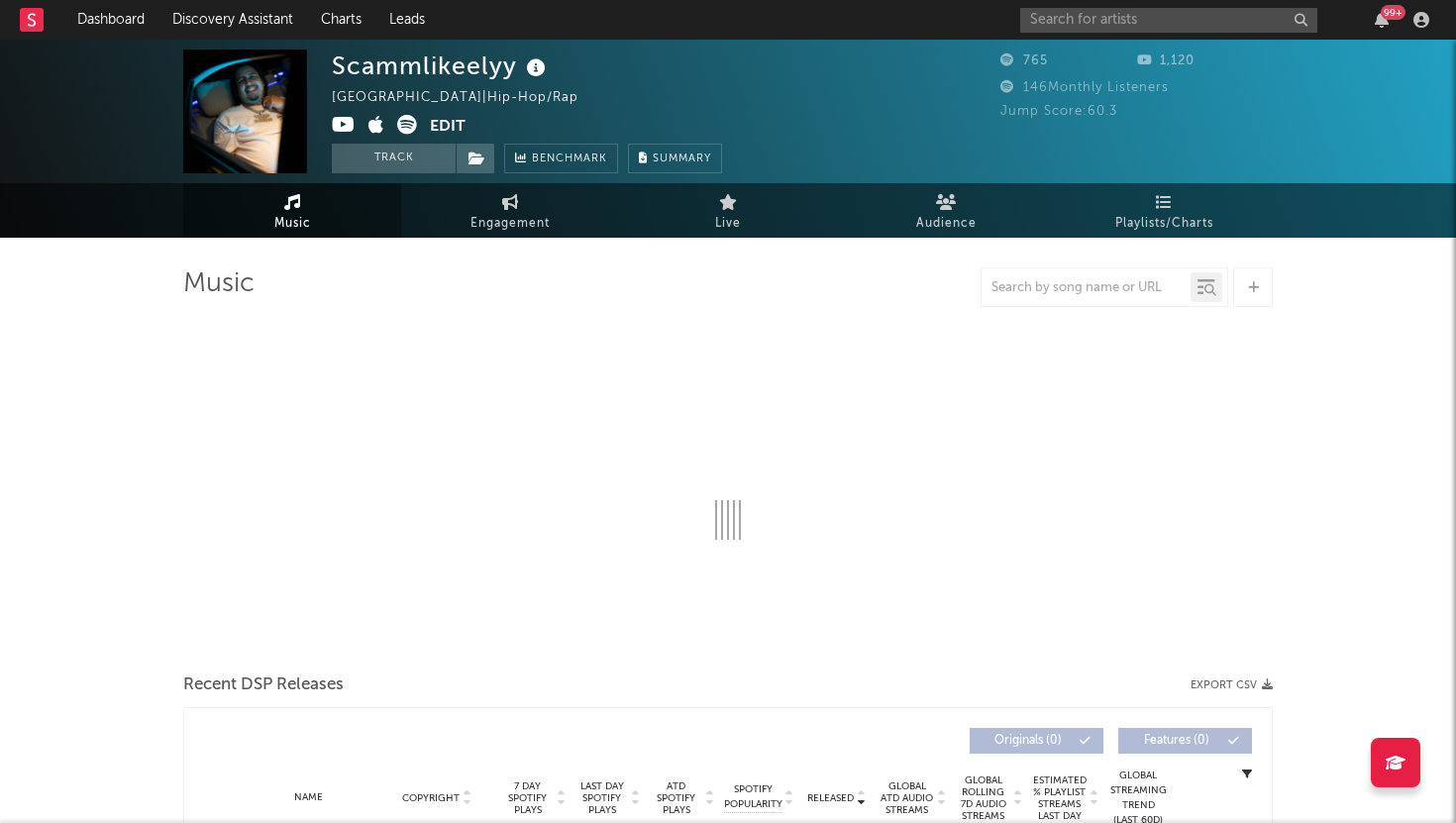
select select "6m"
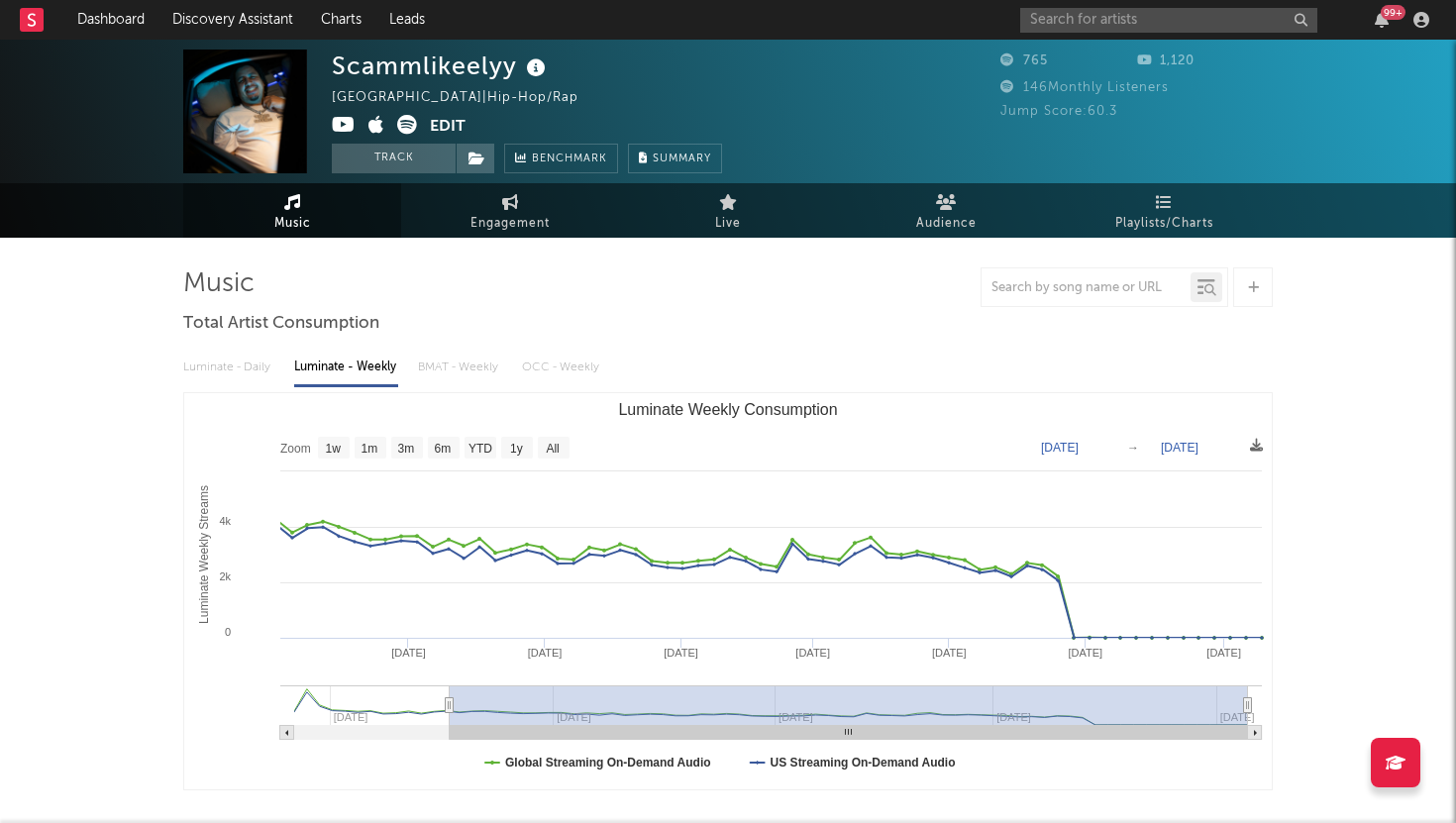
drag, startPoint x: 912, startPoint y: 704, endPoint x: 430, endPoint y: 669, distance: 483.3
click at [430, 669] on icon "Created with Highcharts 10.3.3 Luminate Weekly Streams Luminate Weekly Consumpt…" at bounding box center [728, 591] width 1088 height 396
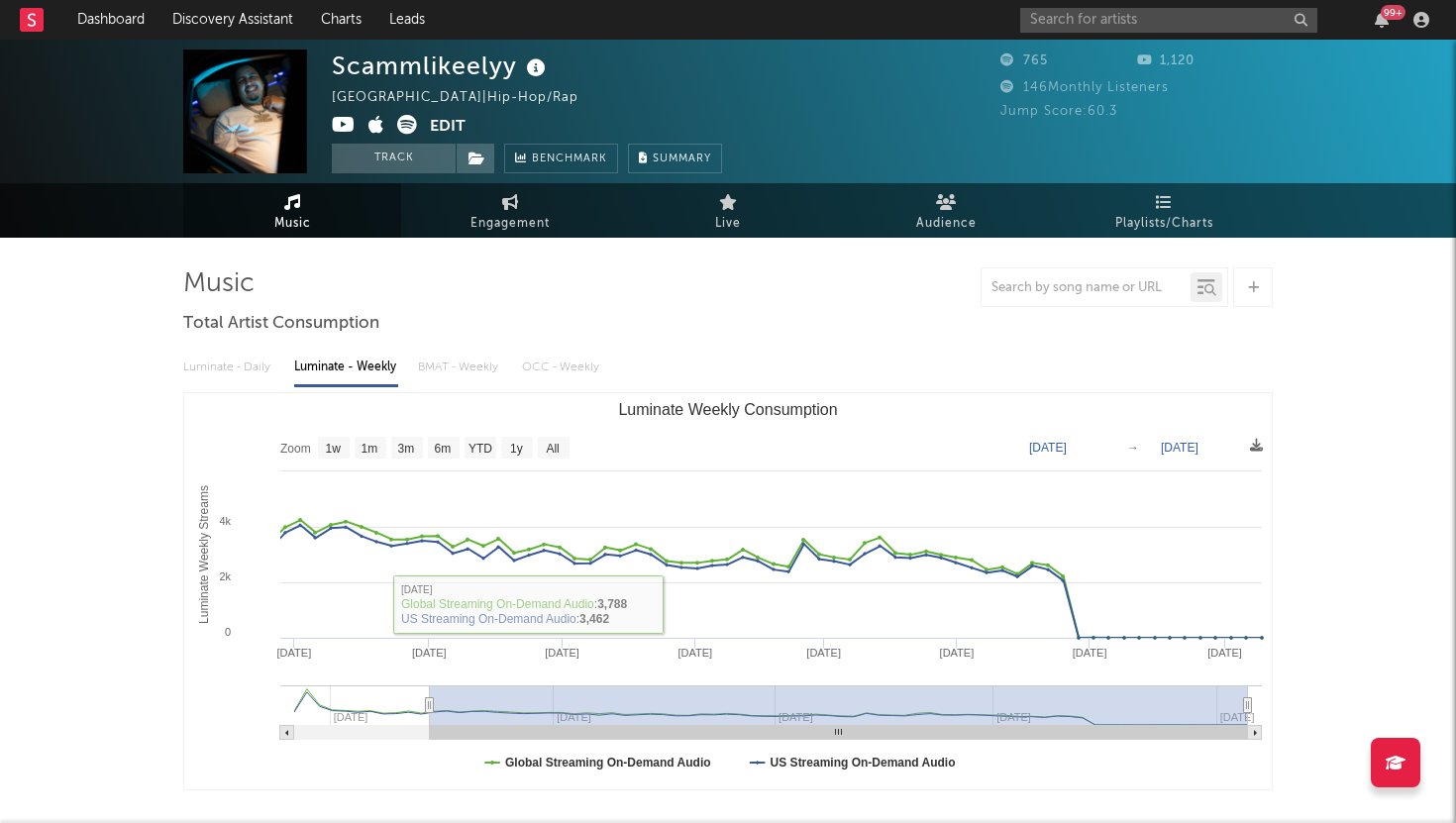
type input "2024-04-11"
type input "2025-07-05"
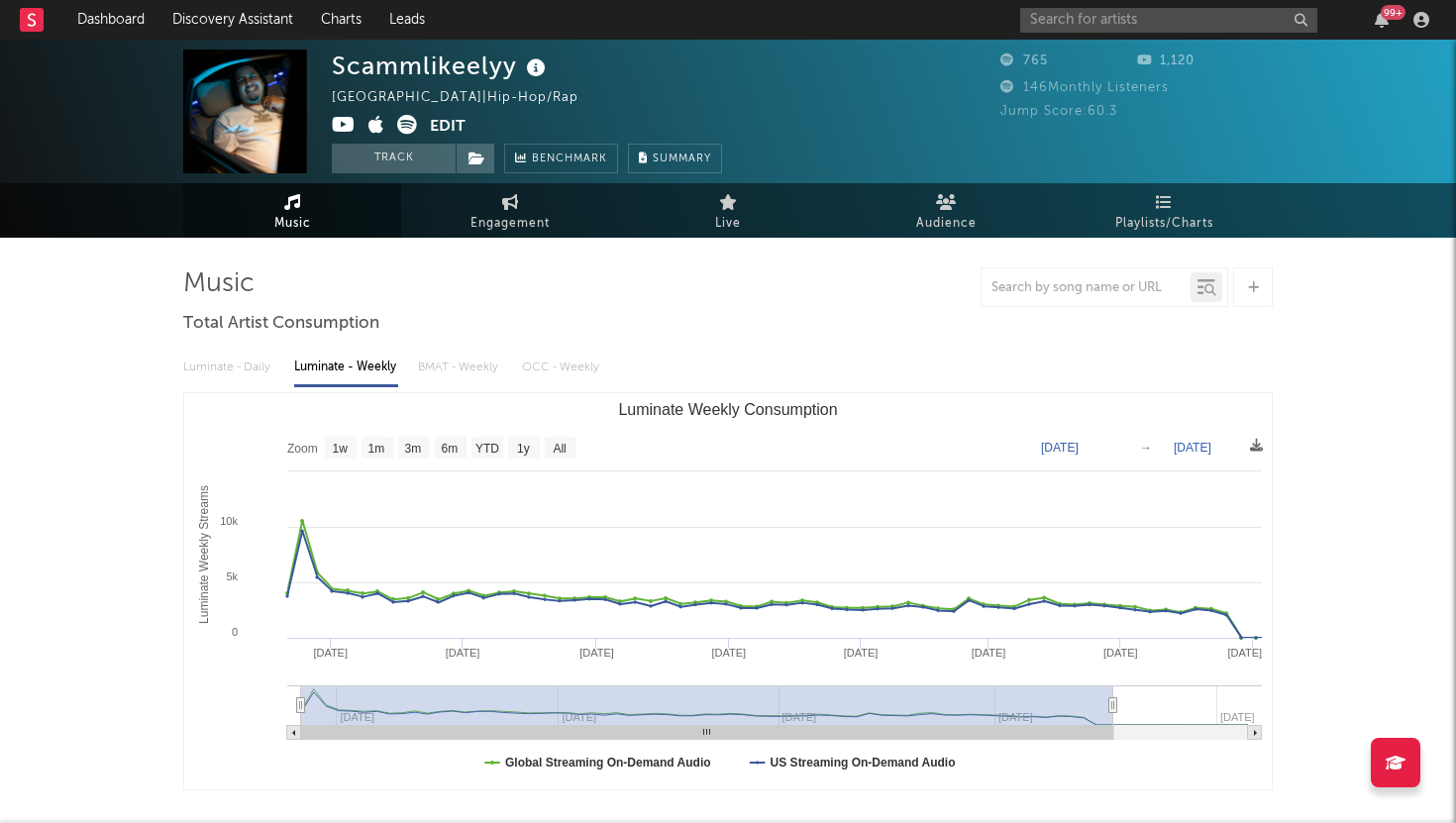
drag, startPoint x: 424, startPoint y: 705, endPoint x: 262, endPoint y: 704, distance: 162.0
click at [262, 704] on icon "Created with Highcharts 10.3.3 Luminate Weekly Streams Luminate Weekly Consumpt…" at bounding box center [728, 591] width 1088 height 396
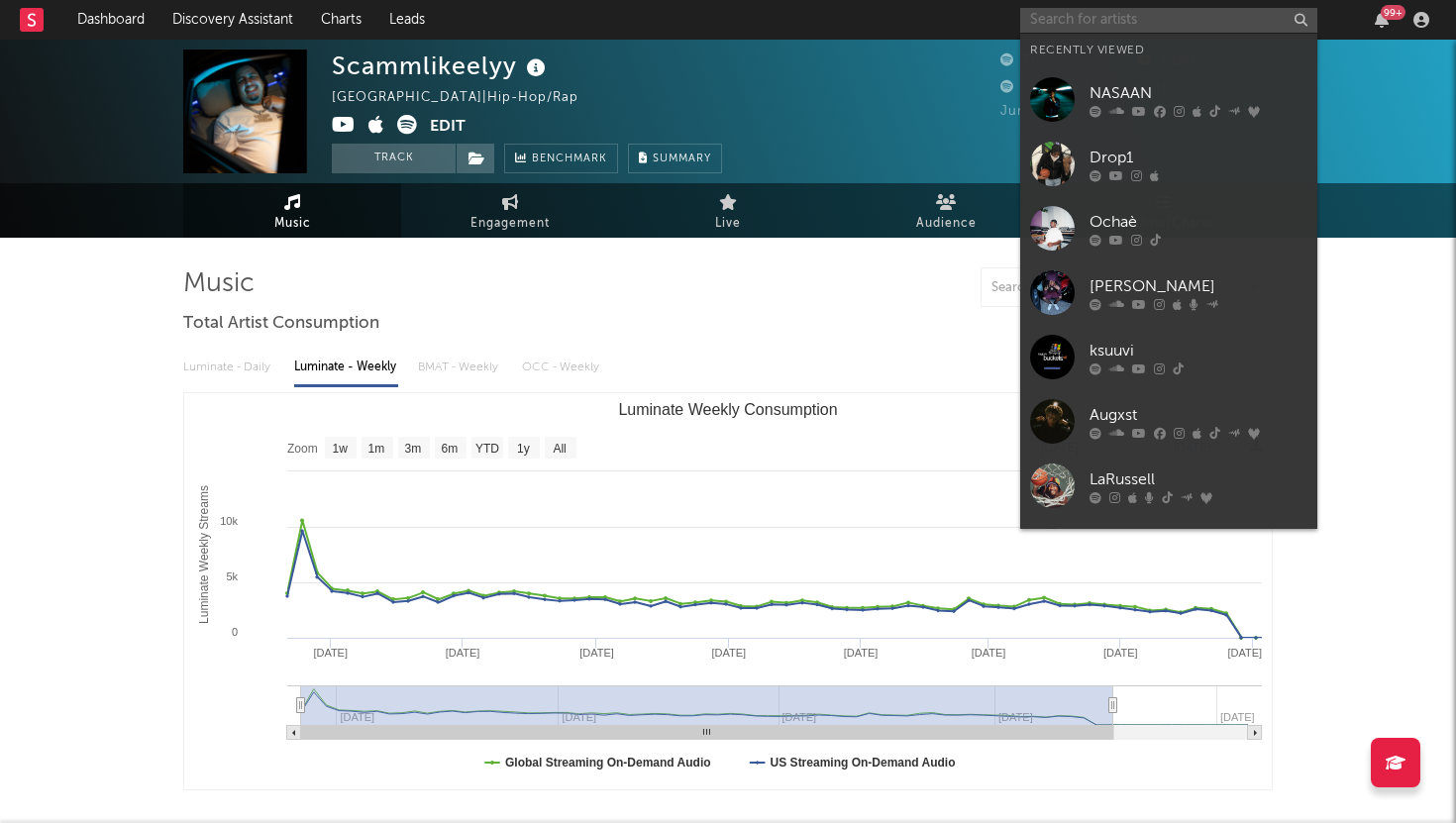
click at [1106, 25] on input "text" at bounding box center [1168, 20] width 298 height 25
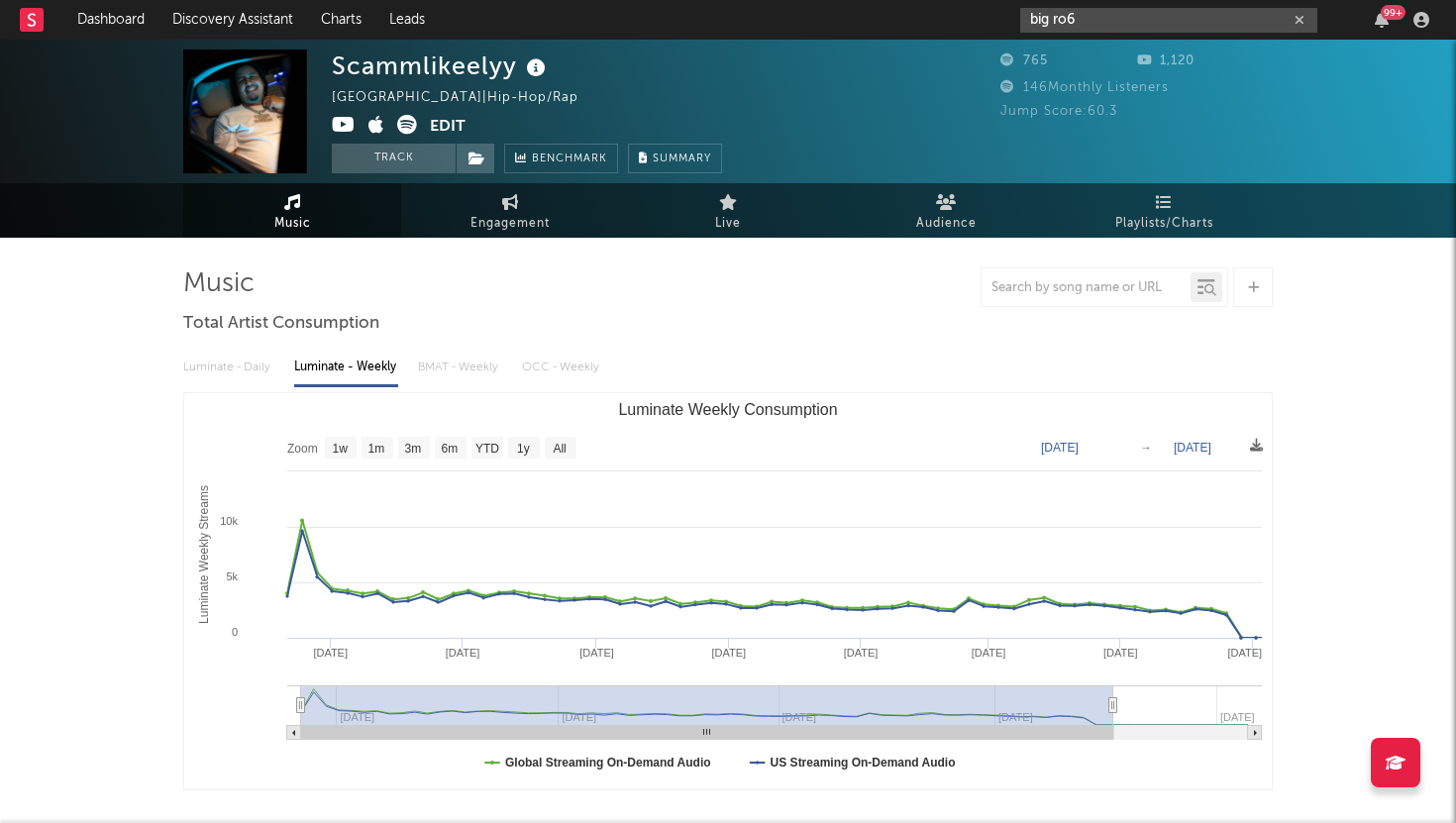
click at [1114, 28] on input "big ro6" at bounding box center [1168, 20] width 298 height 25
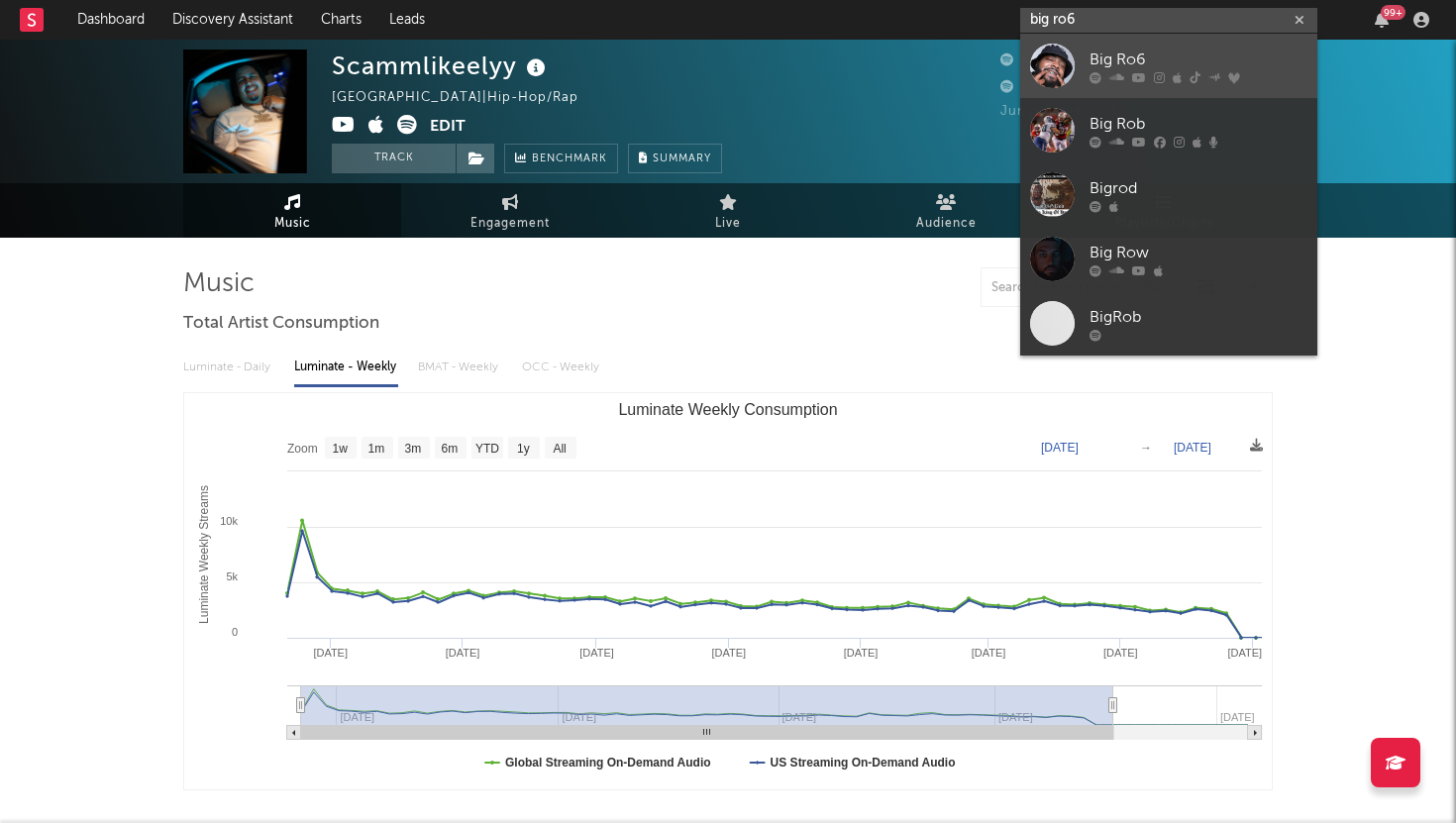
type input "big ro6"
click at [1107, 57] on div "Big Ro6" at bounding box center [1198, 60] width 218 height 24
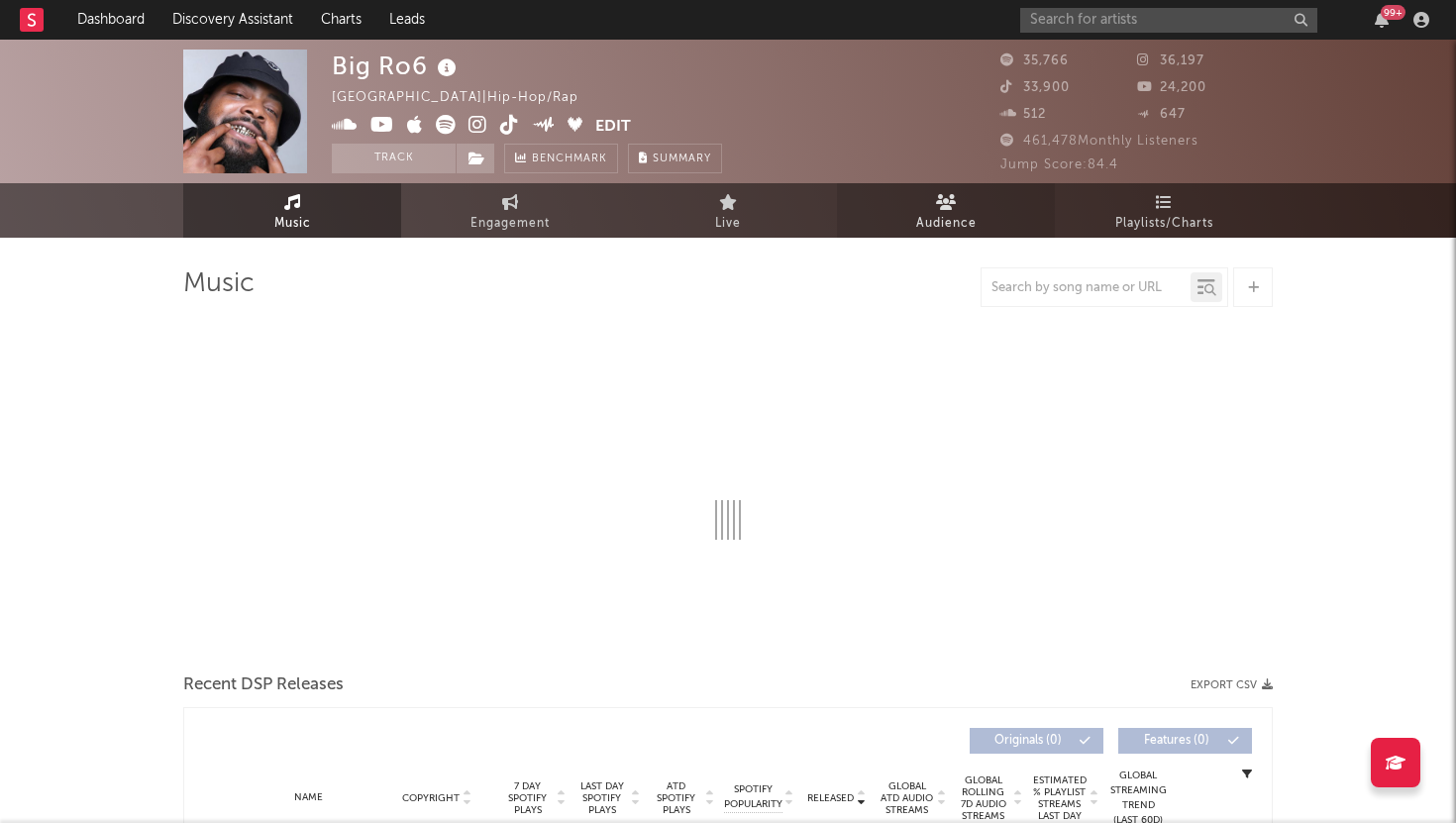
select select "6m"
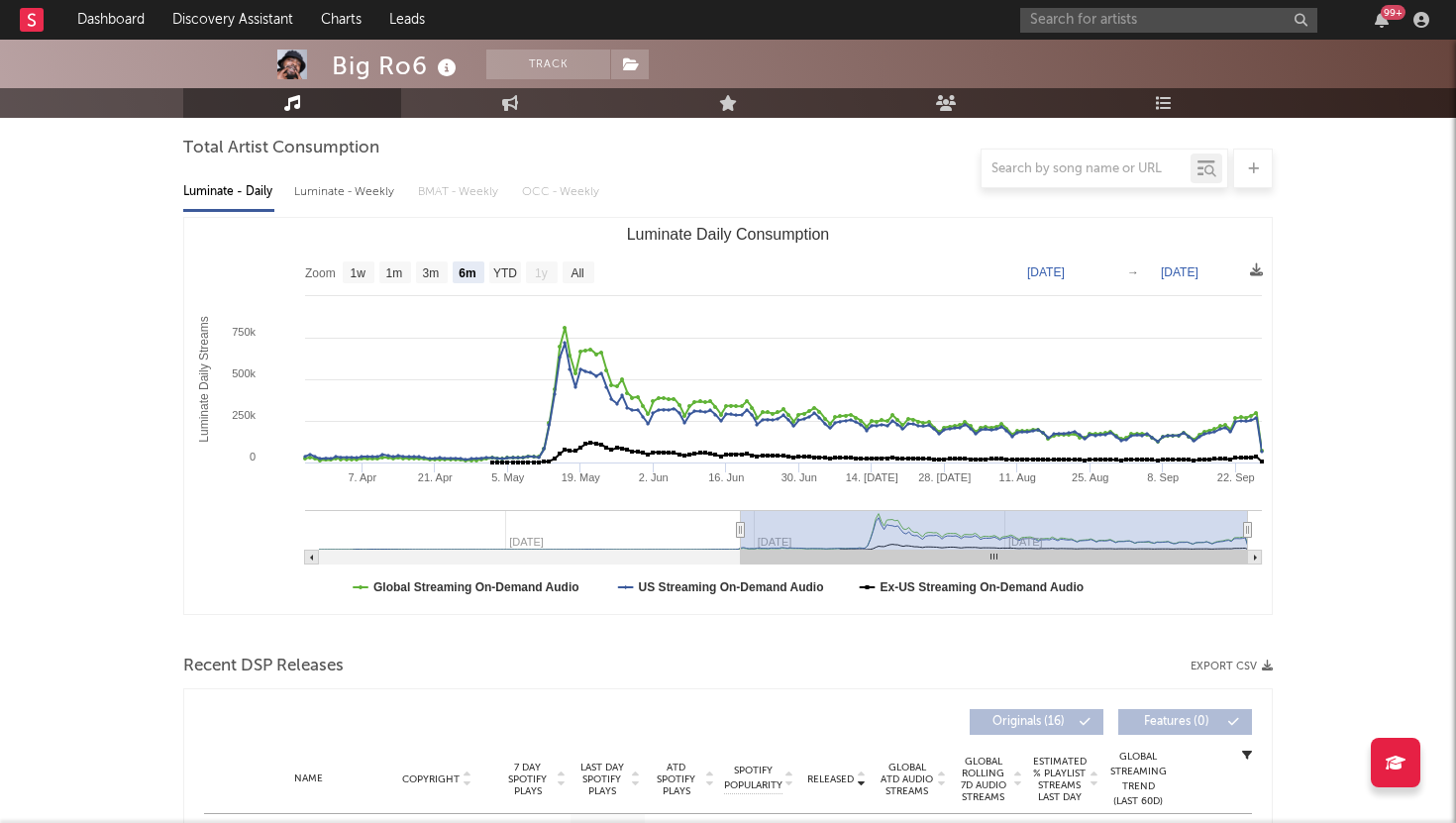
scroll to position [189, 0]
